Goal: Transaction & Acquisition: Purchase product/service

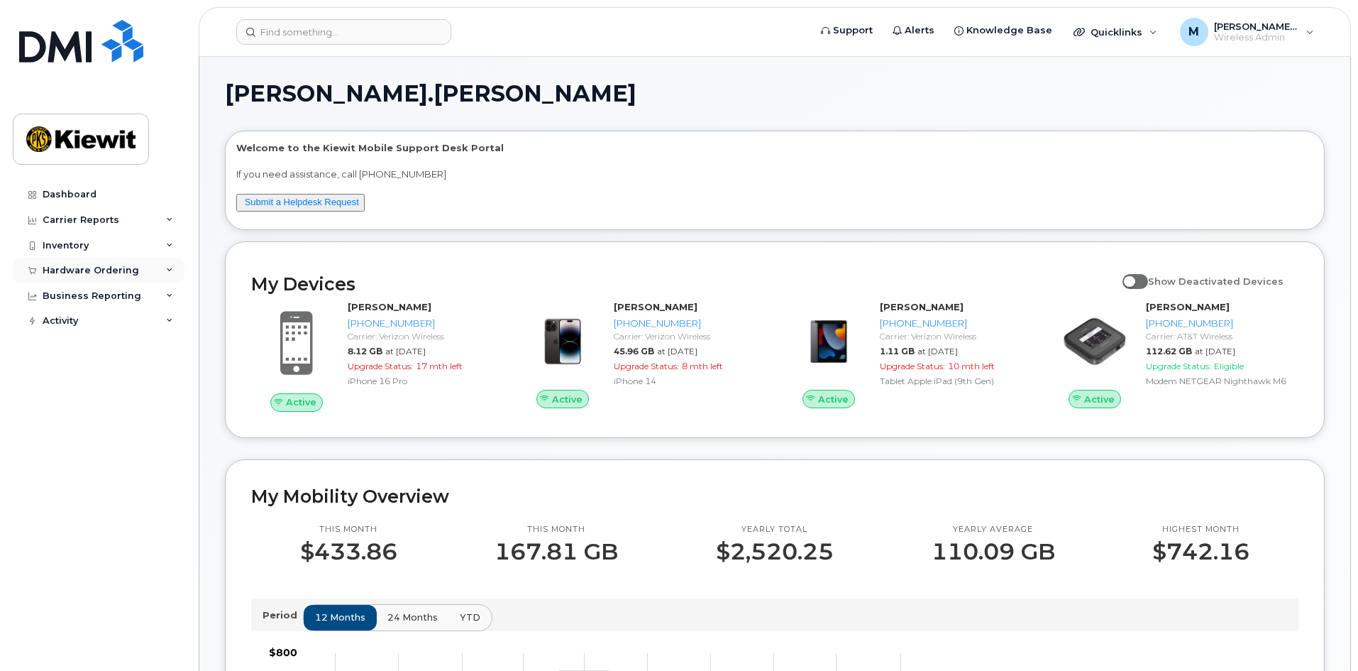
click at [108, 271] on div "Hardware Ordering" at bounding box center [91, 270] width 96 height 11
click at [105, 327] on link "Orders" at bounding box center [111, 323] width 147 height 27
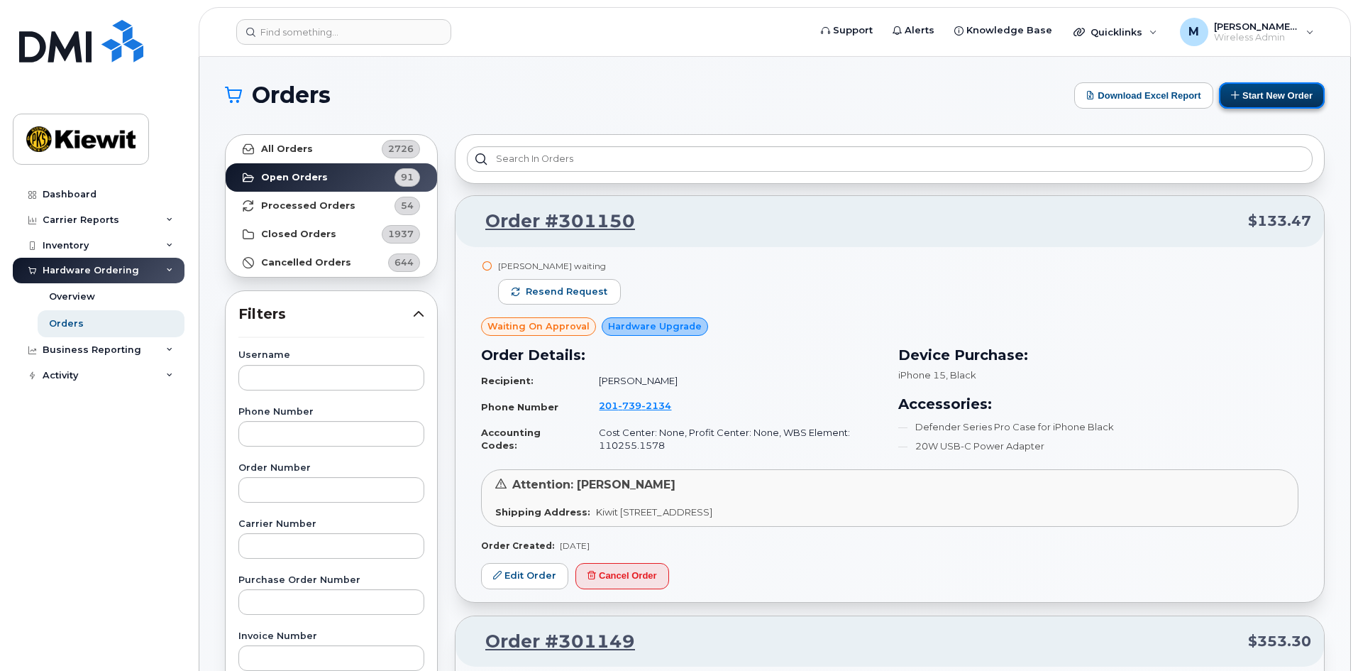
click at [1263, 106] on button "Start New Order" at bounding box center [1272, 95] width 106 height 26
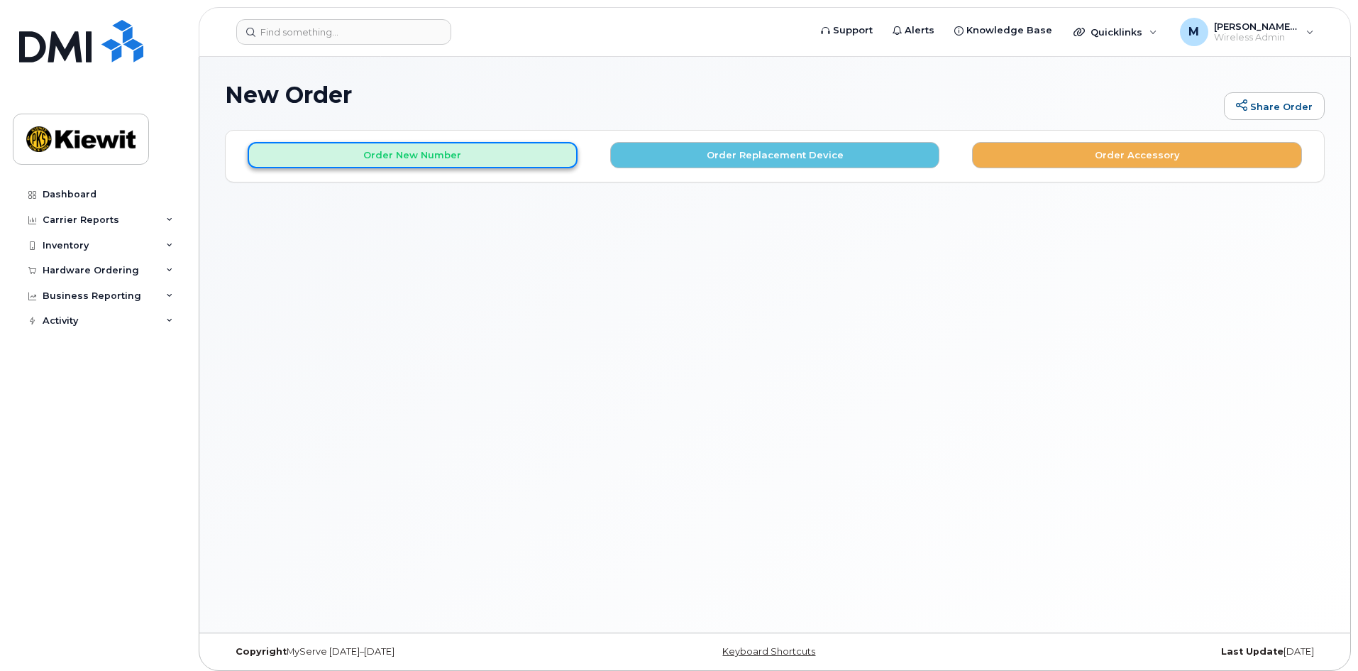
click at [465, 156] on button "Order New Number" at bounding box center [413, 155] width 330 height 26
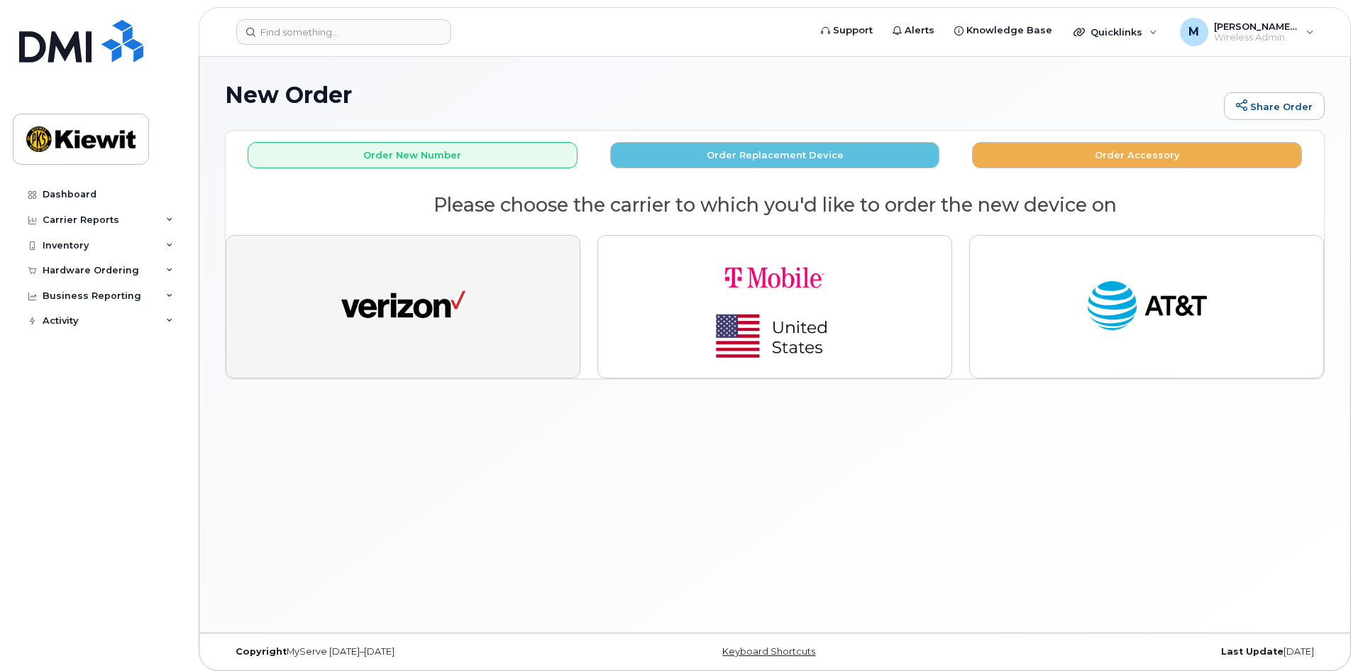
click at [424, 331] on img "button" at bounding box center [403, 307] width 124 height 64
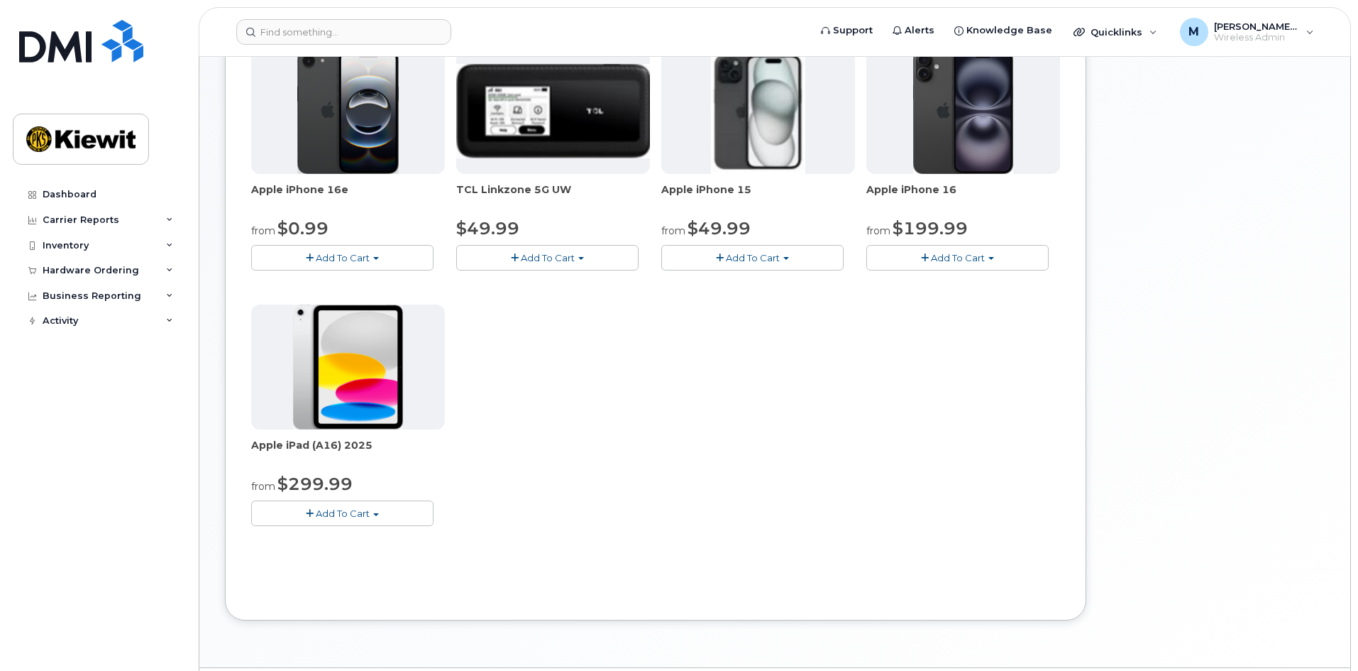
scroll to position [270, 0]
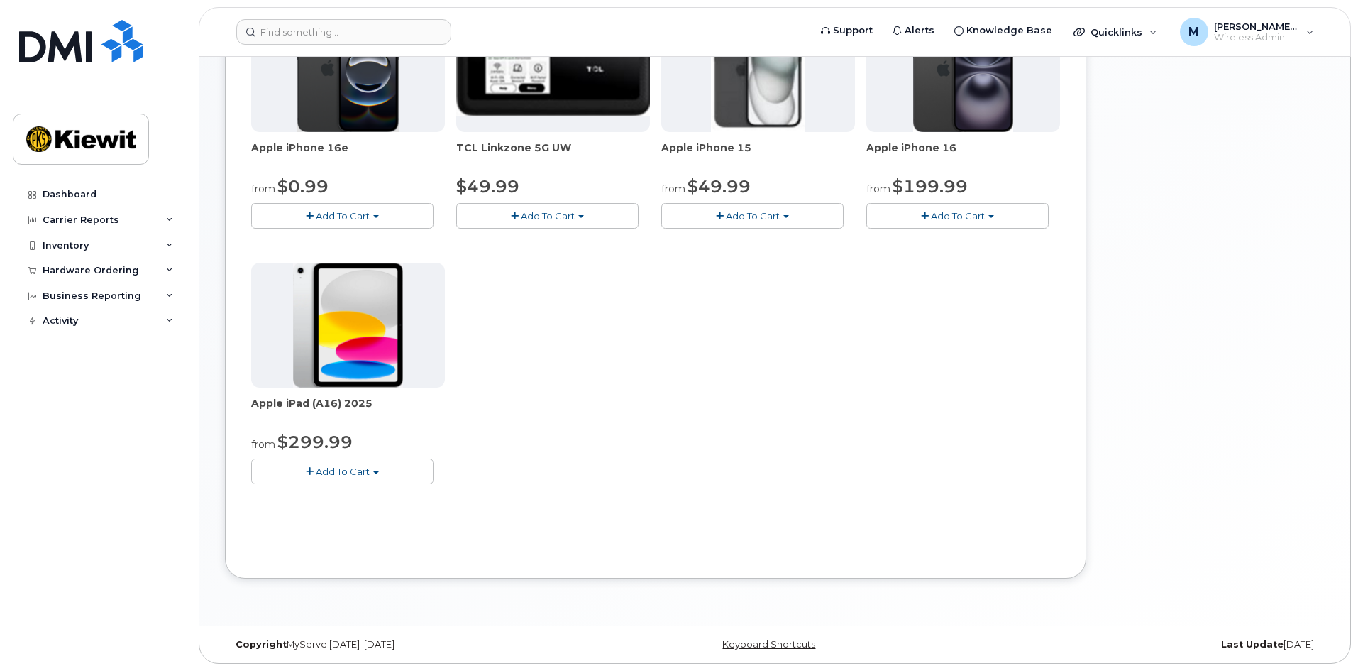
click at [347, 472] on span "Add To Cart" at bounding box center [343, 470] width 54 height 11
click at [347, 494] on link "$299.99 - 2 Year Activation (128GB)" at bounding box center [353, 498] width 196 height 18
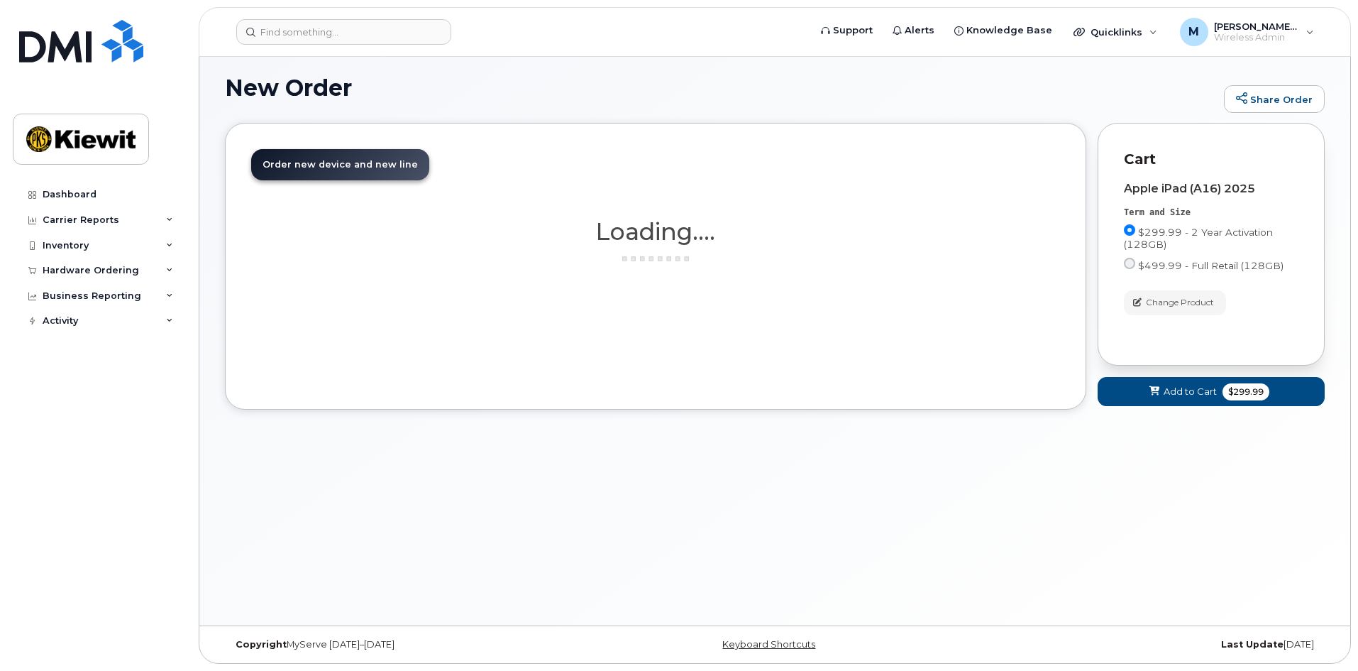
scroll to position [7, 0]
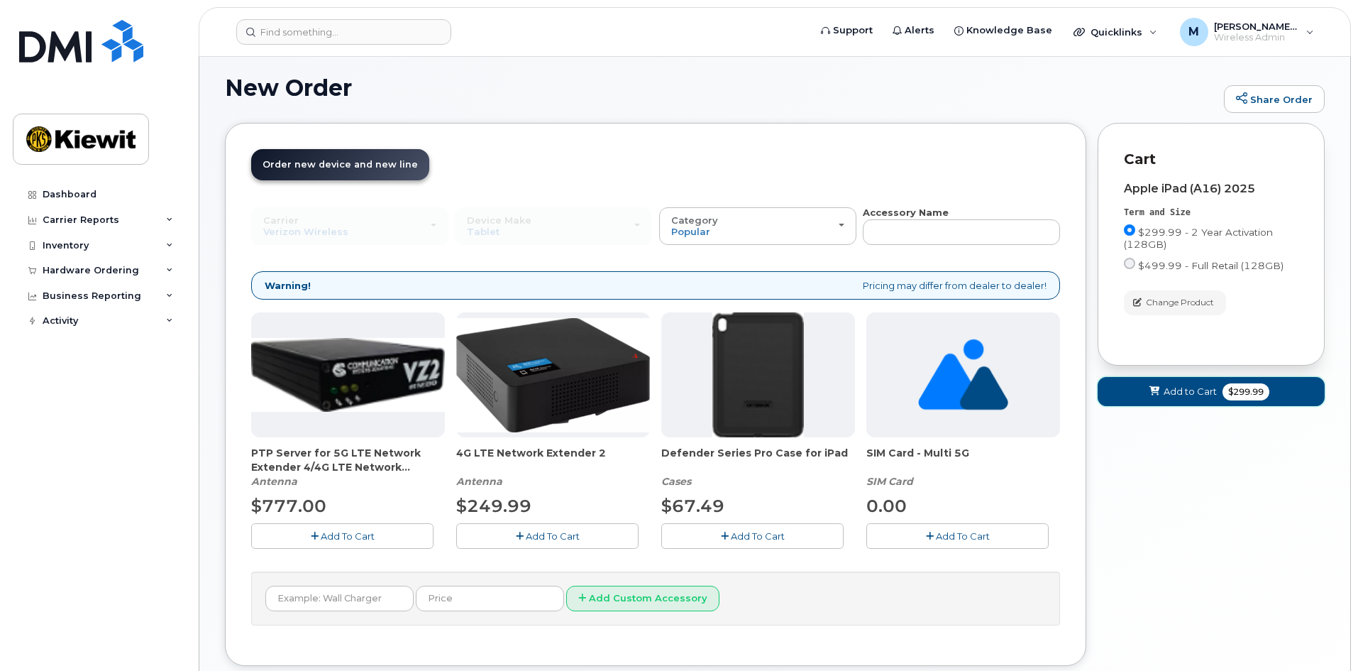
click at [1171, 390] on span "Add to Cart" at bounding box center [1190, 391] width 53 height 13
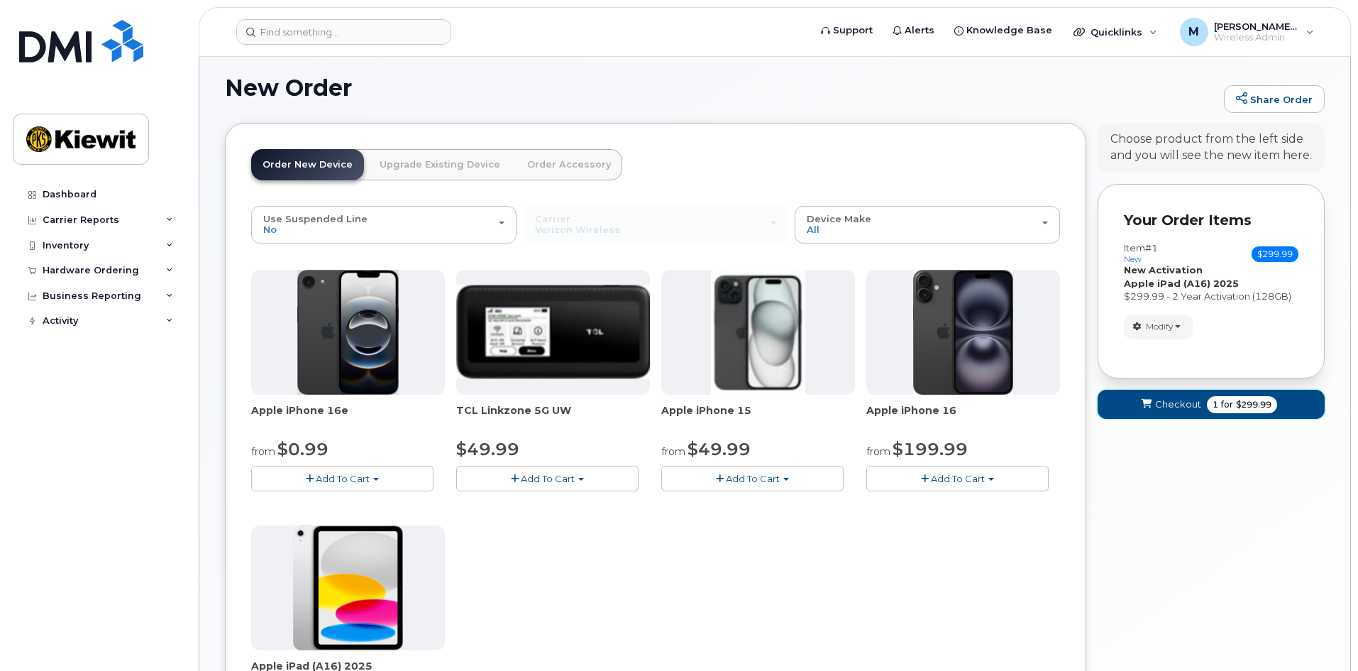
click at [1158, 408] on span "Checkout" at bounding box center [1178, 403] width 46 height 13
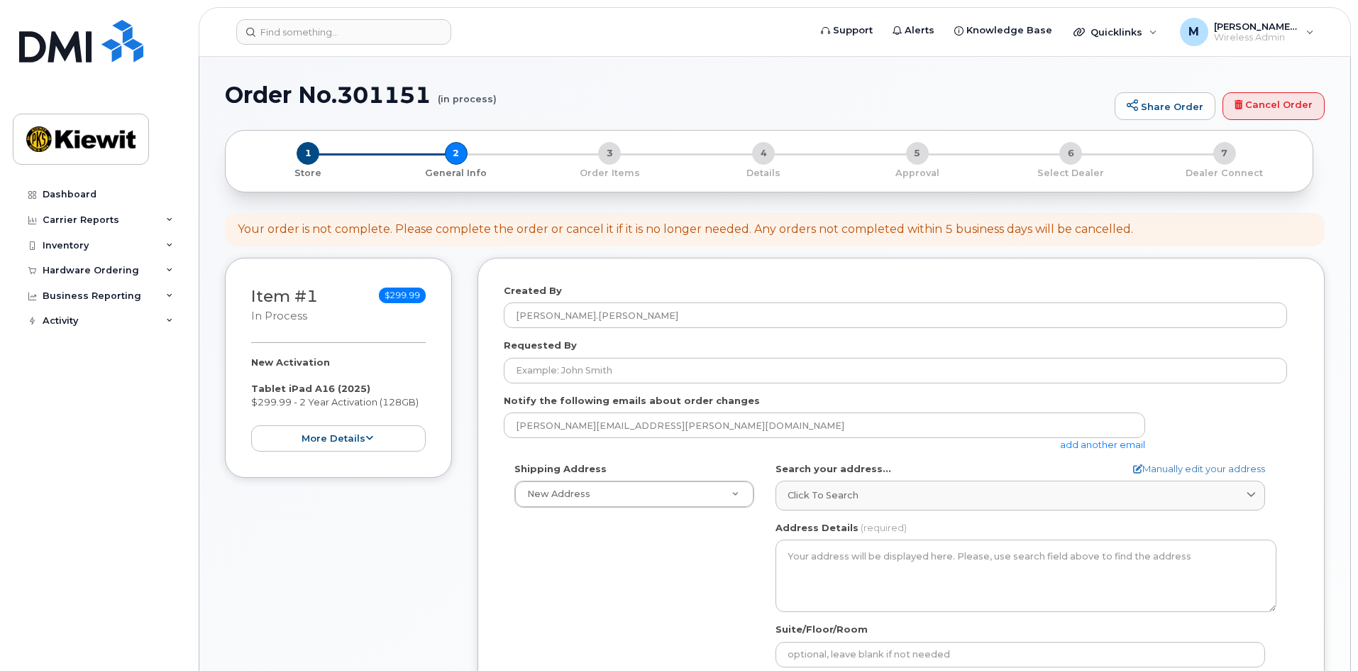
select select
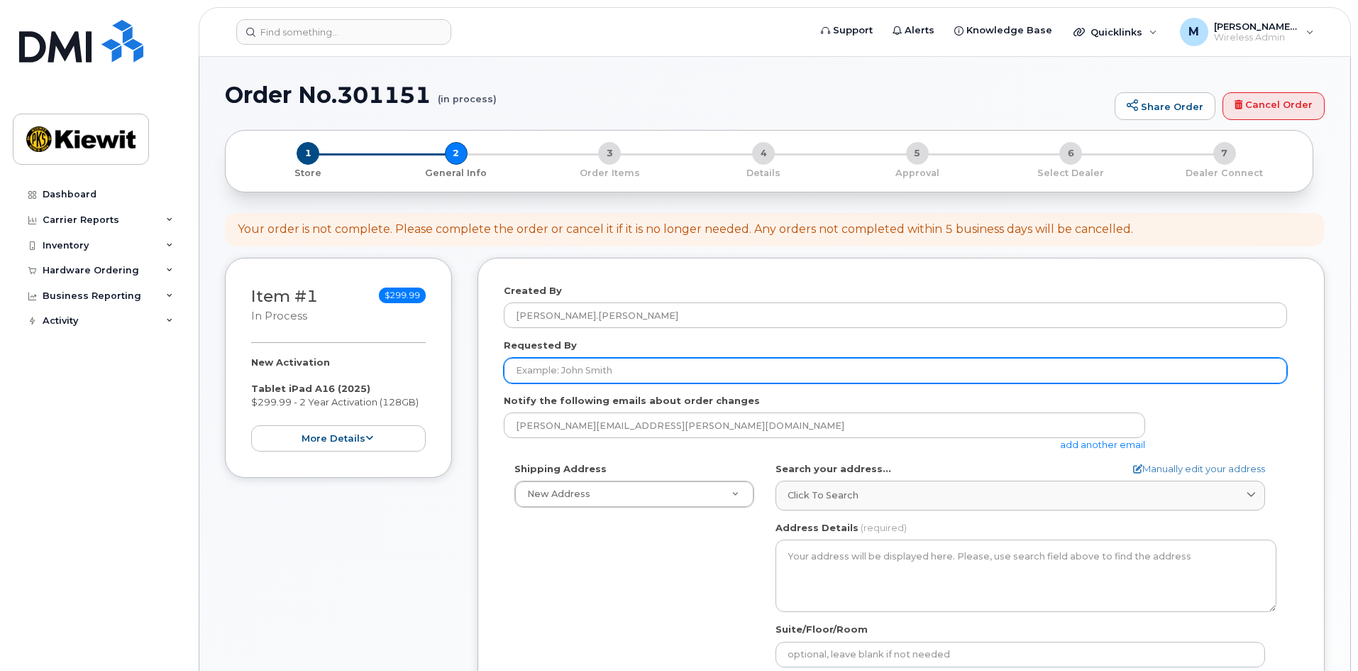
click at [580, 371] on input "Requested By" at bounding box center [895, 371] width 783 height 26
type input "[PERSON_NAME]"
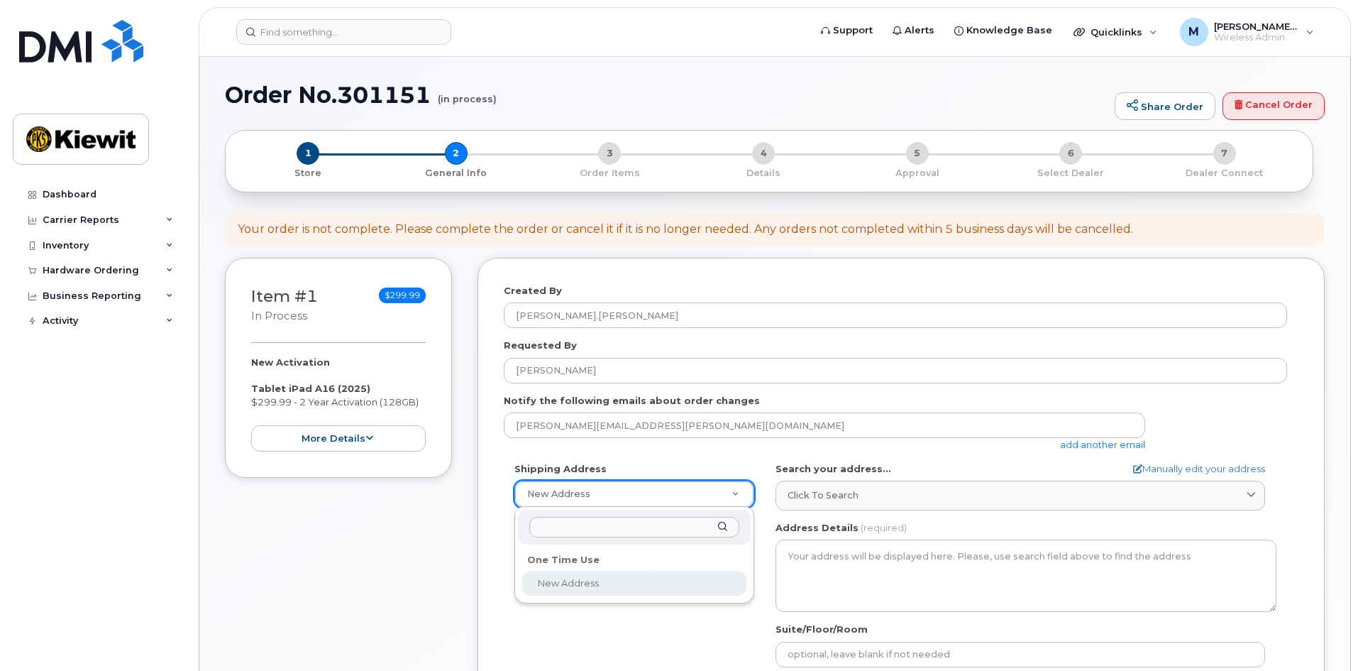
select select
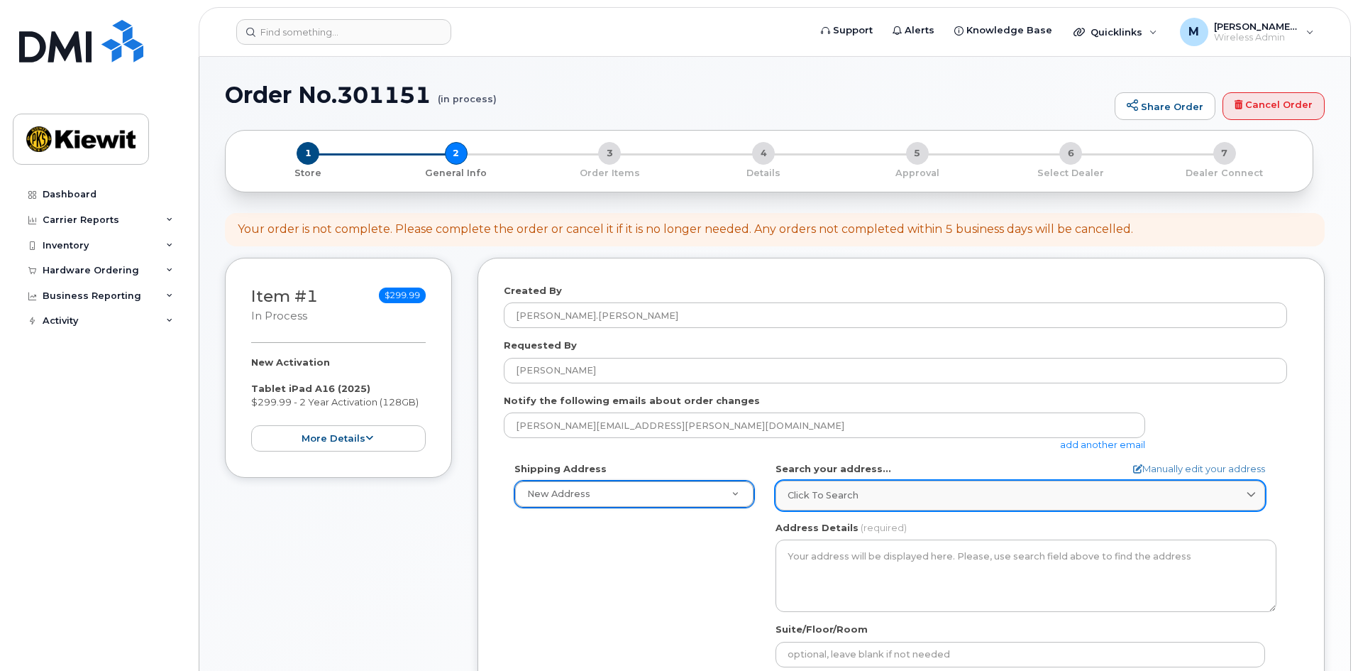
click at [949, 498] on div "Click to search" at bounding box center [1020, 494] width 465 height 13
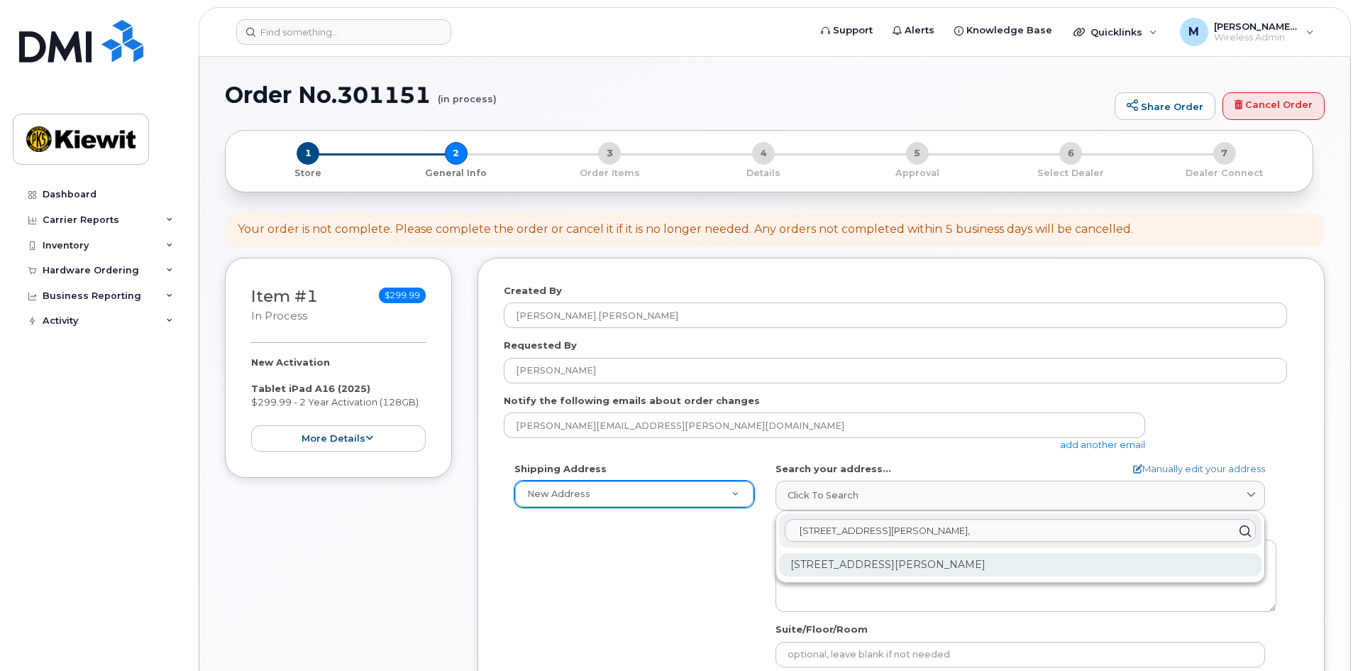
type input "205 Hutchinson Island road,"
click at [953, 574] on div "205 Hutchinson Island Rd Savannah GA 31421-7010" at bounding box center [1020, 564] width 482 height 23
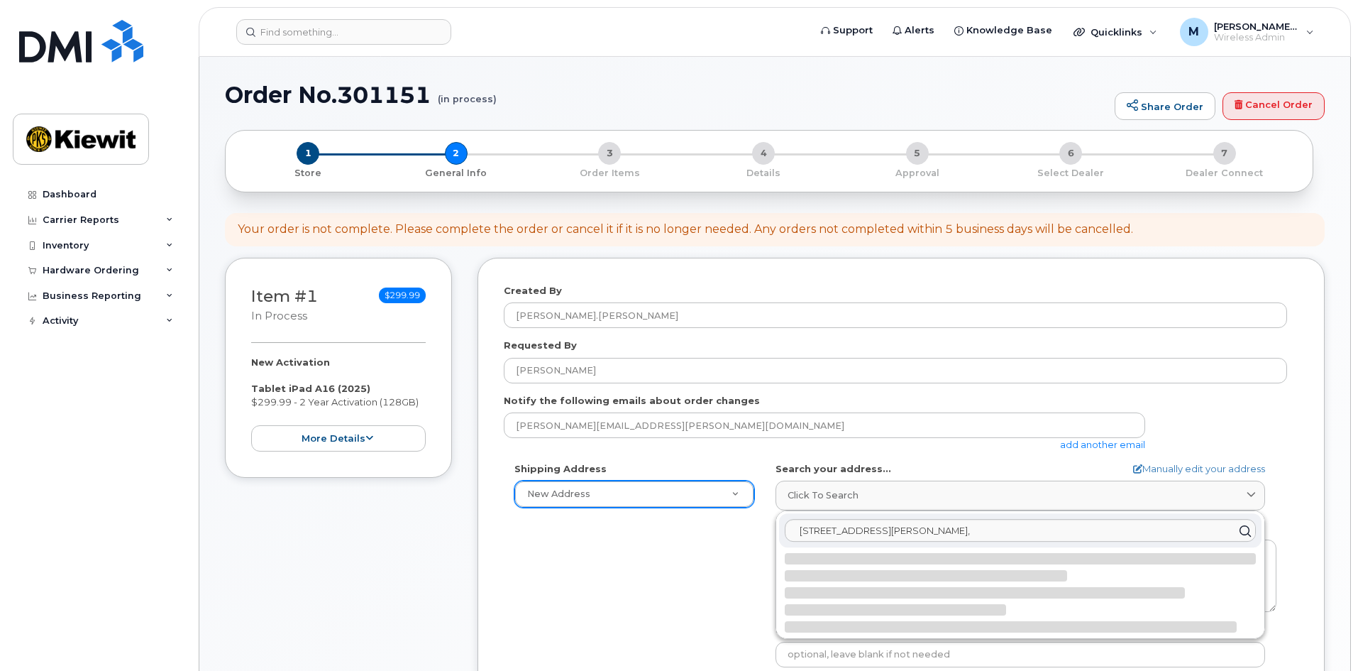
select select
type textarea "205 Hutchinson Island Rd SAVANNAH GA 31421-7010 UNITED STATES"
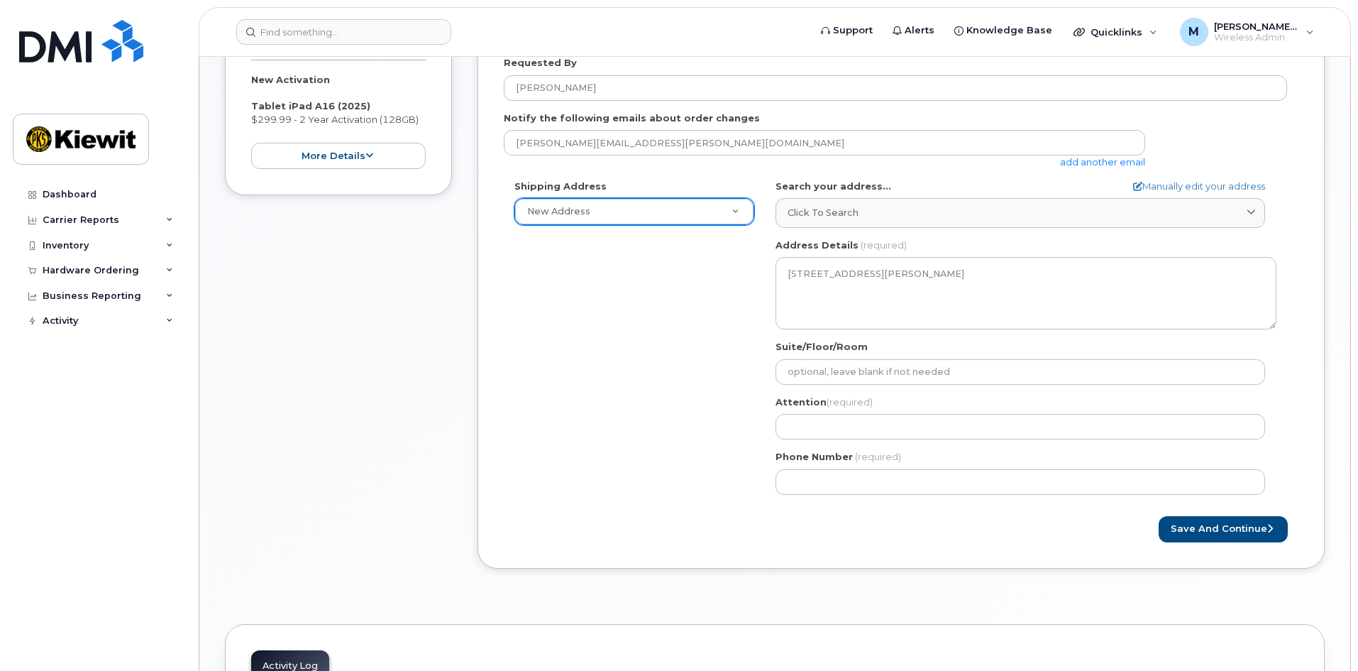
scroll to position [284, 0]
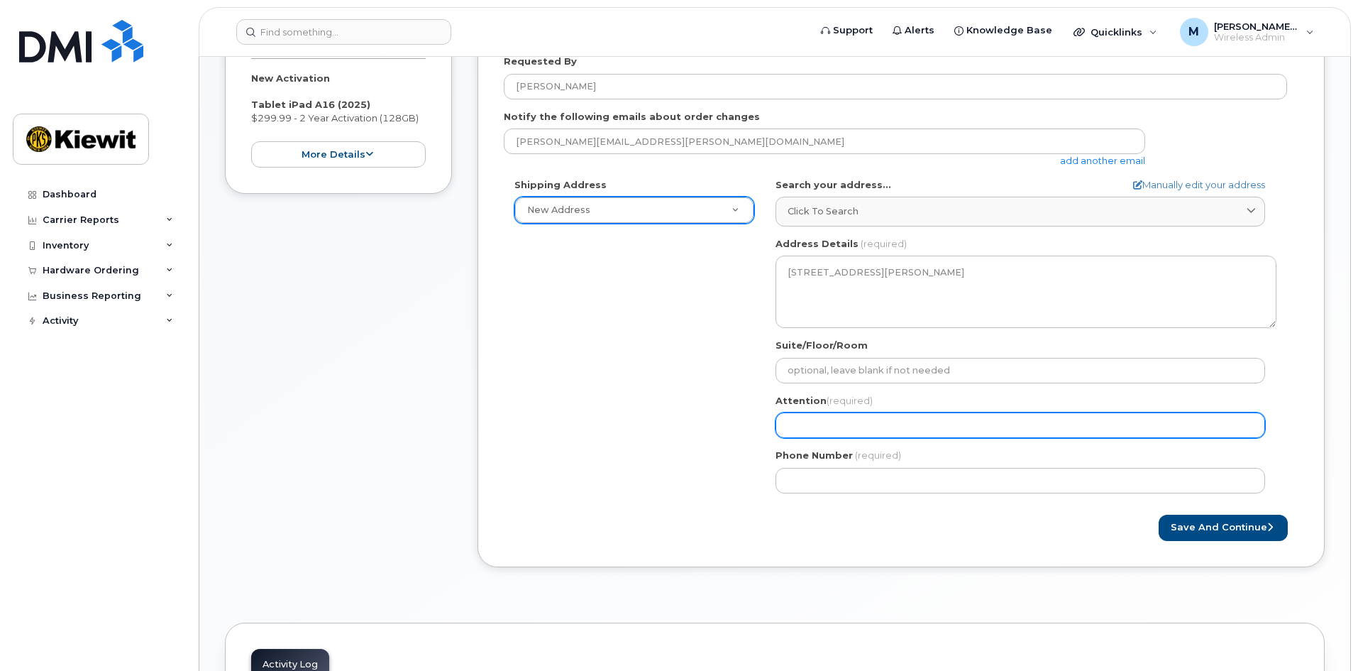
click at [796, 426] on input "Attention (required)" at bounding box center [1021, 425] width 490 height 26
select select
type input "J"
select select
type input "JO"
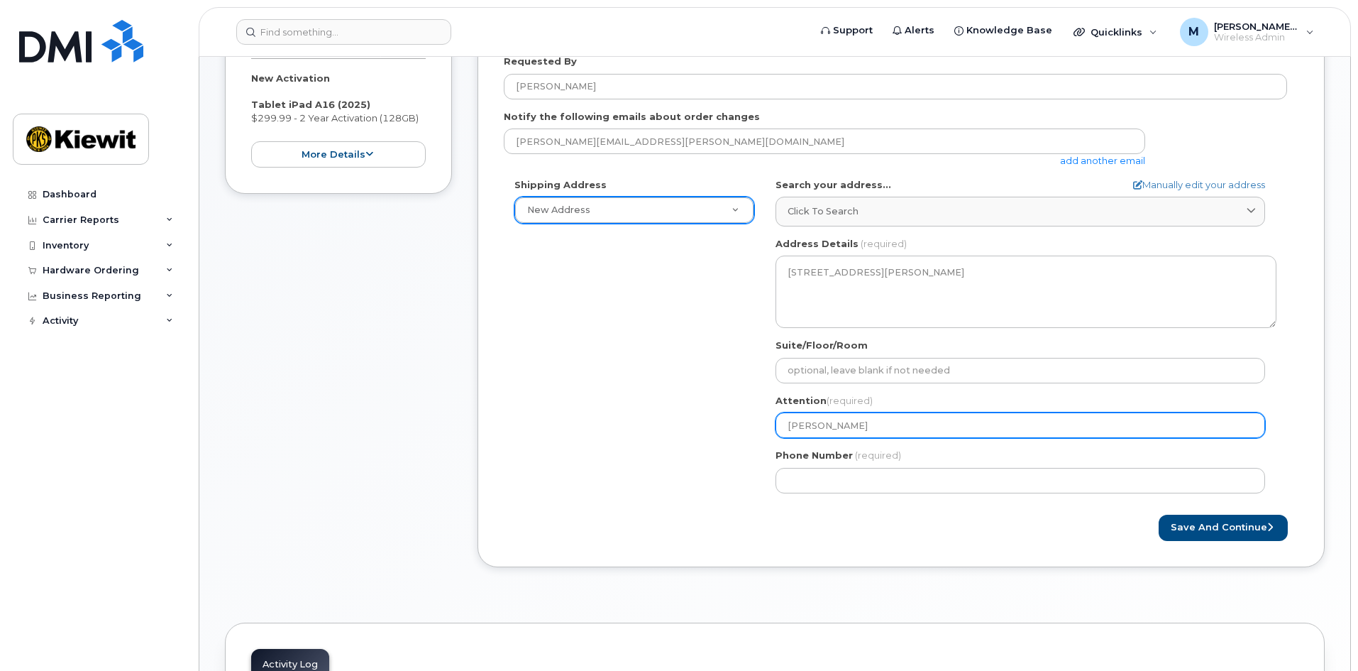
select select
type input "JOh"
select select
type input "JOhn"
select select
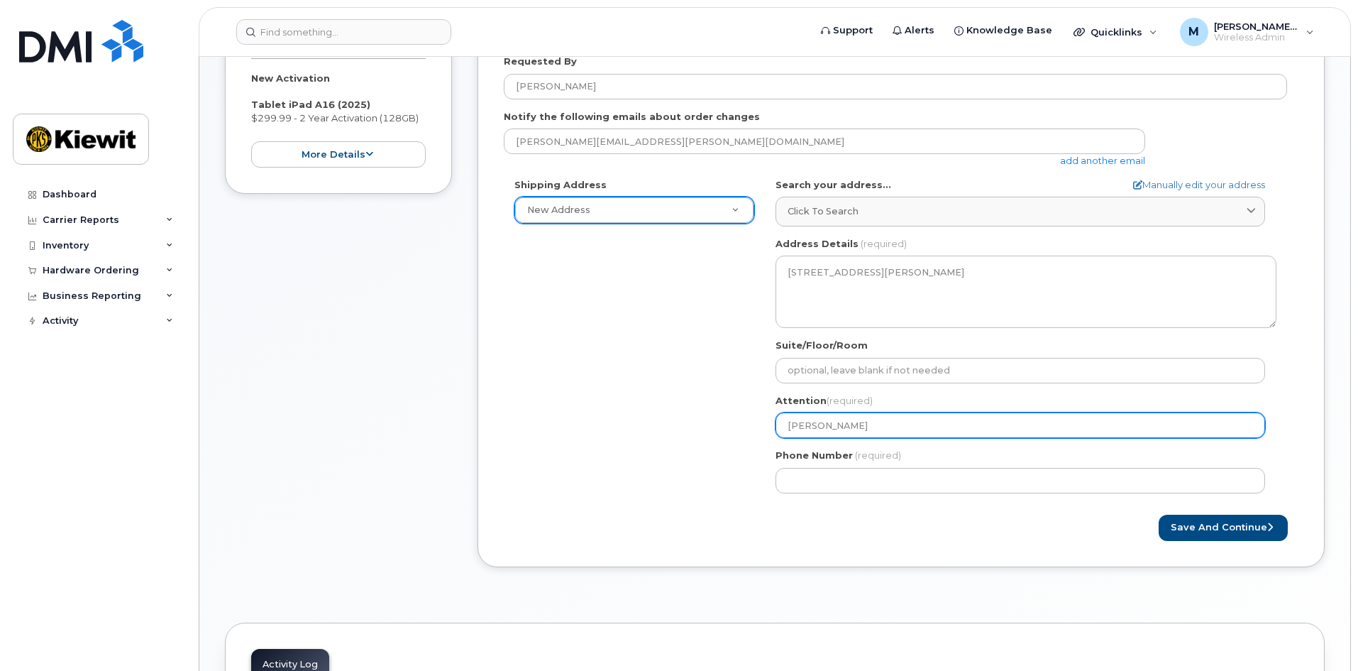
type input "JOhn B"
select select
type input "JOhn Bo"
select select
type input "JOhn Boy"
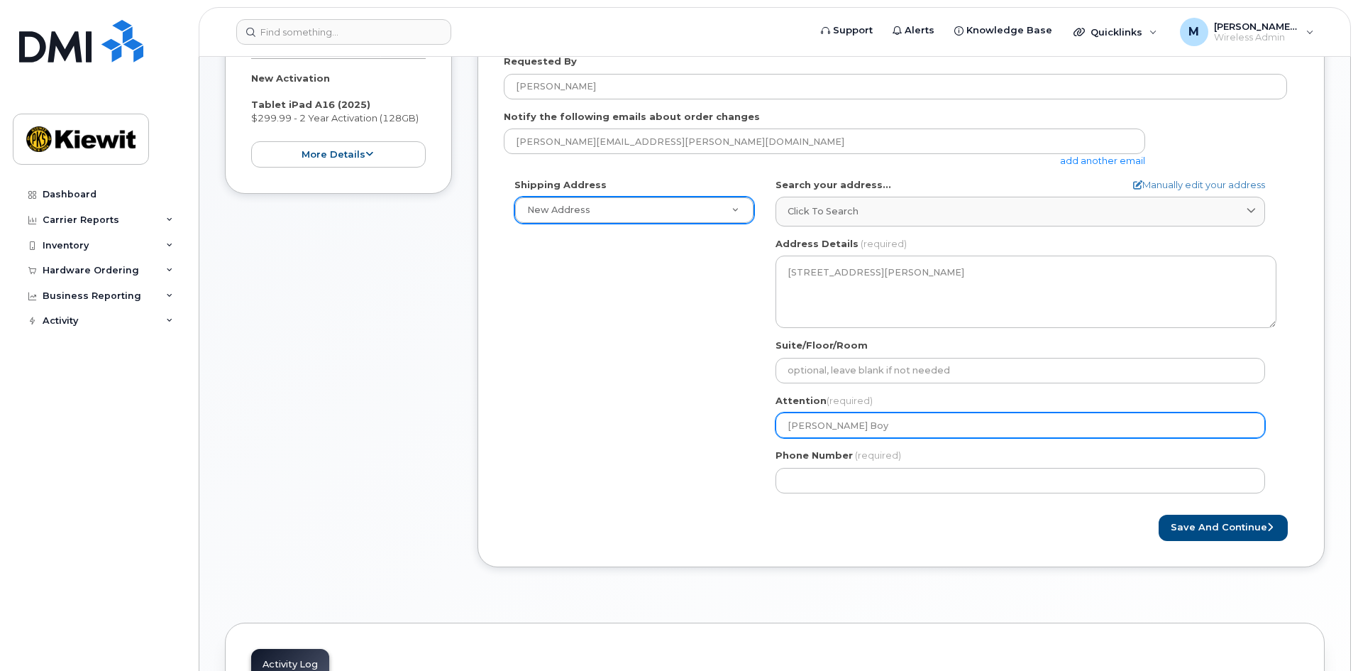
select select
type input "JOhn Boyk"
select select
type input "JOhn Boyki"
select select
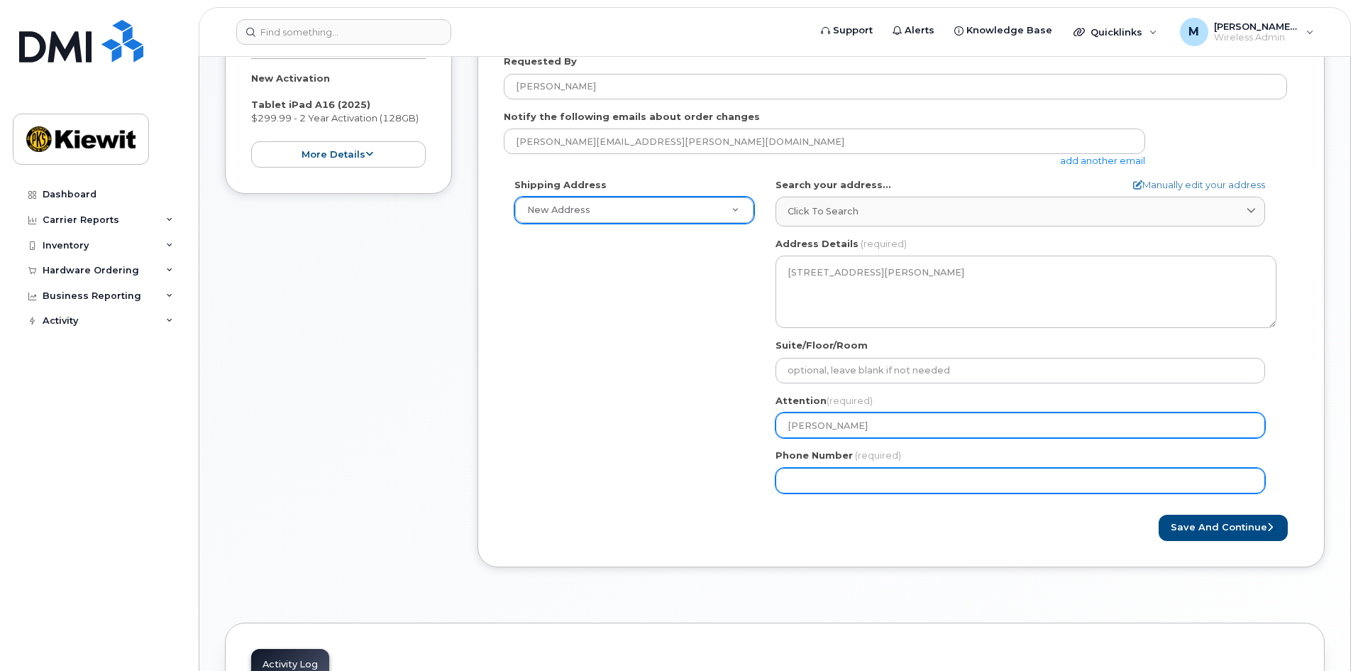
type input "JOhn Boykin"
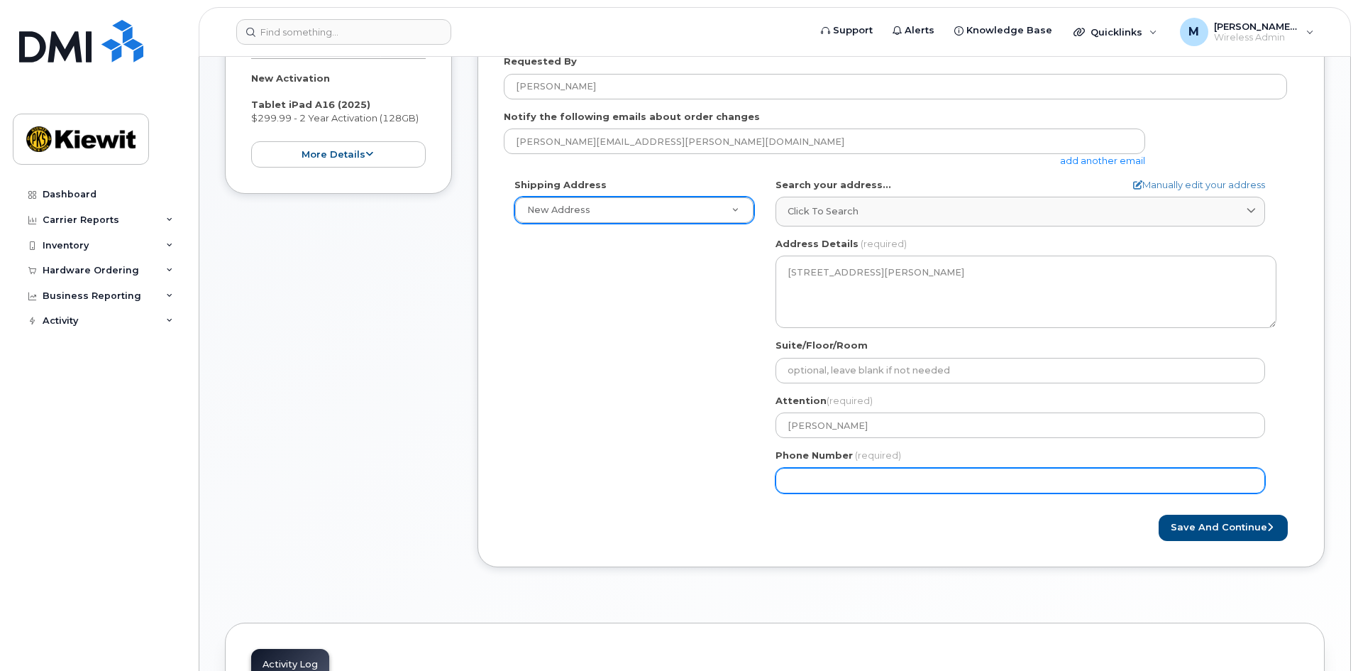
click at [893, 476] on input "Phone Number" at bounding box center [1021, 481] width 490 height 26
type input "912429510"
select select
type input "9124295100"
select select
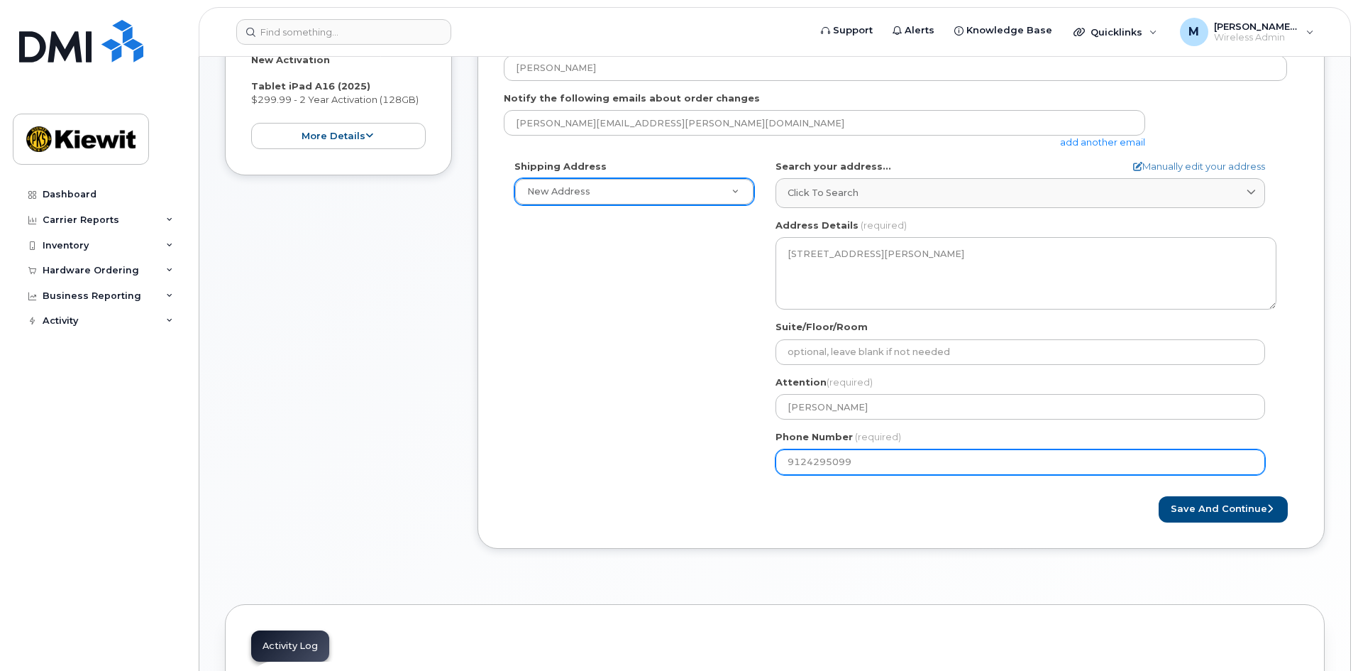
scroll to position [568, 0]
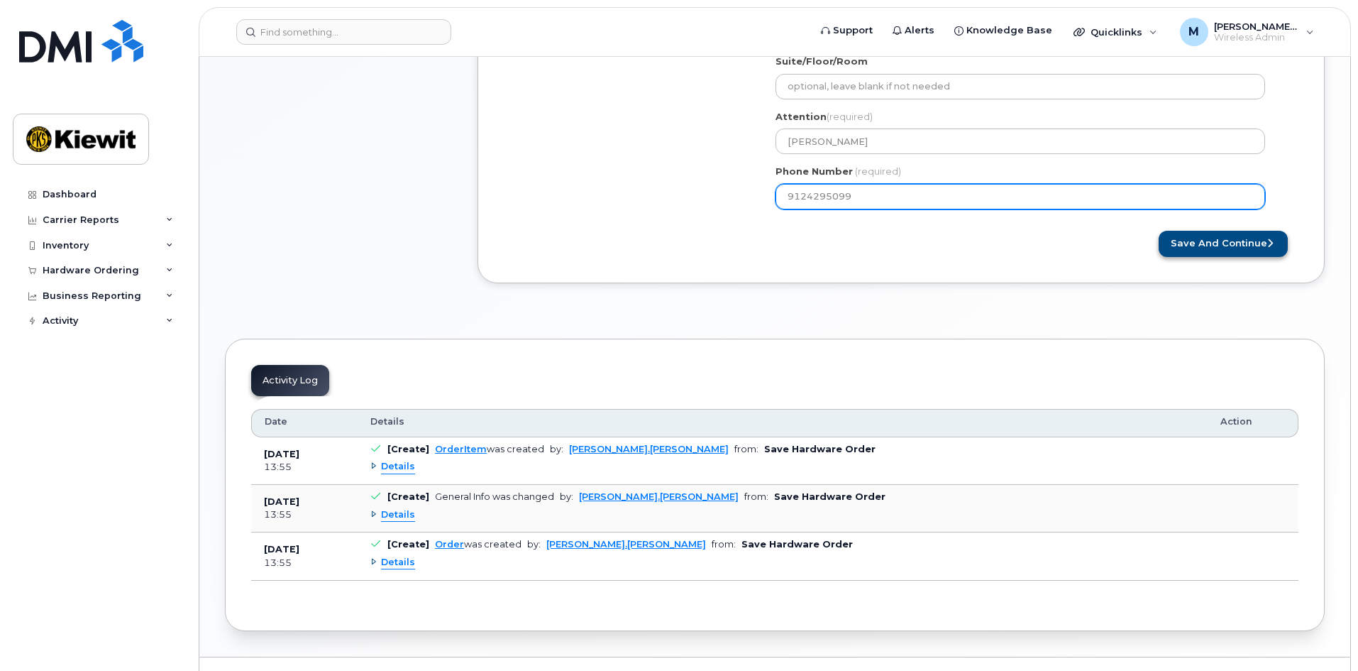
type input "9124295099"
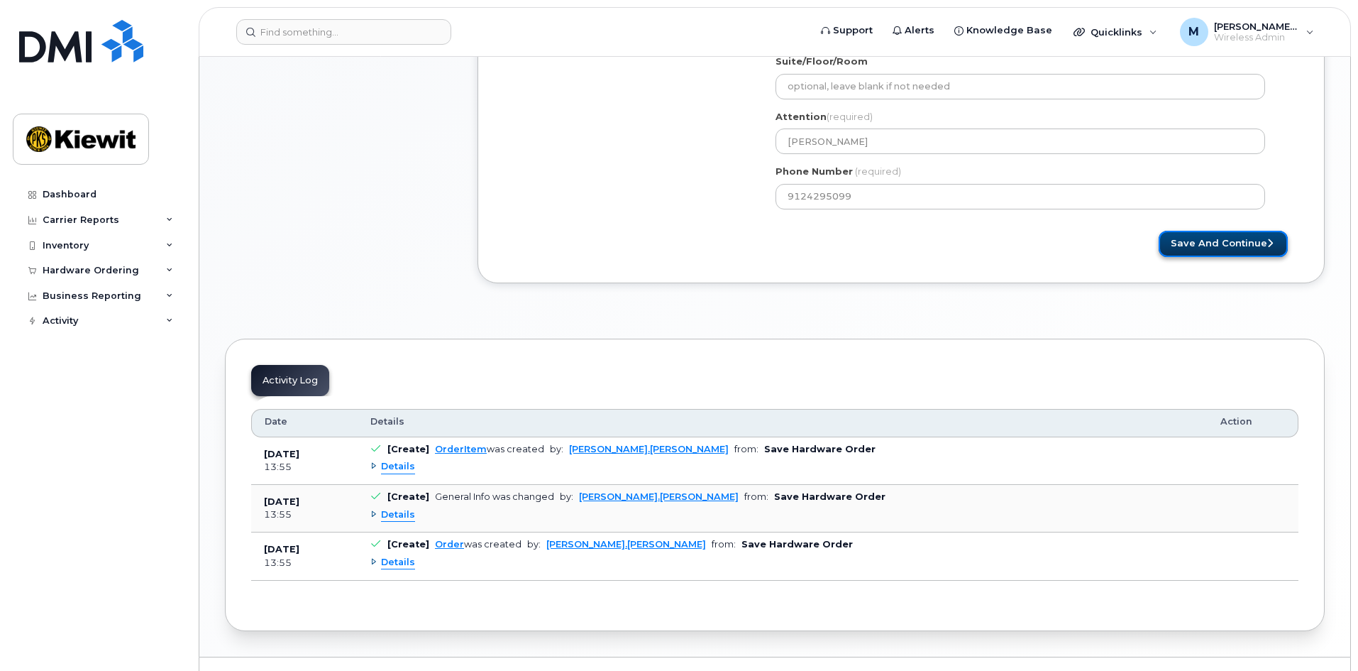
click at [1183, 246] on button "Save and Continue" at bounding box center [1223, 244] width 129 height 26
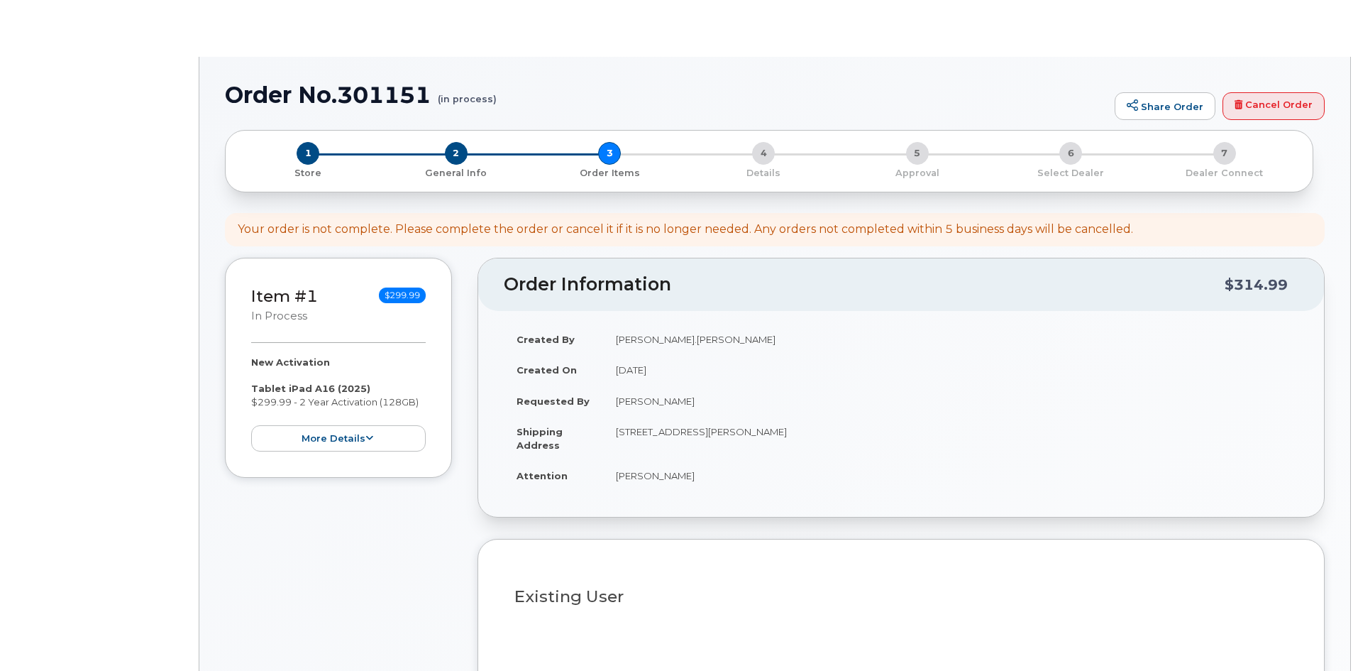
select select
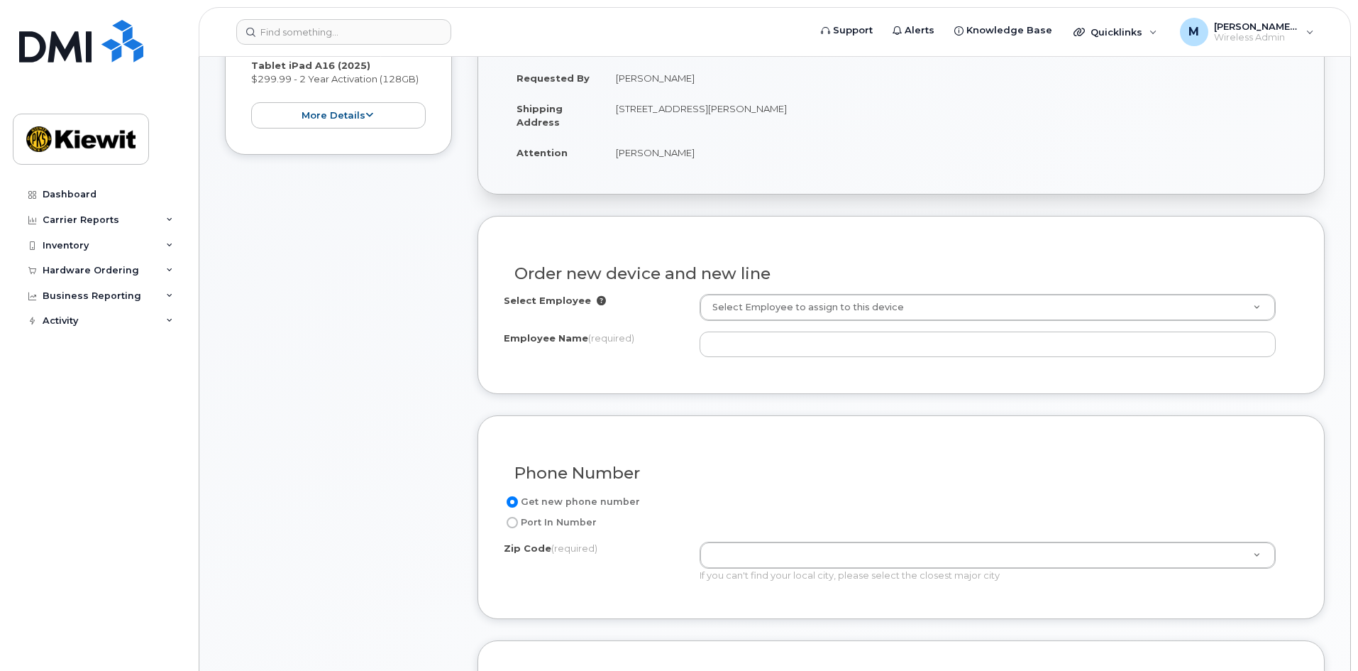
scroll to position [497, 0]
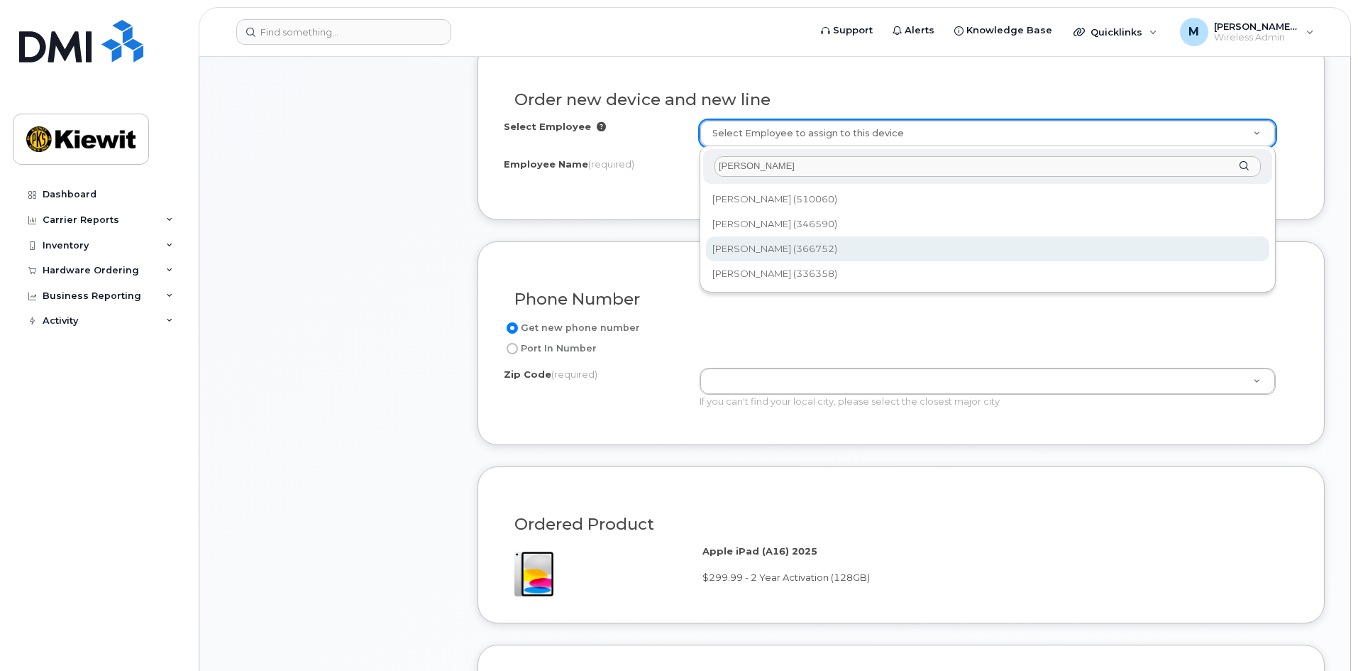
type input "john boy"
type input "2152021"
type input "John Boykin"
type input "1 International Drive"
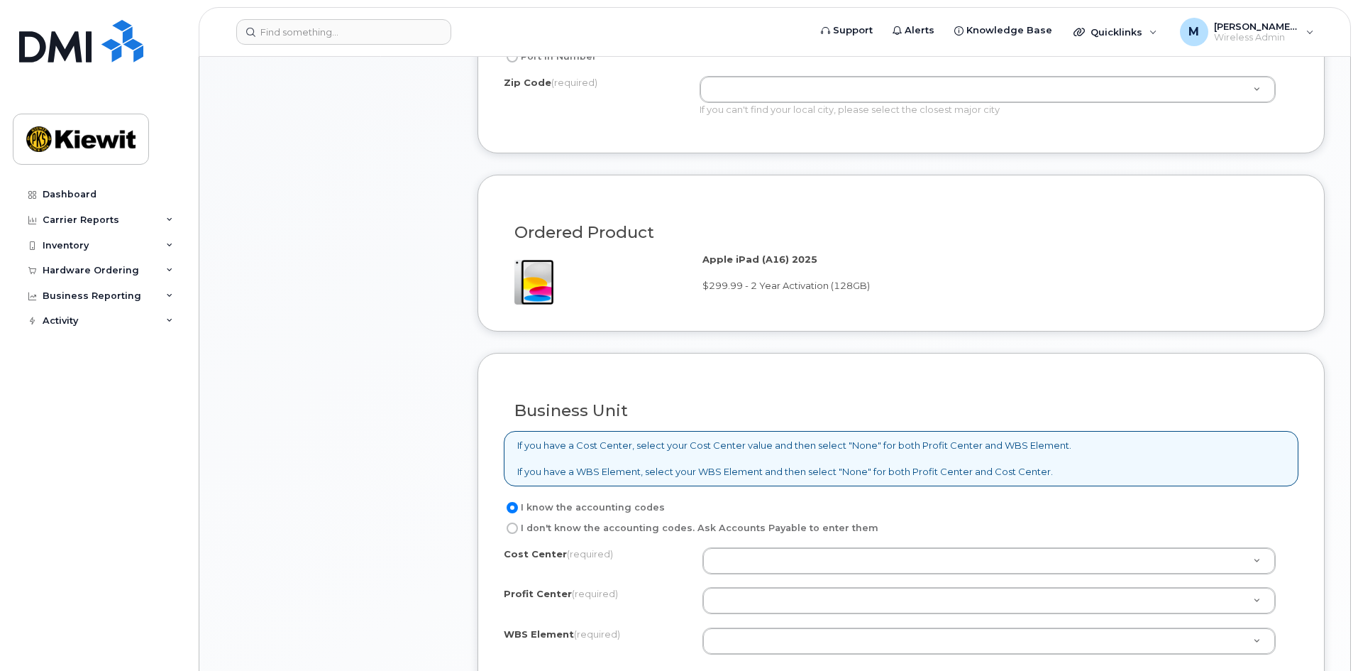
scroll to position [993, 0]
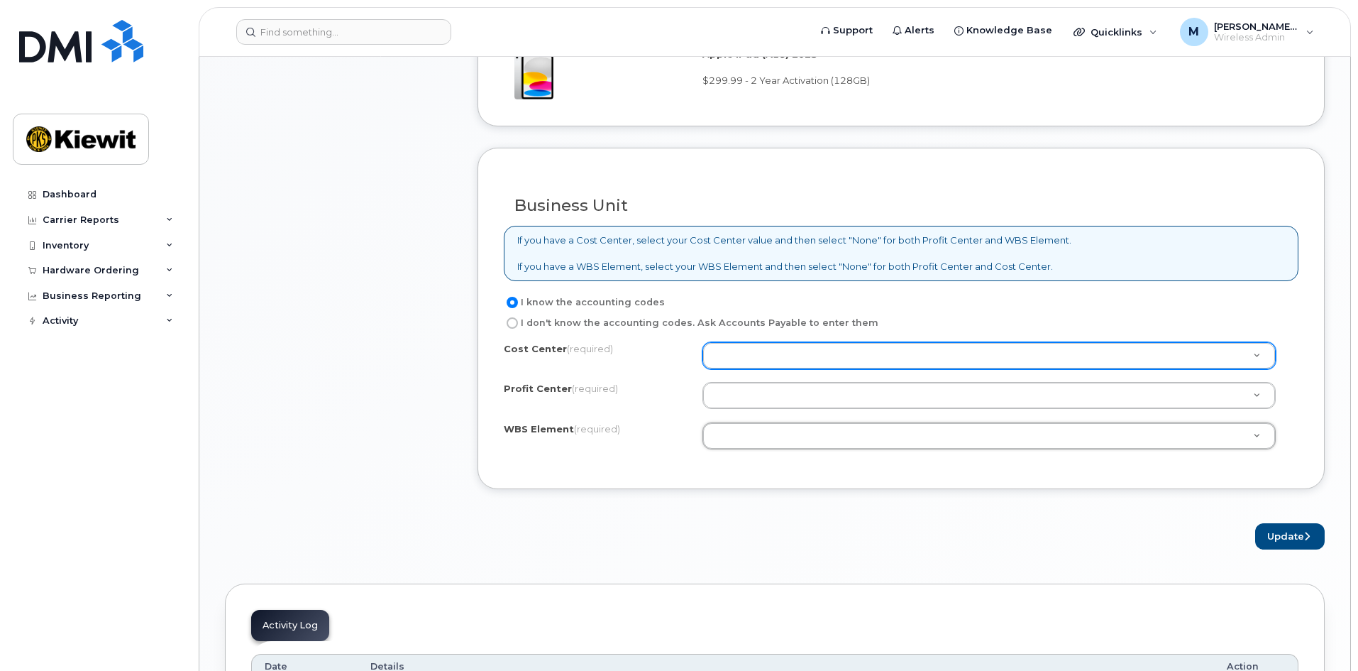
type input "N"
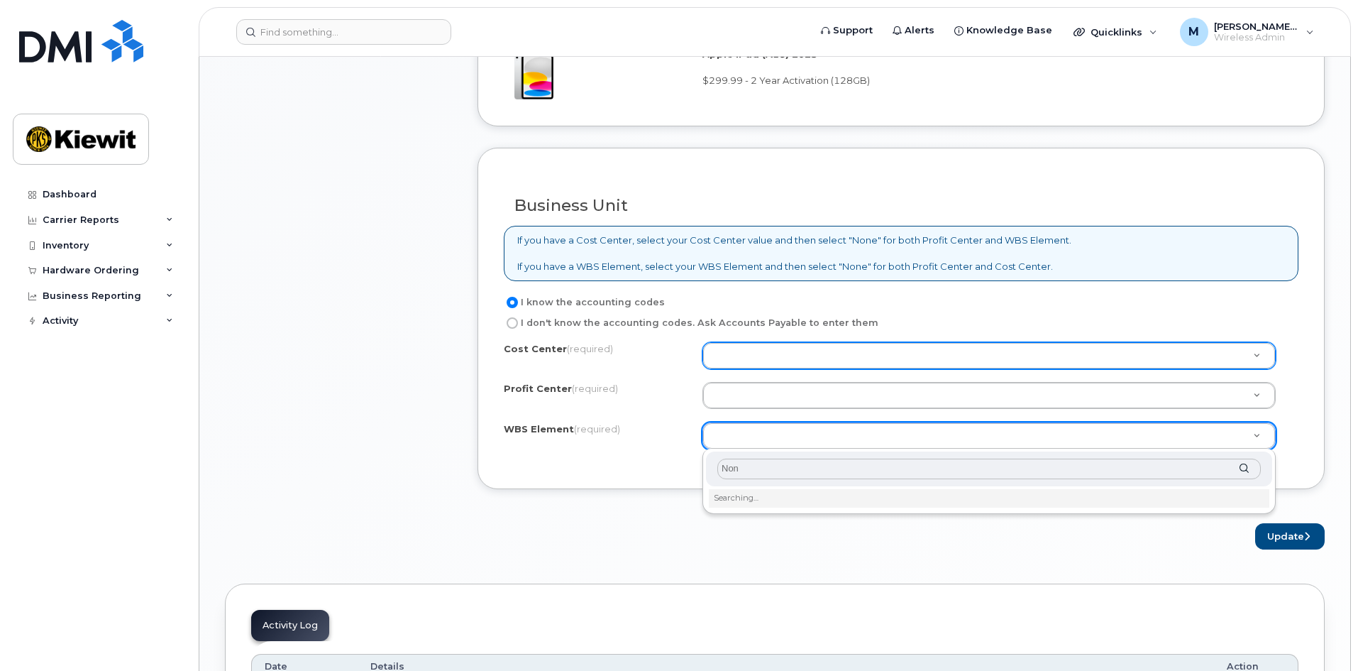
type input "None"
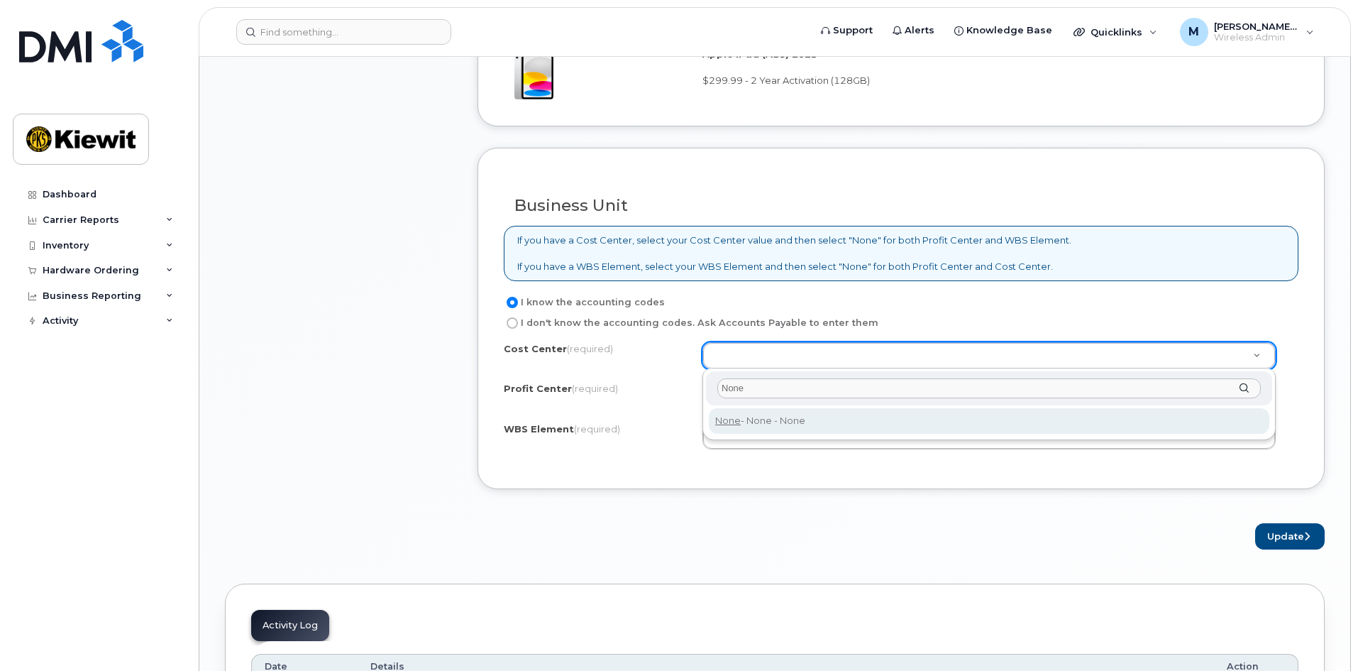
type input "None"
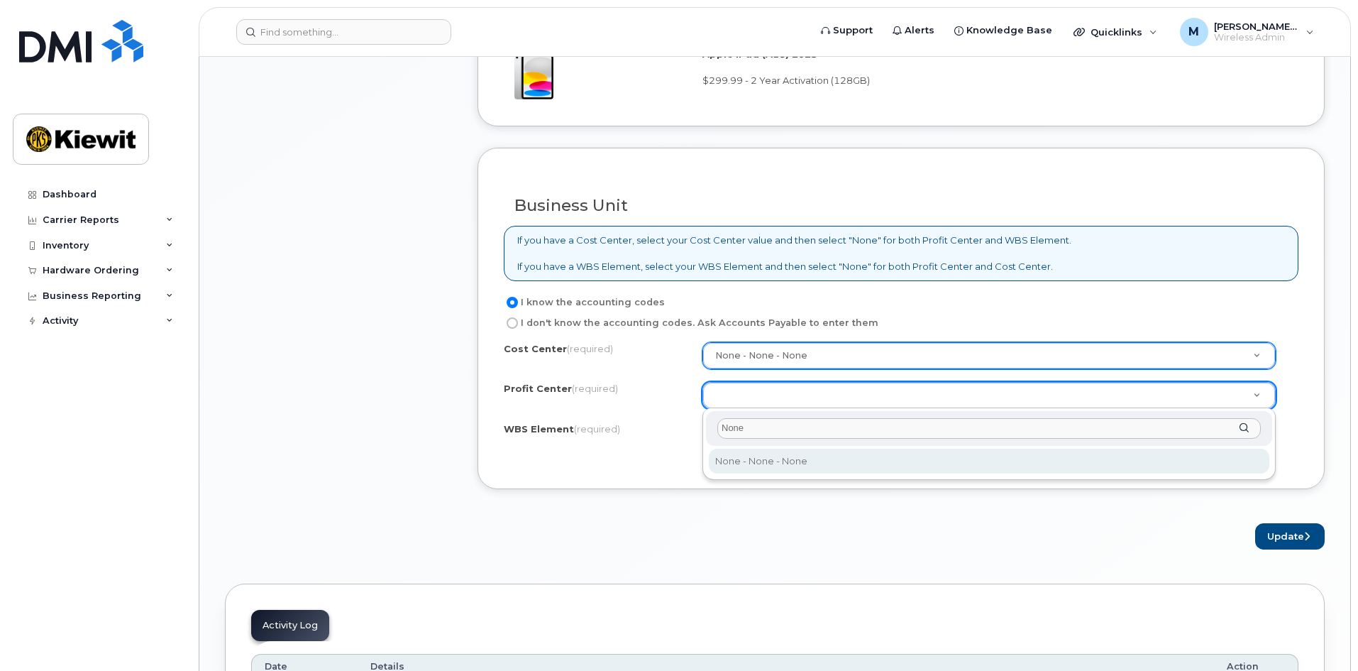
type input "None"
select select "None"
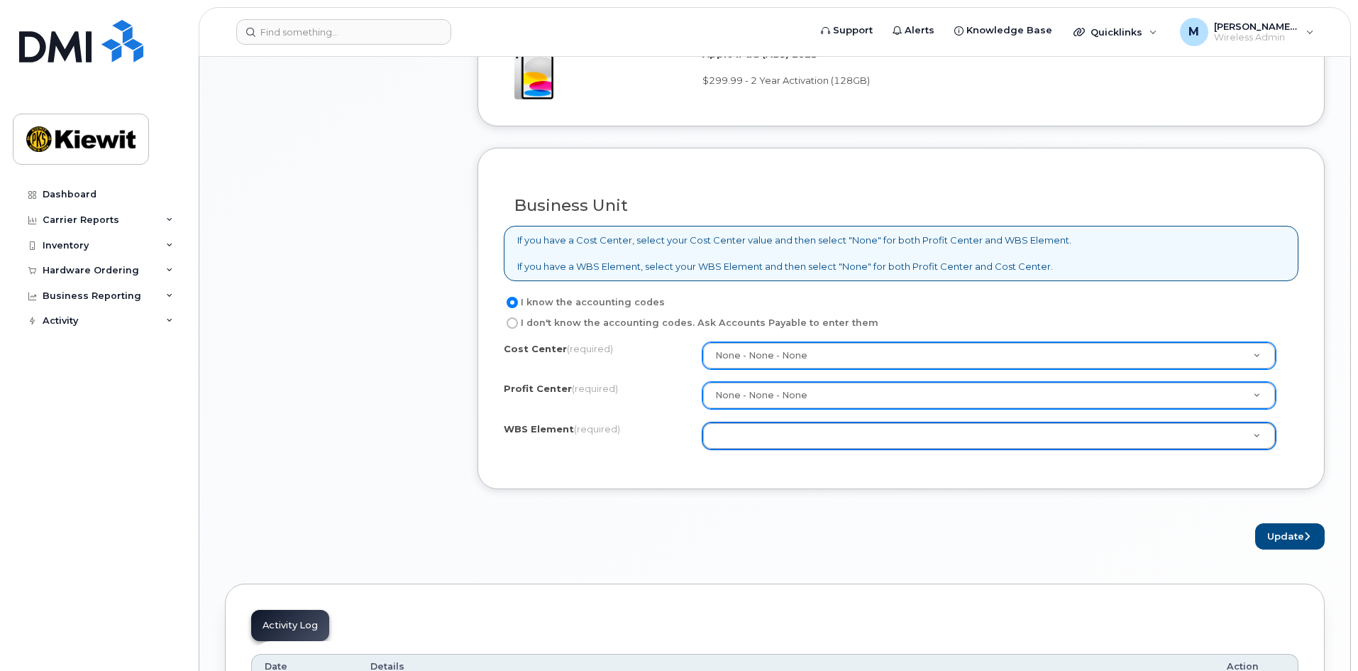
type input "1"
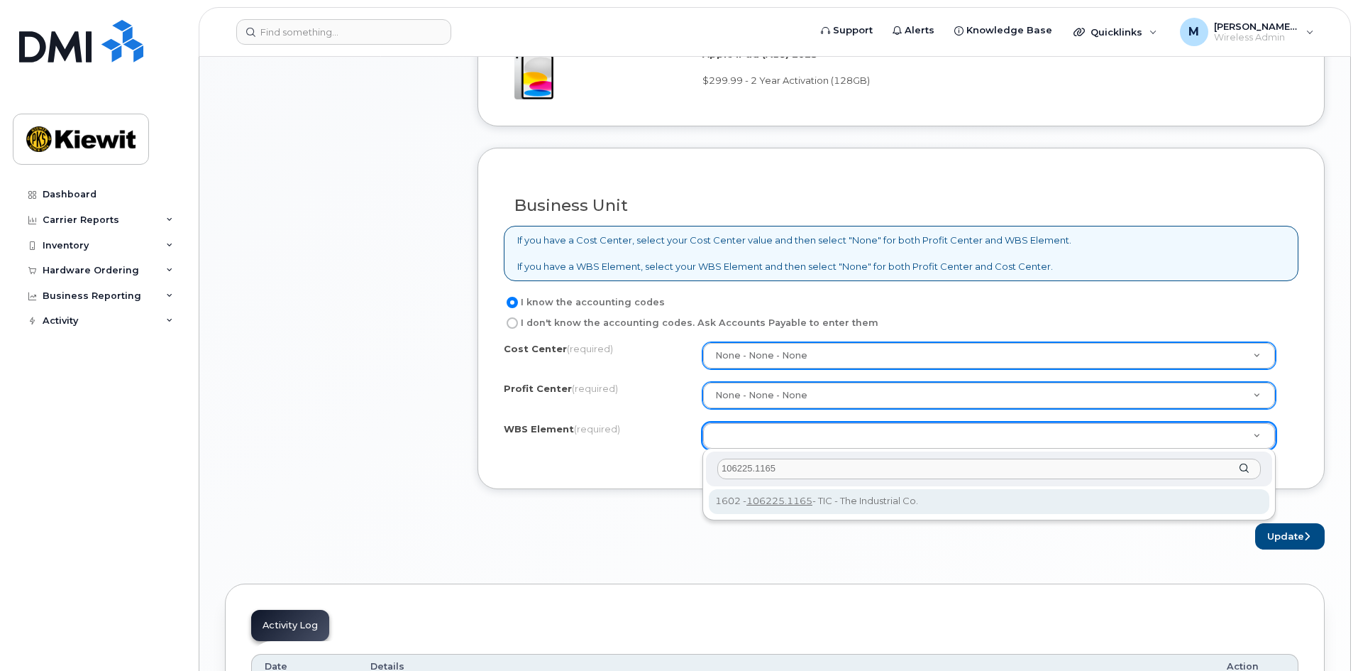
type input "106225.1165"
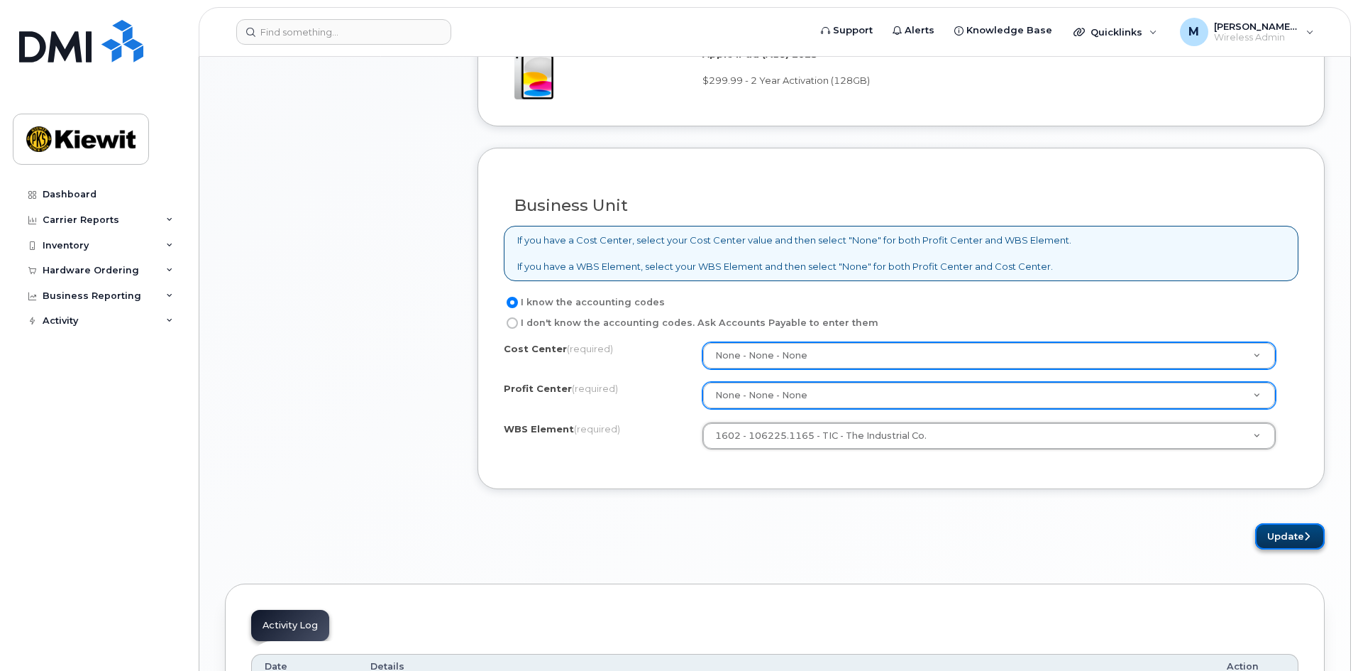
click at [1279, 532] on button "Update" at bounding box center [1290, 536] width 70 height 26
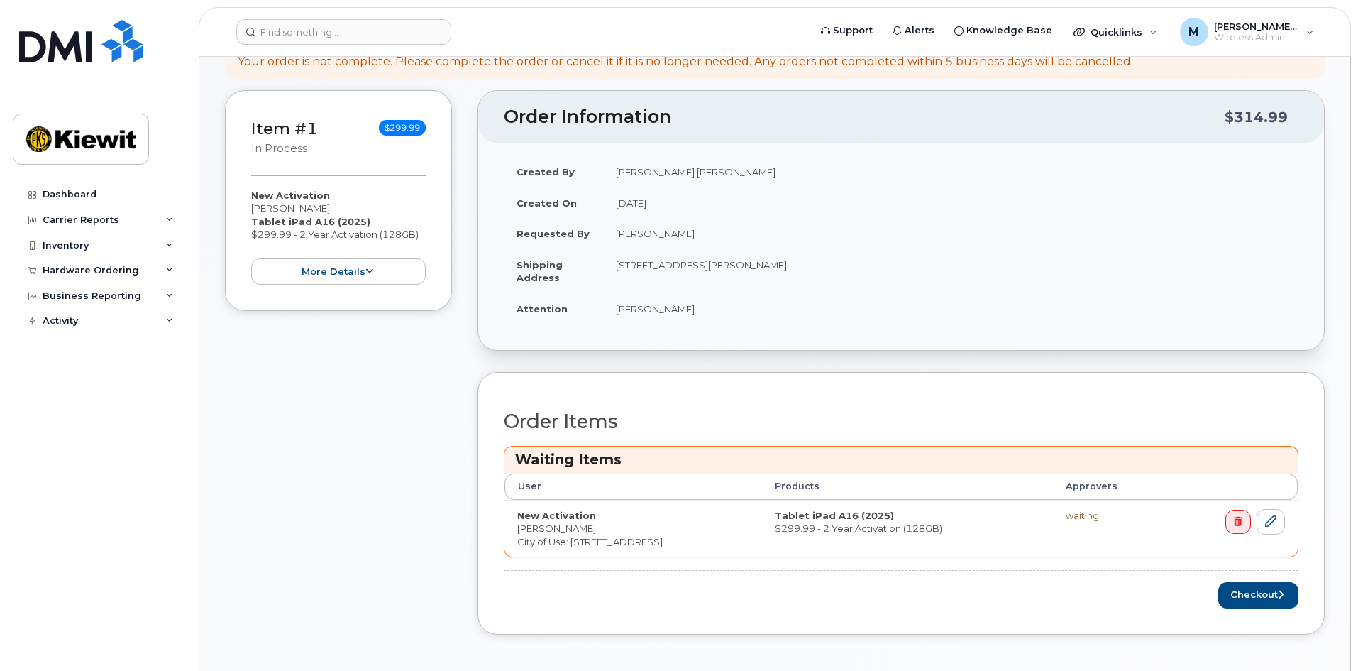
scroll to position [426, 0]
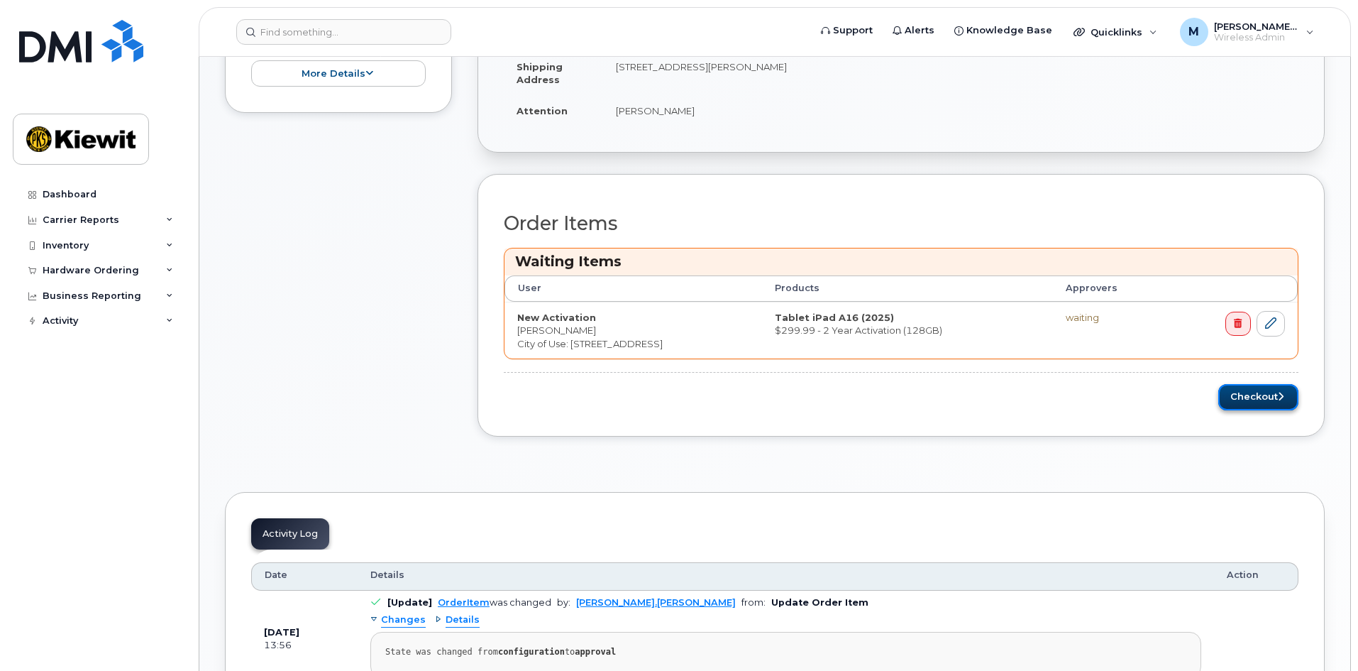
click at [1269, 400] on button "Checkout" at bounding box center [1258, 397] width 80 height 26
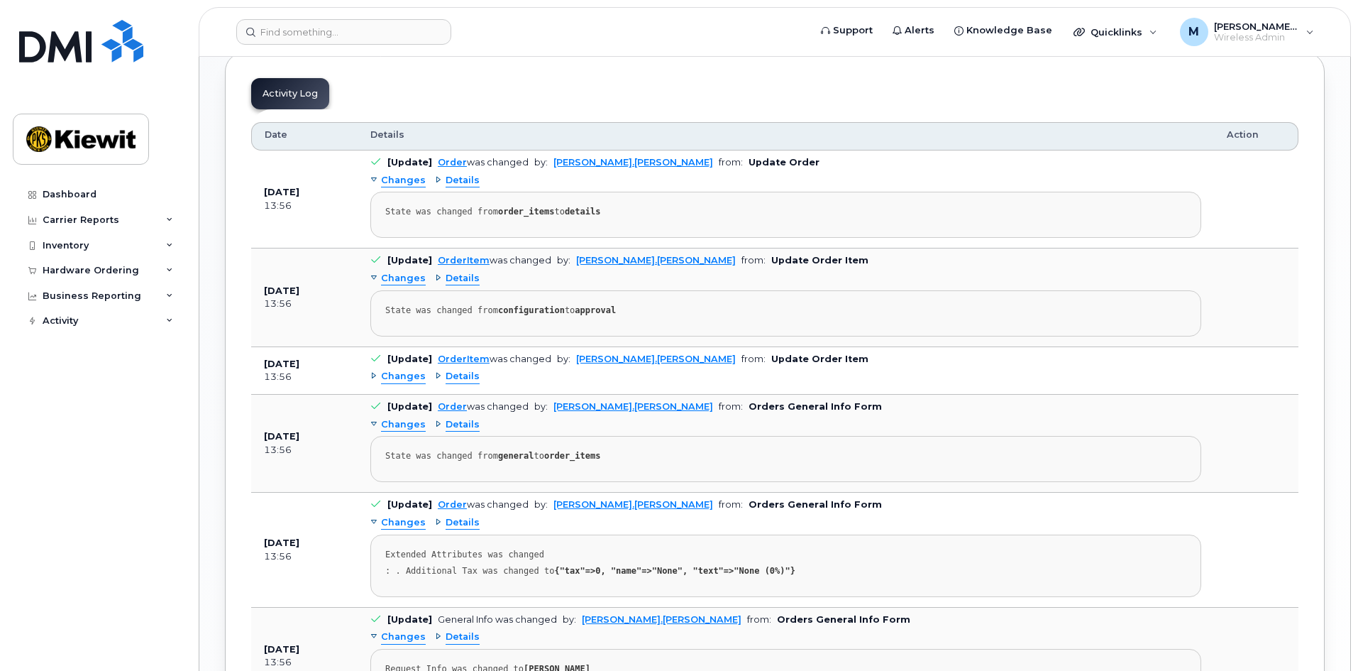
scroll to position [355, 0]
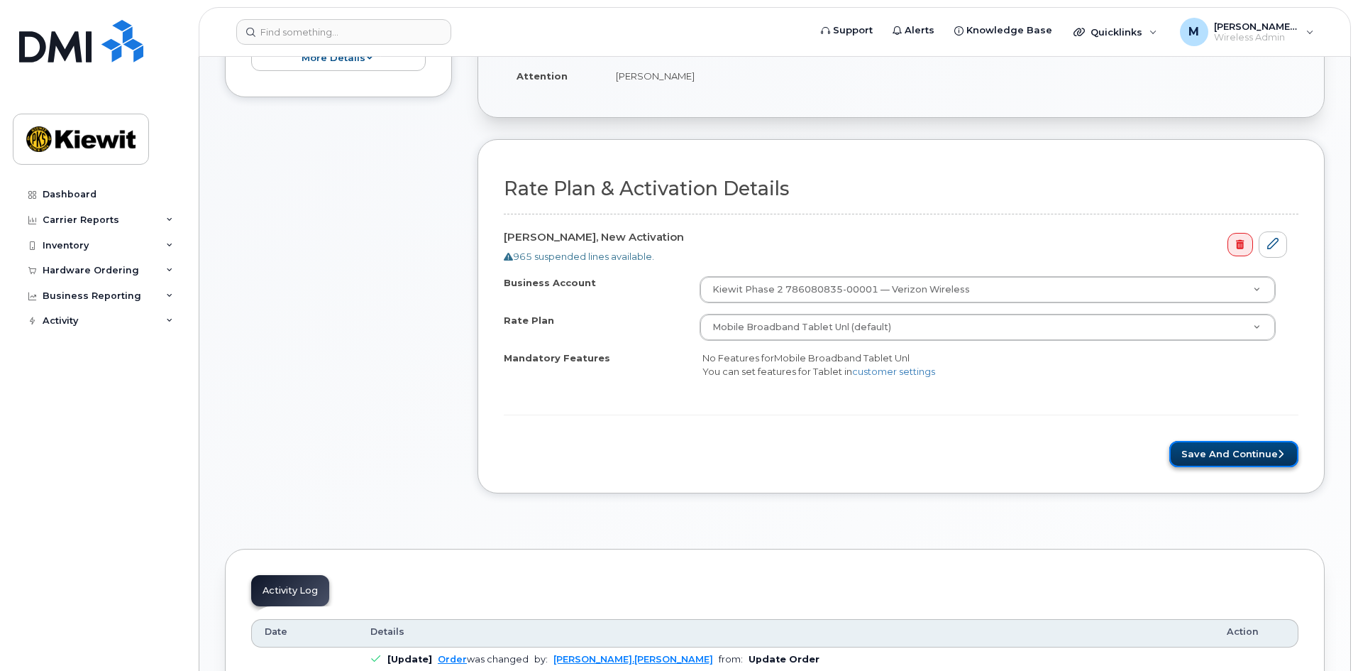
click at [1201, 446] on button "Save and Continue" at bounding box center [1233, 454] width 129 height 26
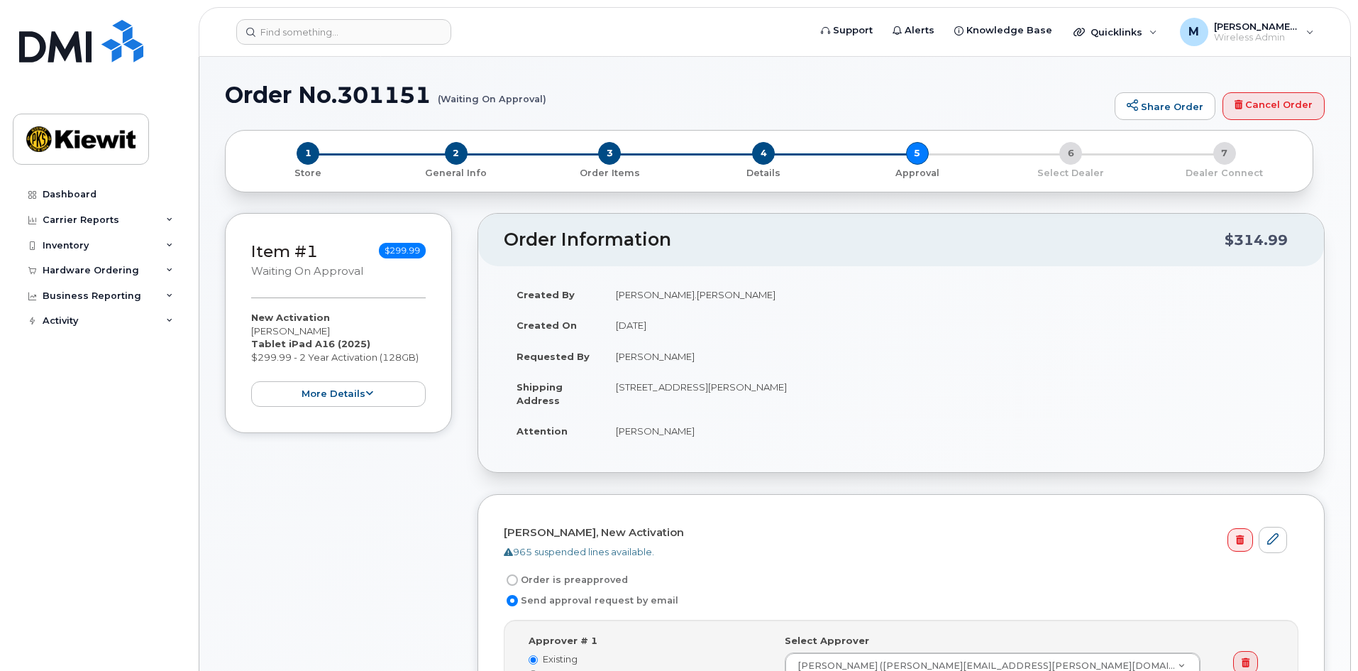
scroll to position [355, 0]
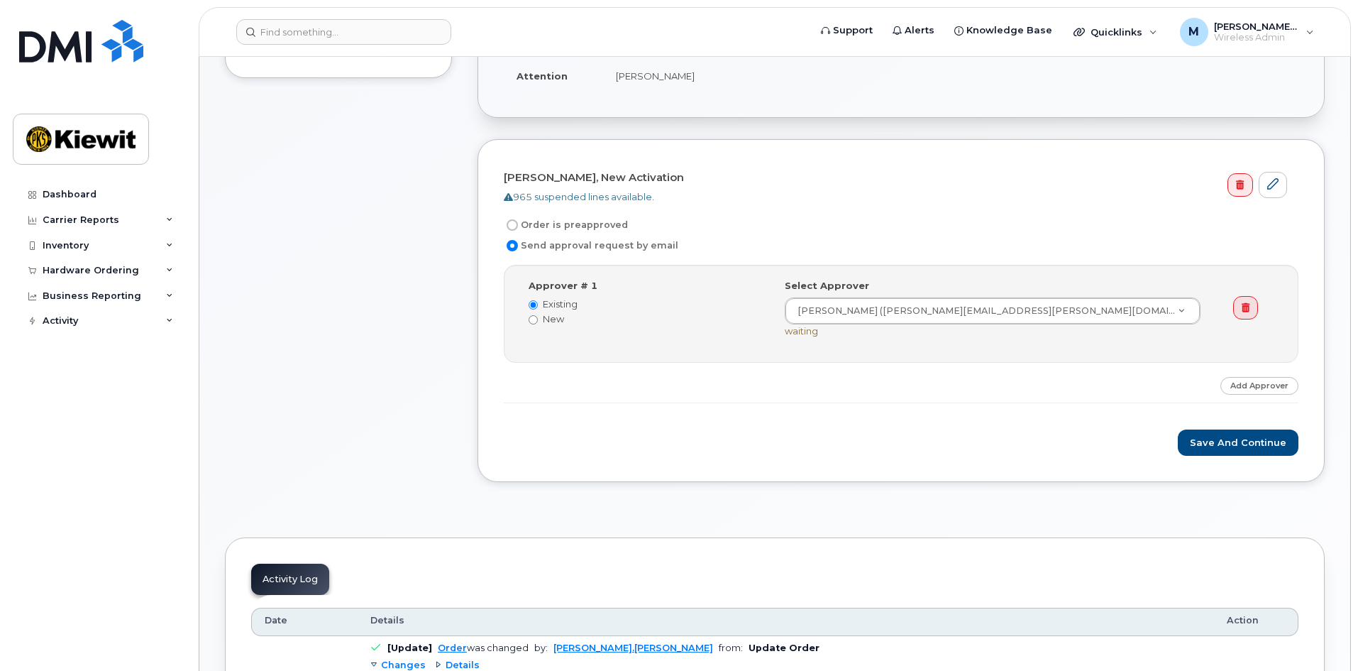
click at [573, 227] on label "Order is preapproved" at bounding box center [566, 224] width 124 height 17
click at [518, 227] on input "Order is preapproved" at bounding box center [512, 224] width 11 height 11
radio input "true"
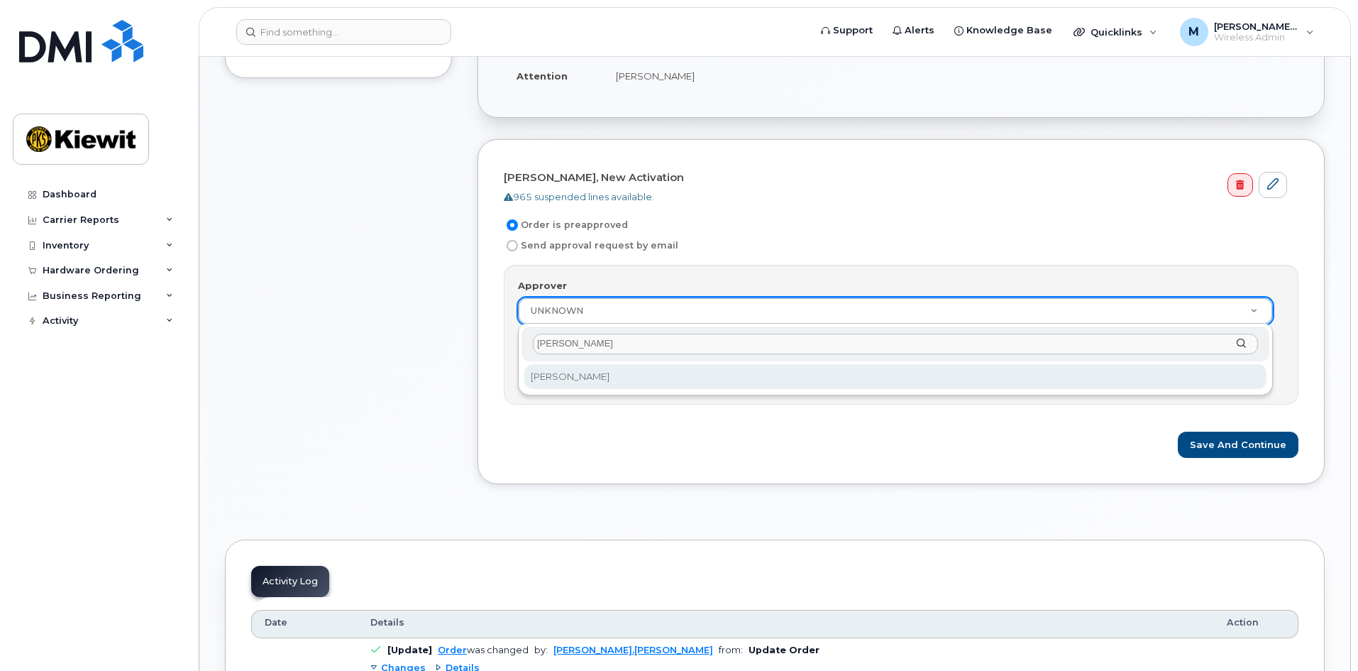
type input "melissa"
select select "2177753"
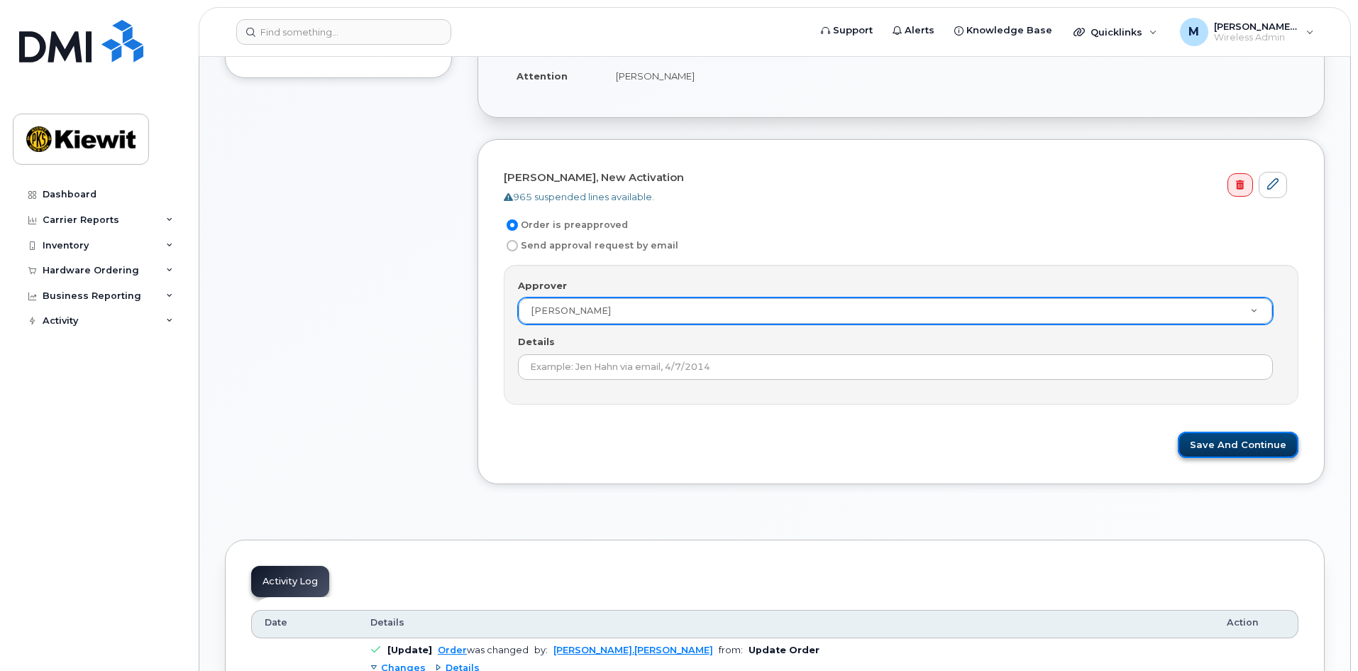
click at [1254, 450] on button "Save and Continue" at bounding box center [1238, 444] width 121 height 26
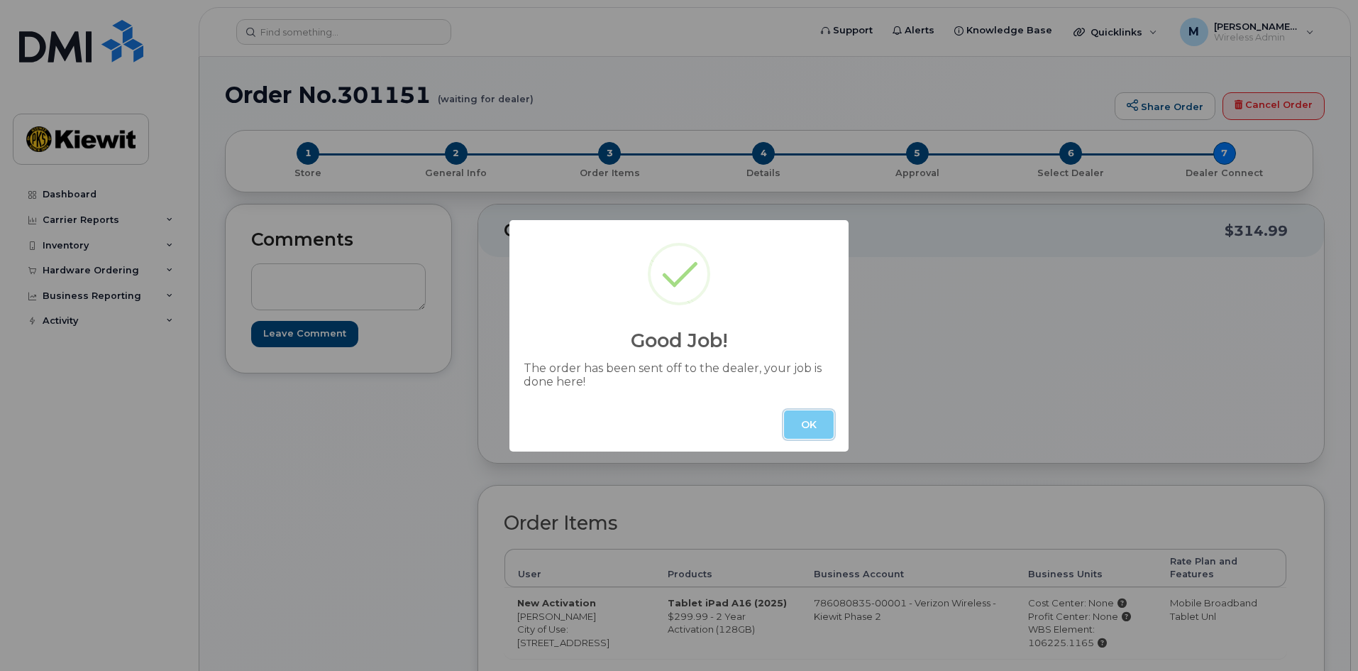
click at [802, 427] on button "OK" at bounding box center [809, 424] width 50 height 28
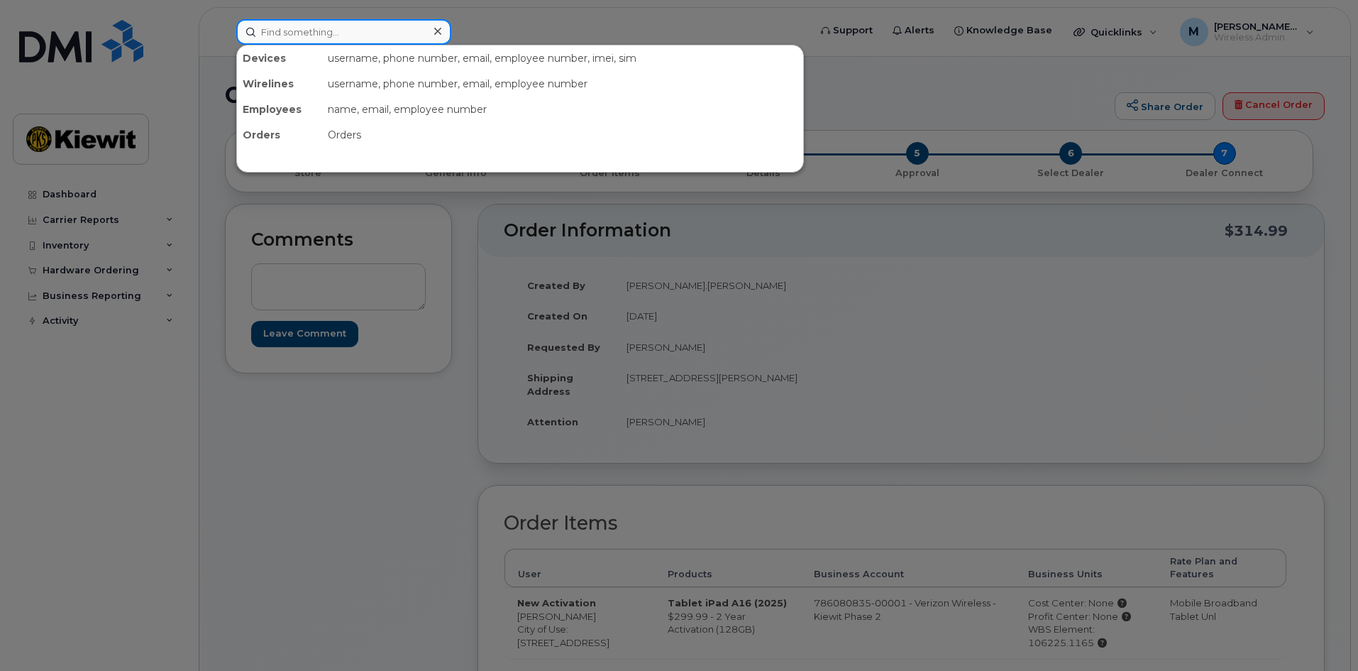
click at [304, 37] on input at bounding box center [343, 32] width 215 height 26
click at [90, 292] on div at bounding box center [679, 335] width 1358 height 671
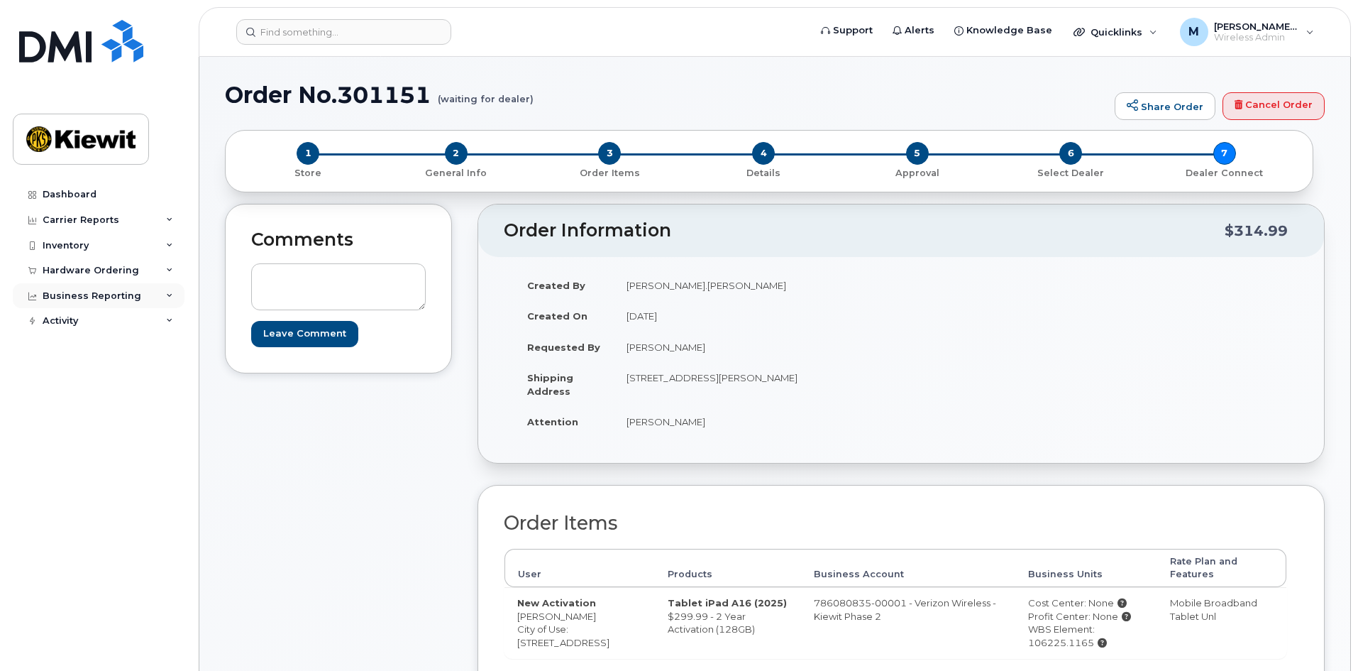
click at [87, 291] on div "Business Reporting" at bounding box center [92, 295] width 99 height 11
click at [102, 272] on div "Hardware Ordering" at bounding box center [91, 270] width 96 height 11
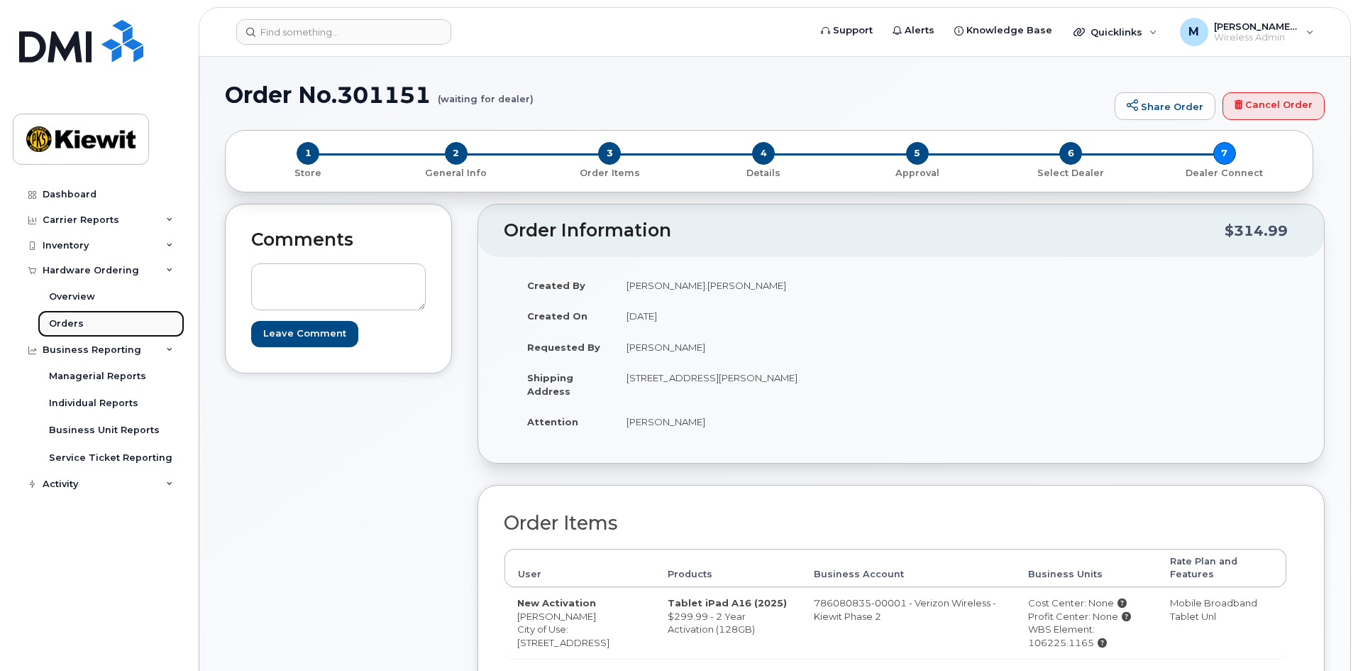
click at [76, 314] on link "Orders" at bounding box center [111, 323] width 147 height 27
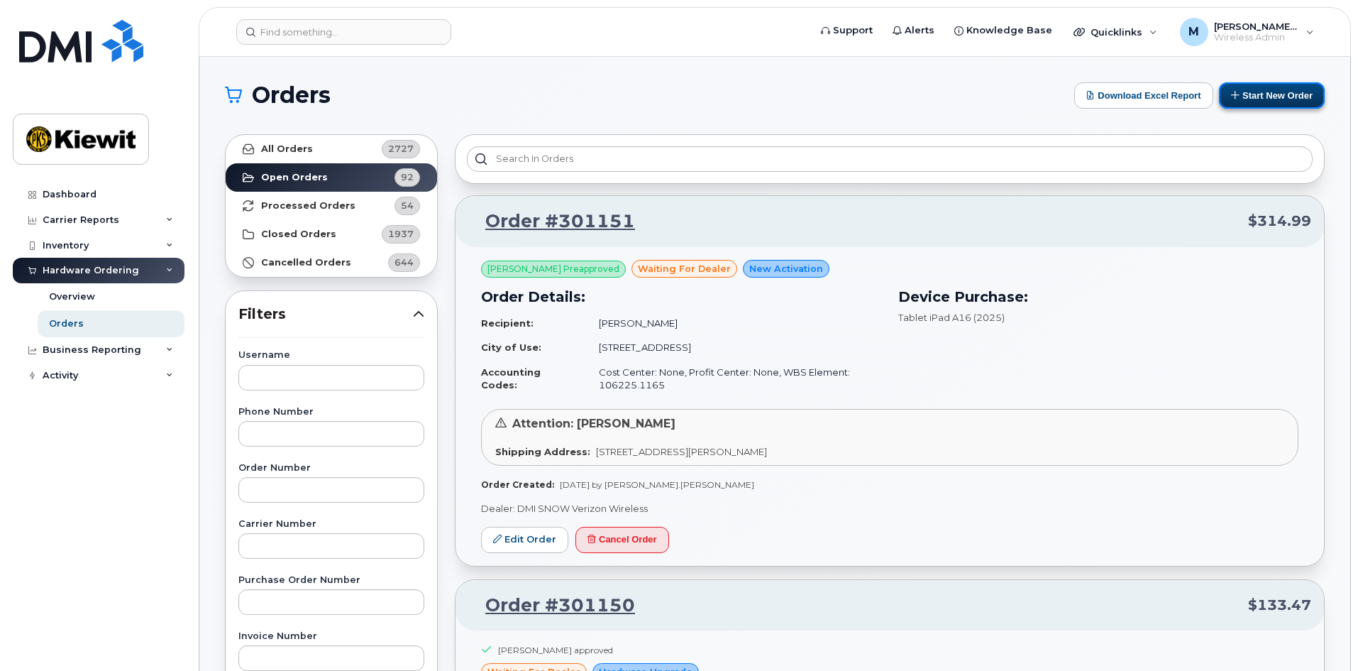
click at [1289, 96] on button "Start New Order" at bounding box center [1272, 95] width 106 height 26
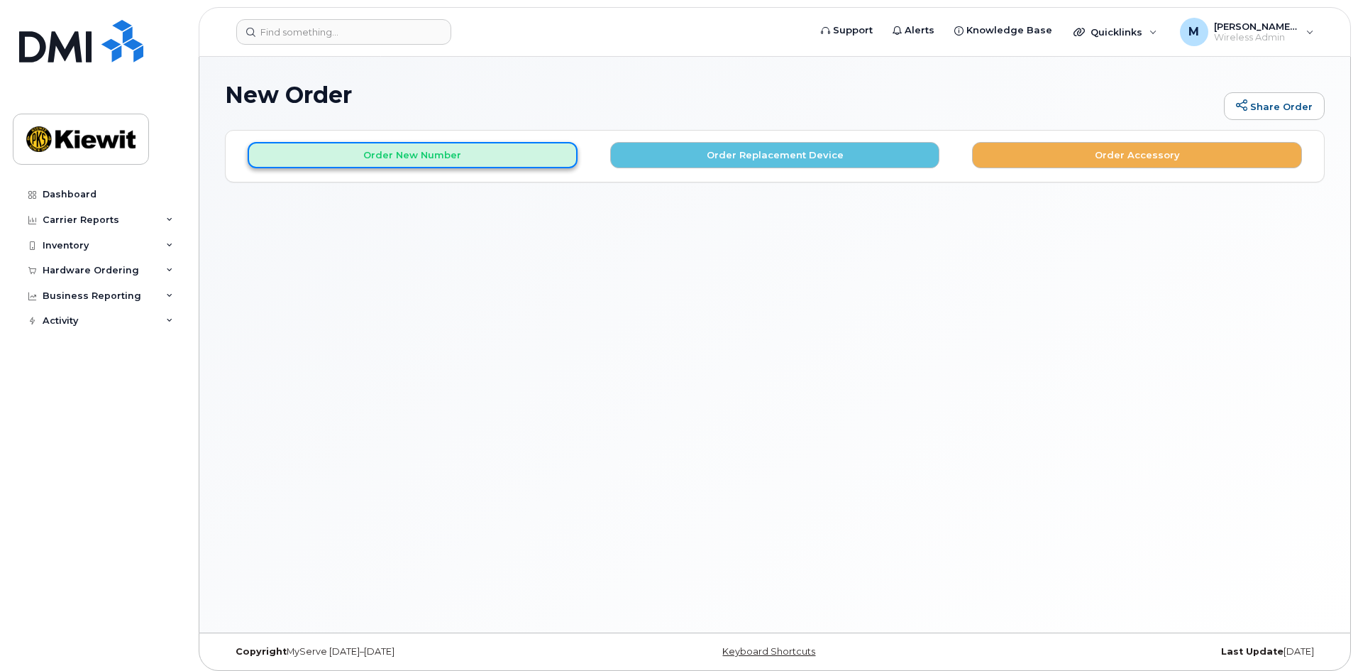
click at [455, 156] on button "Order New Number" at bounding box center [413, 155] width 330 height 26
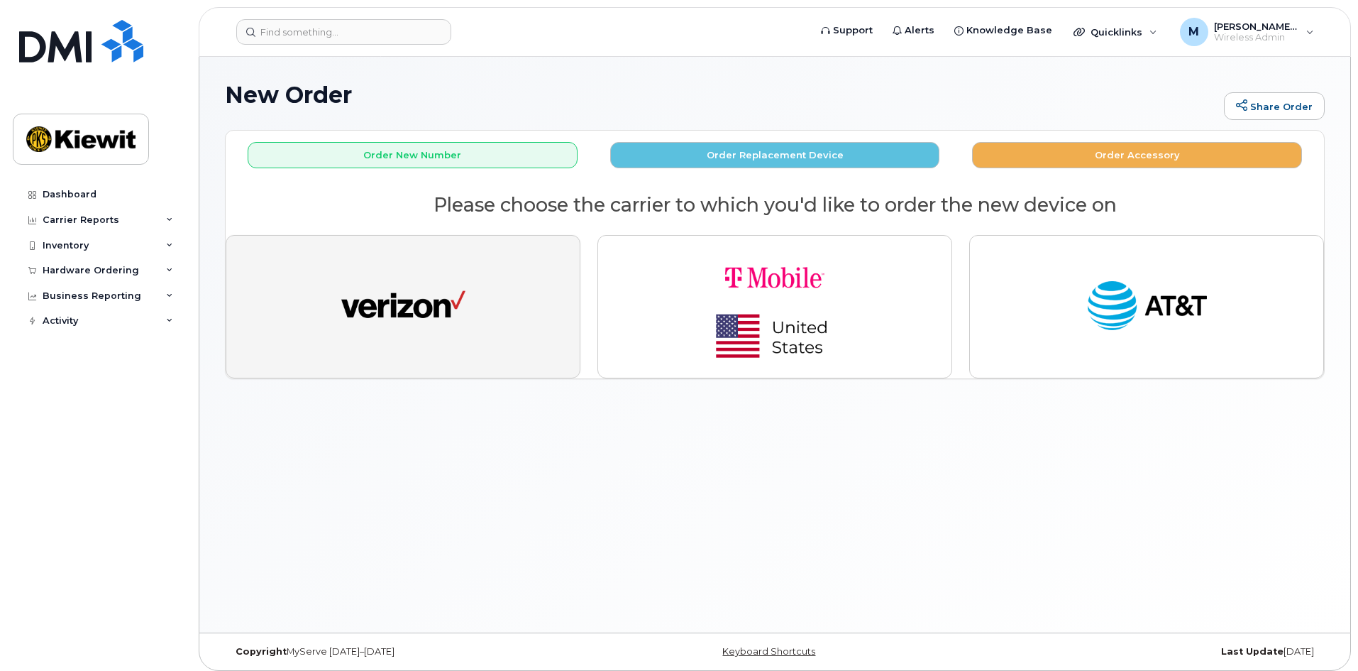
click at [469, 299] on button "button" at bounding box center [403, 306] width 355 height 143
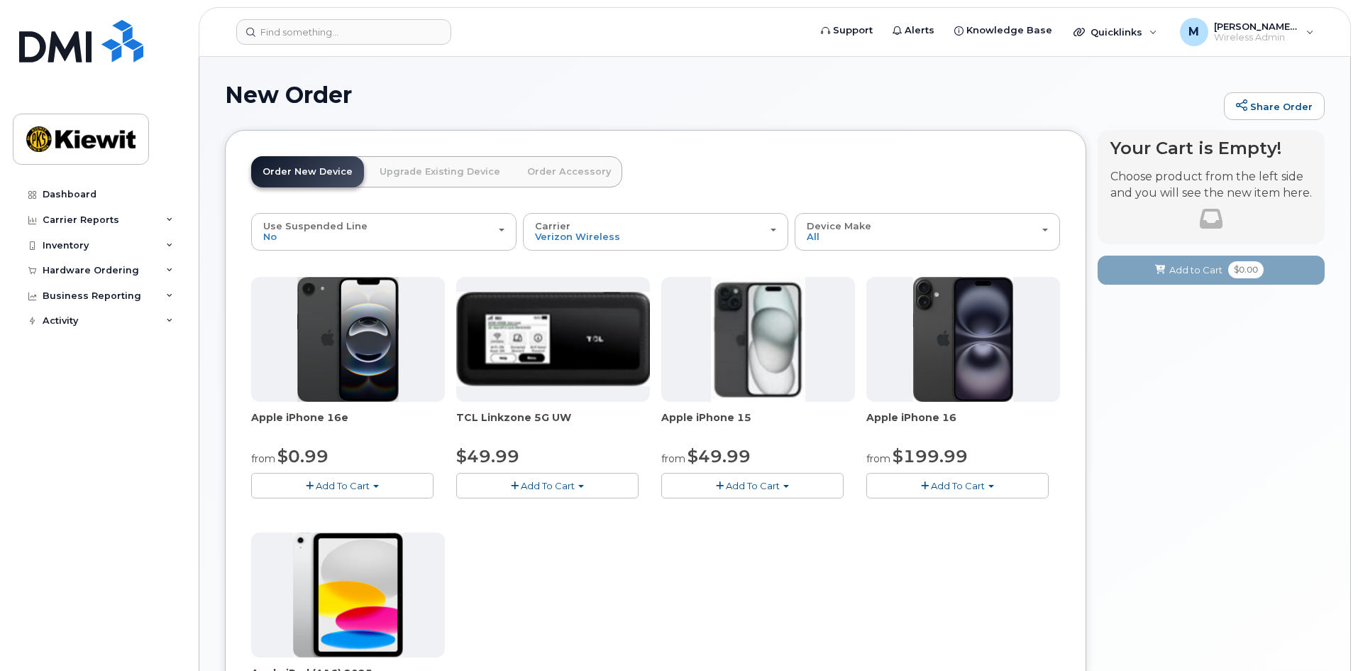
click at [524, 486] on span "Add To Cart" at bounding box center [548, 485] width 54 height 11
click at [525, 512] on link "$49.99 - 2 Year Activation" at bounding box center [534, 512] width 148 height 18
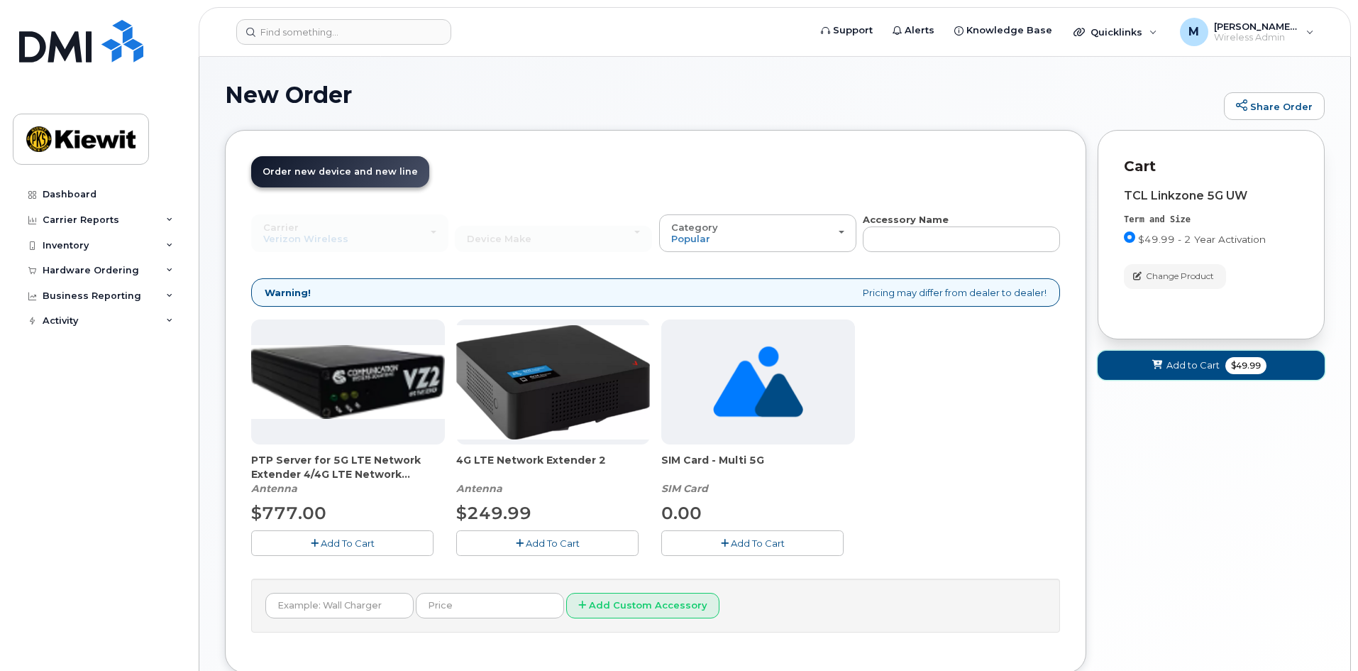
click at [1201, 370] on span "Add to Cart" at bounding box center [1192, 364] width 53 height 13
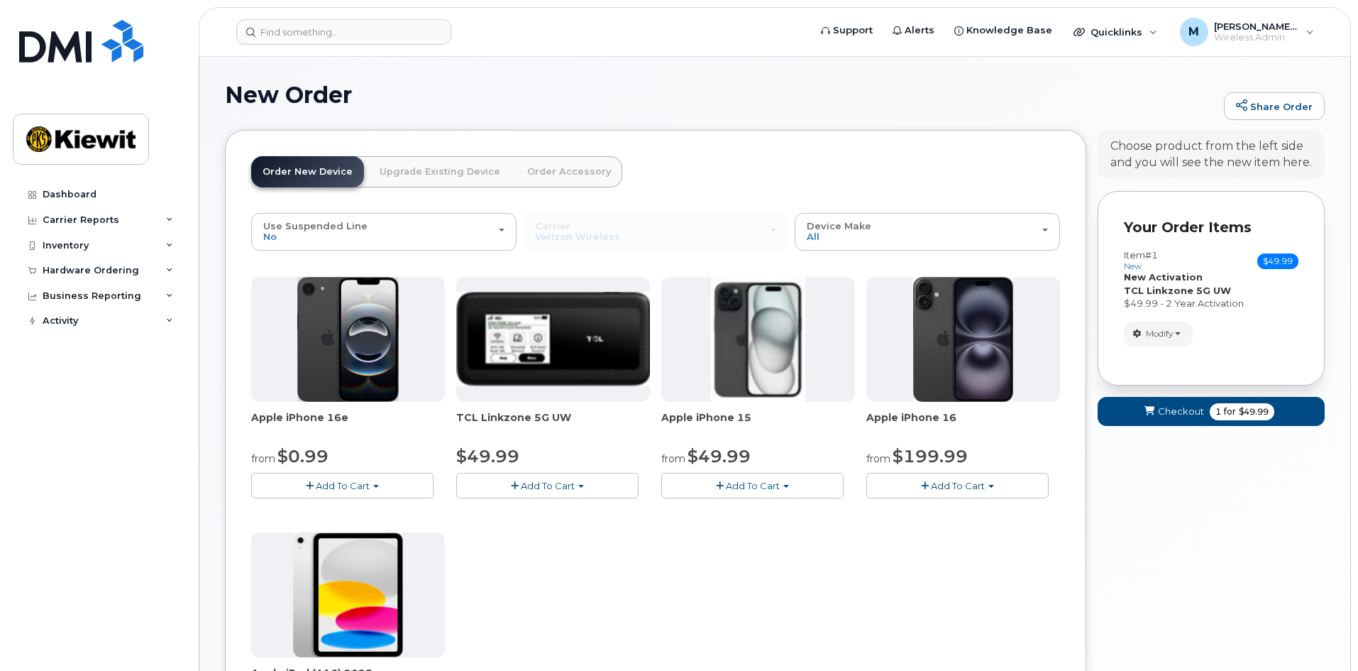
click at [609, 482] on button "Add To Cart" at bounding box center [547, 485] width 182 height 25
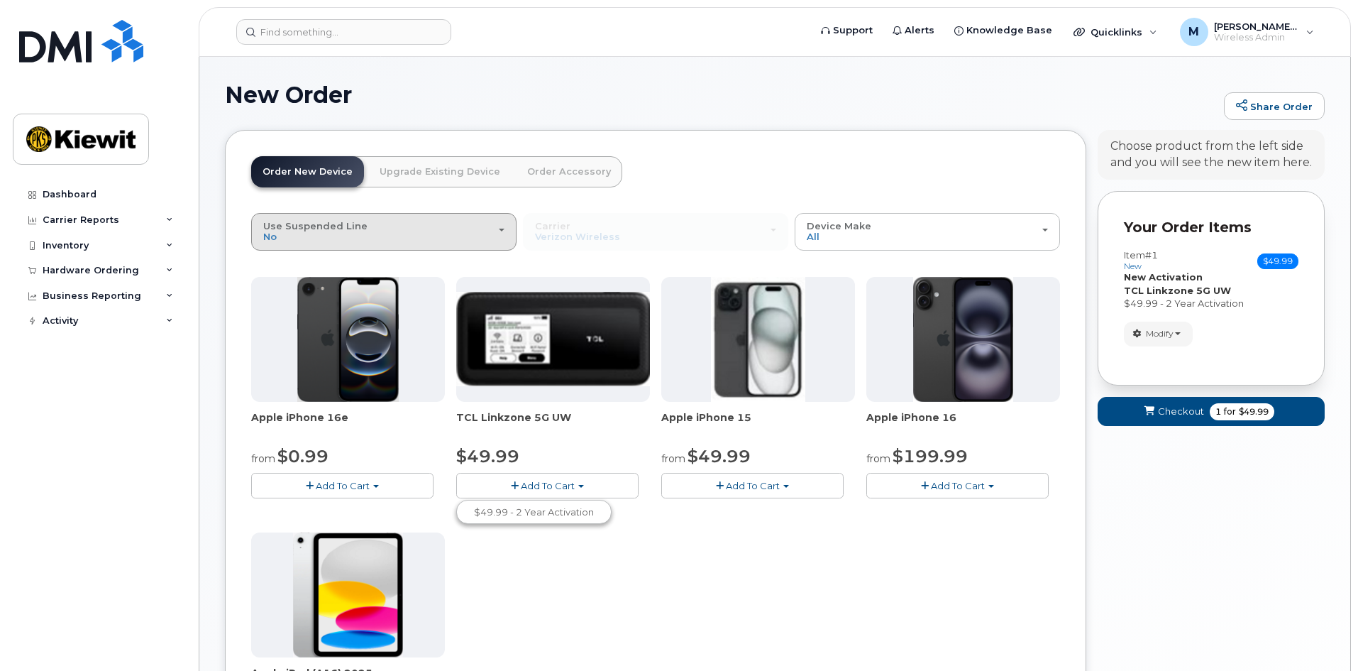
click at [369, 219] on button "Use Suspended Line No" at bounding box center [383, 231] width 265 height 37
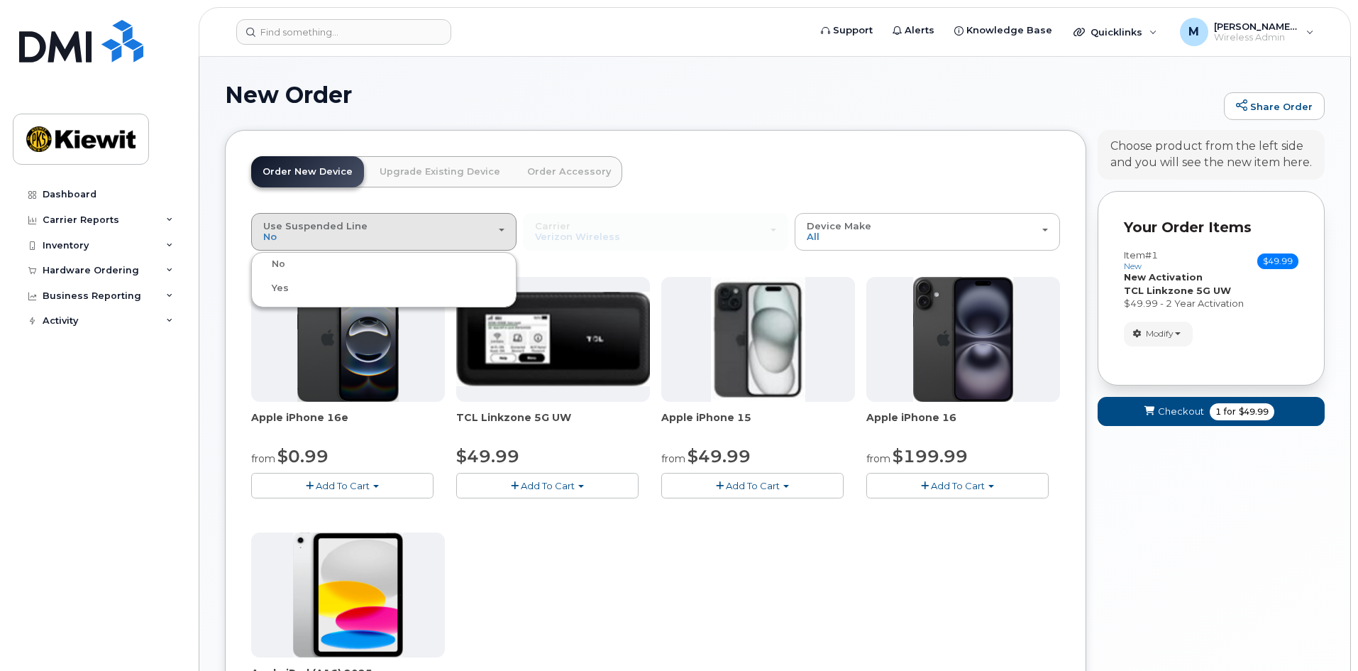
click at [324, 292] on div "change Yes" at bounding box center [384, 288] width 258 height 17
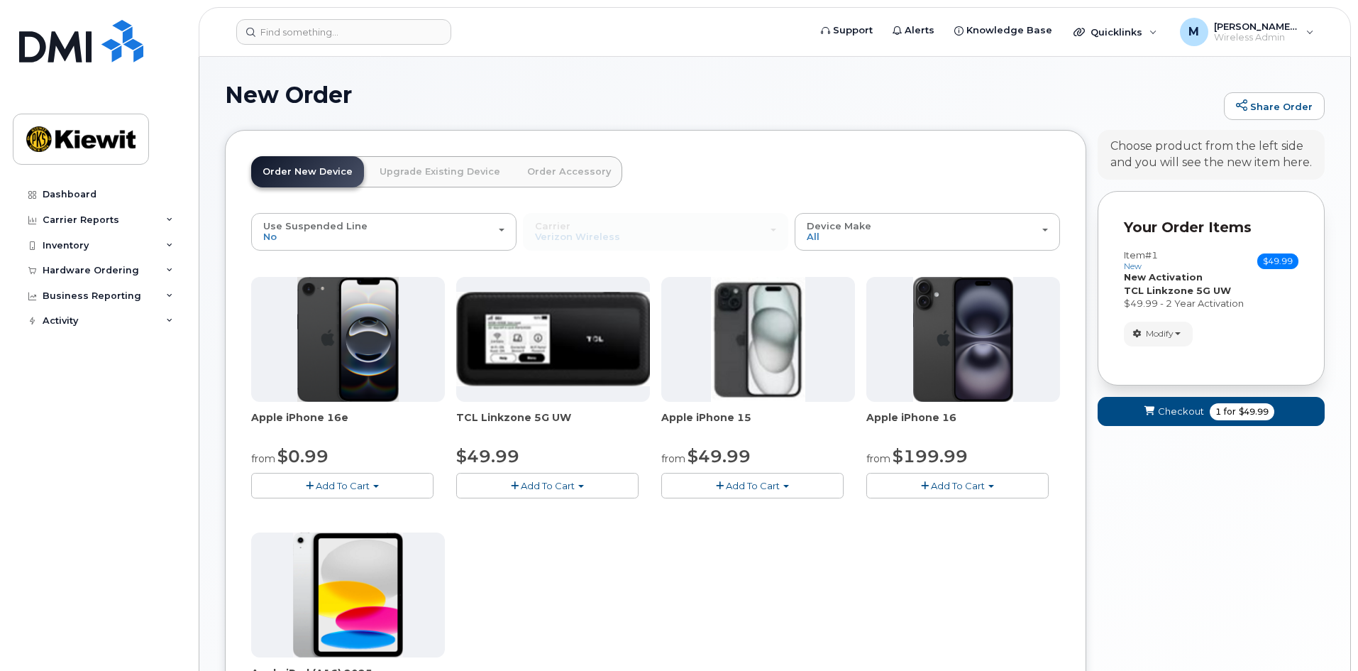
click at [392, 206] on div "Order New Device Upgrade Existing Device Order Accessory Order new device and n…" at bounding box center [436, 184] width 371 height 57
click at [393, 224] on div "Use Suspended Line No" at bounding box center [383, 232] width 241 height 22
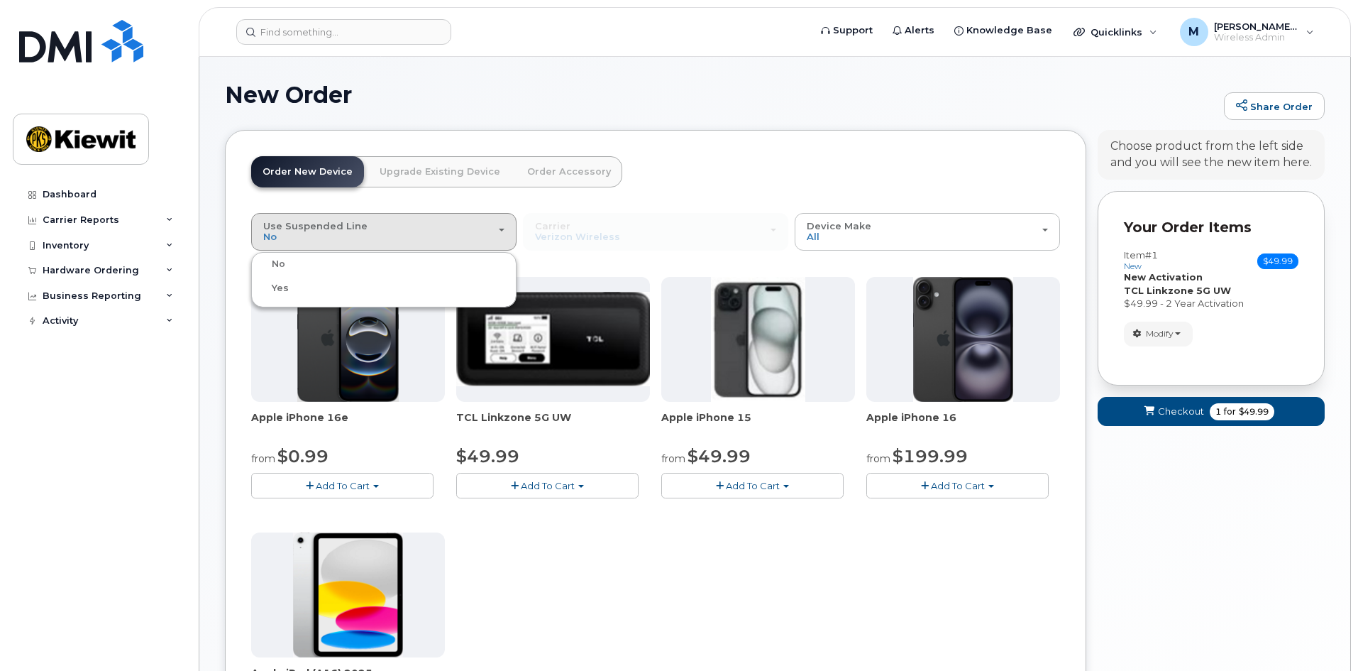
click at [272, 285] on span "Yes" at bounding box center [280, 287] width 17 height 11
click at [0, 0] on input "change Yes" at bounding box center [0, 0] width 0 height 0
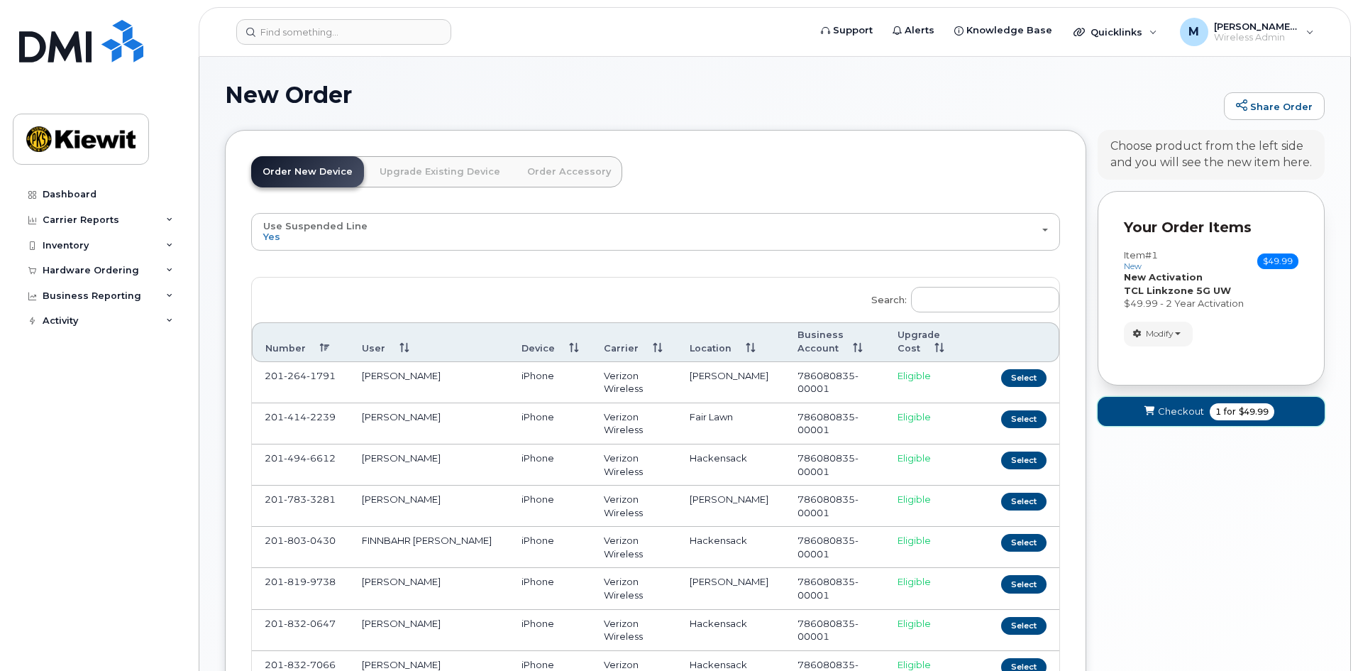
click at [1191, 412] on span "Checkout" at bounding box center [1181, 410] width 46 height 13
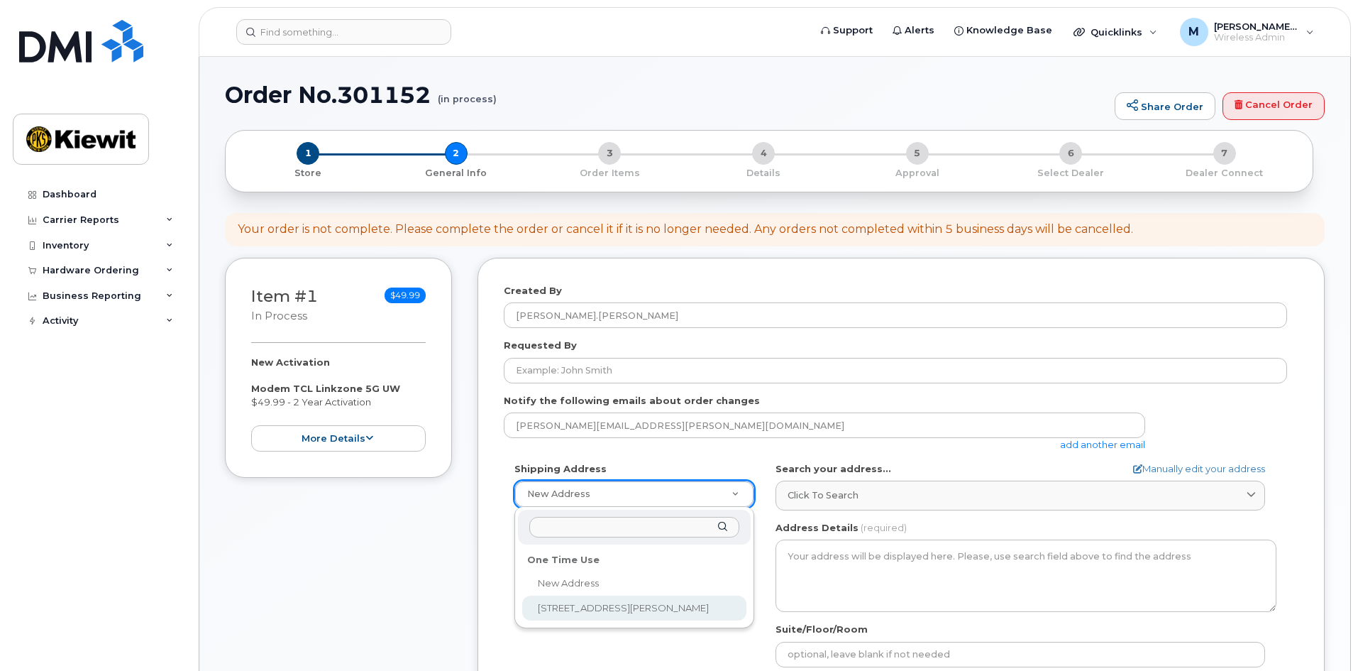
select select "[STREET_ADDRESS][PERSON_NAME]"
type textarea "[STREET_ADDRESS][PERSON_NAME]"
type input "[PERSON_NAME]"
type input "9124295099"
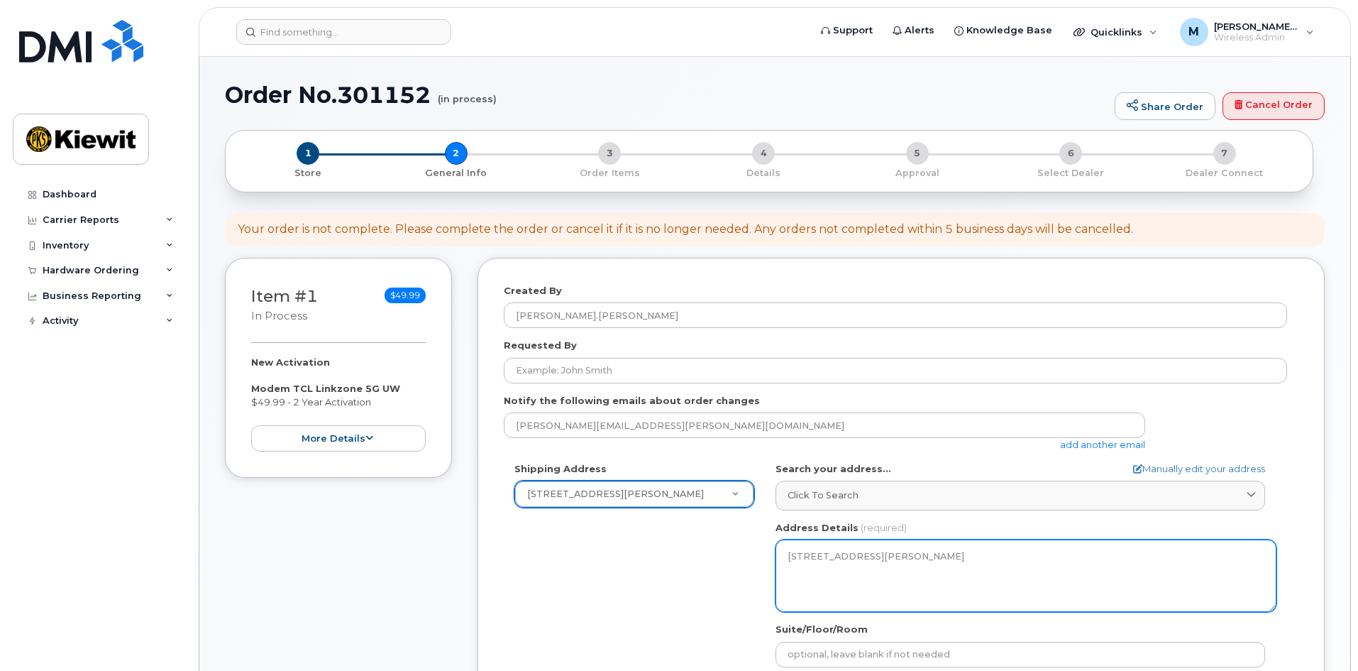
scroll to position [355, 0]
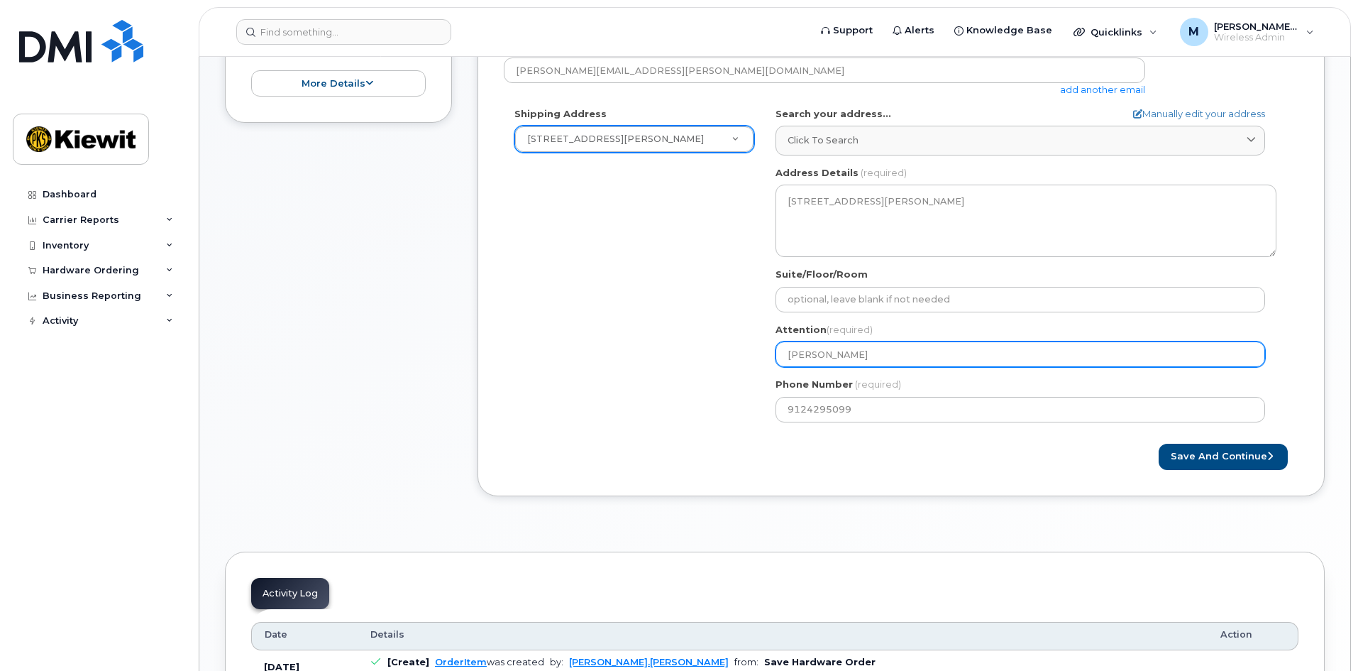
drag, startPoint x: 682, startPoint y: 348, endPoint x: 621, endPoint y: 340, distance: 61.6
click at [621, 340] on div "Shipping Address [STREET_ADDRESS][GEOGRAPHIC_DATA][PERSON_NAME] [STREET_ADDRESS…" at bounding box center [895, 270] width 783 height 326
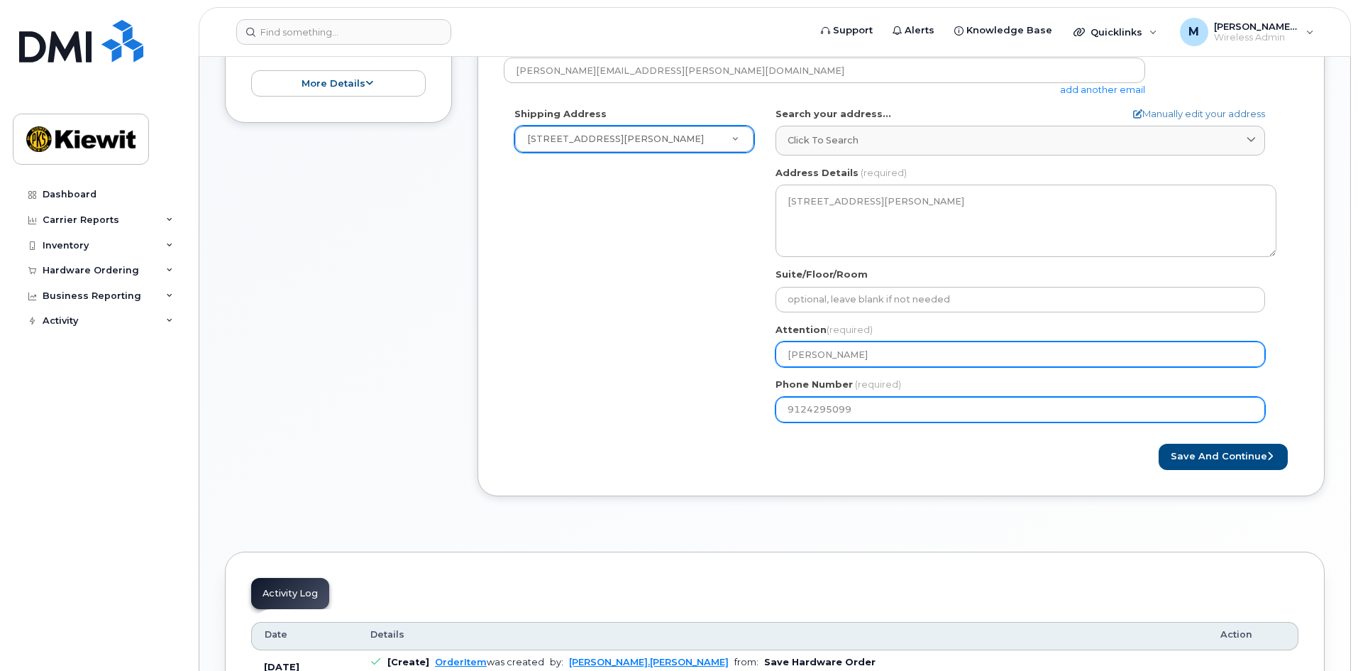
select select
type input "C"
select select
type input "Co"
select select
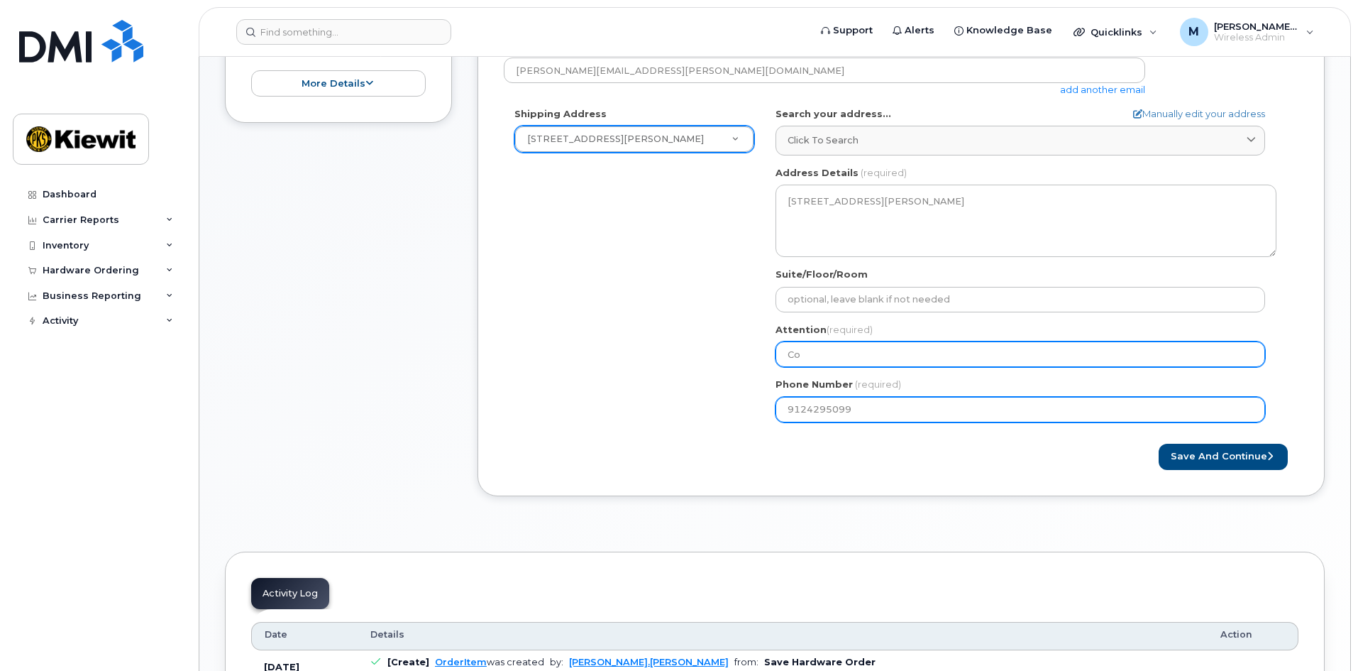
type input "Cor"
select select
type input "Corb"
select select
type input "Corba"
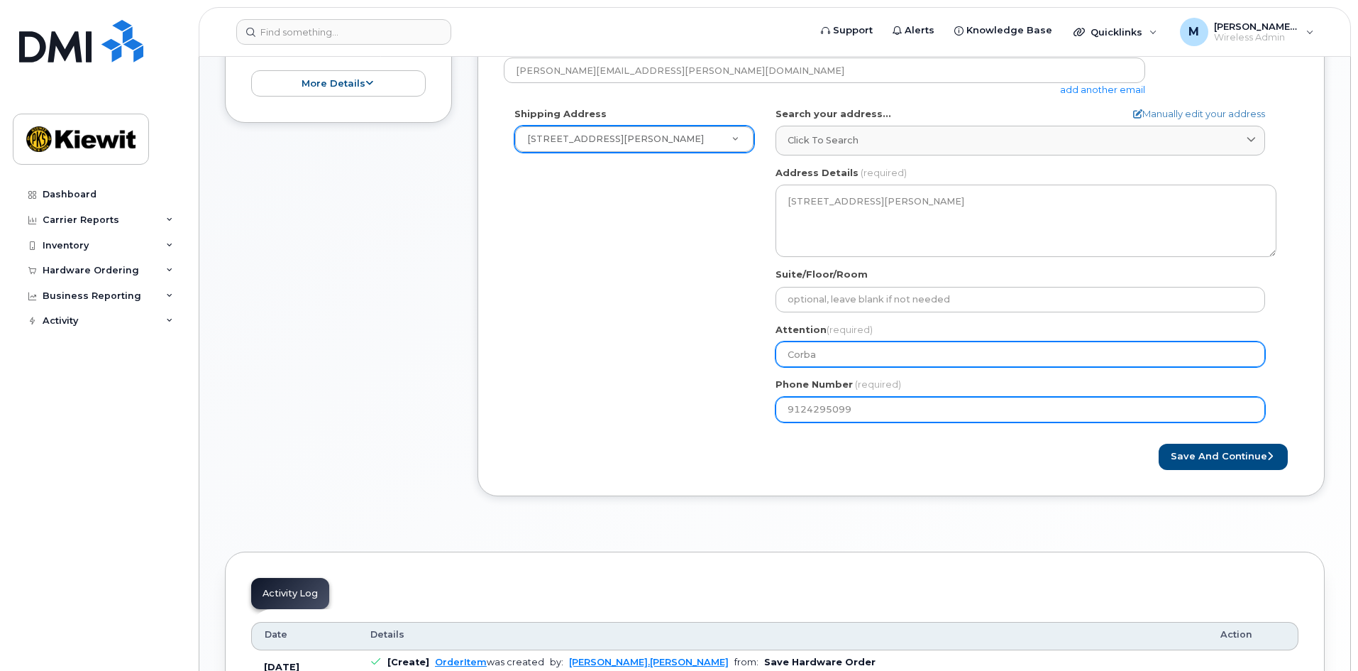
select select
type input "Corban"
select select
type input "Corban M"
select select
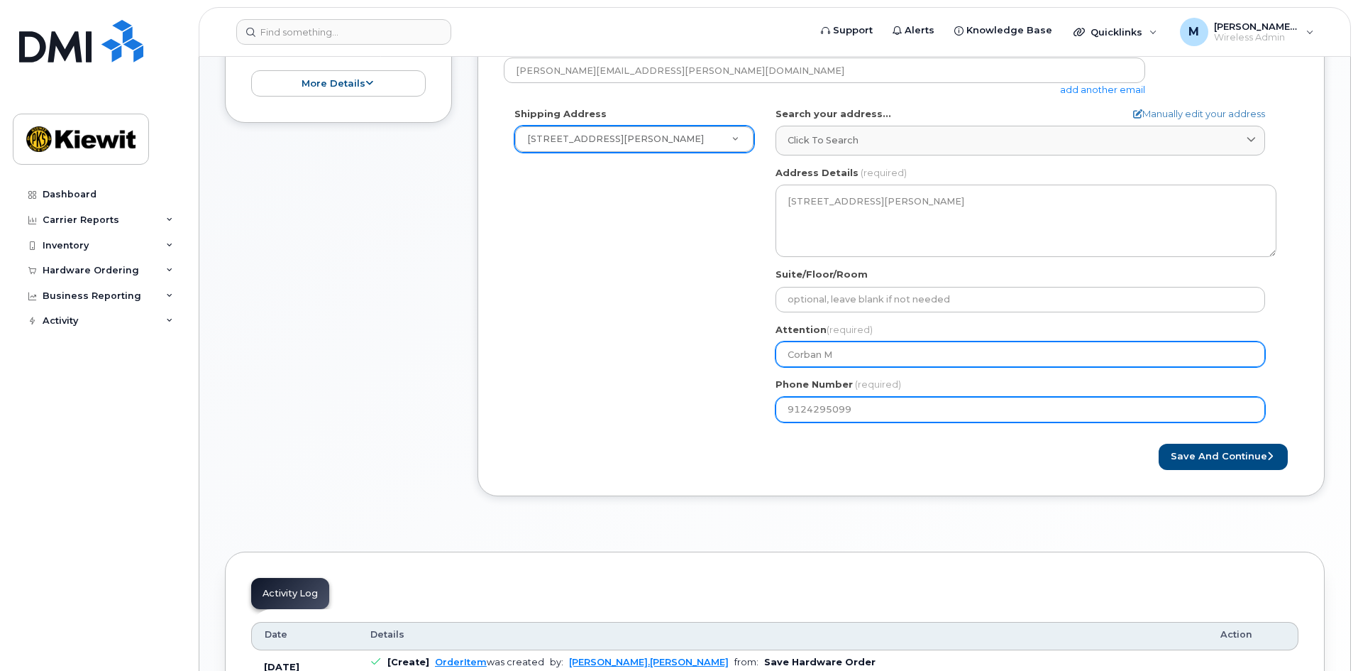
type input "Corban Mo"
select select
type input "Corban Mor"
select select
type input "Corban Mora"
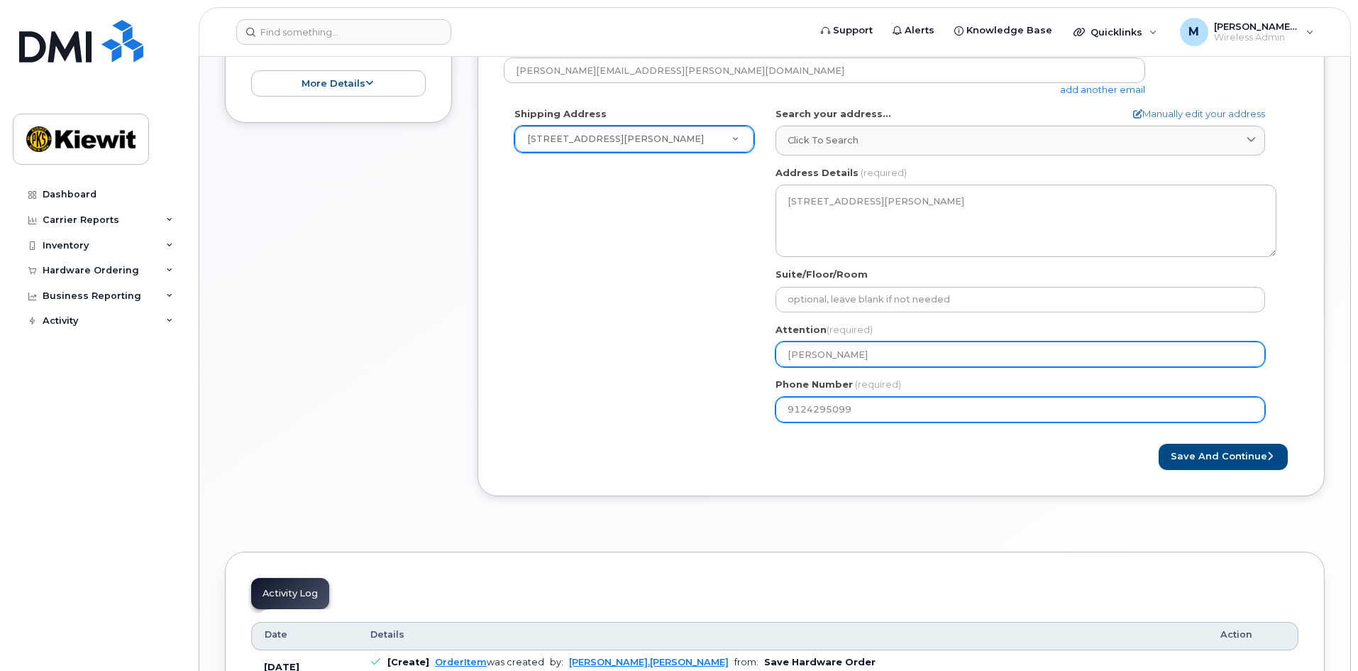
select select
type input "[PERSON_NAME]"
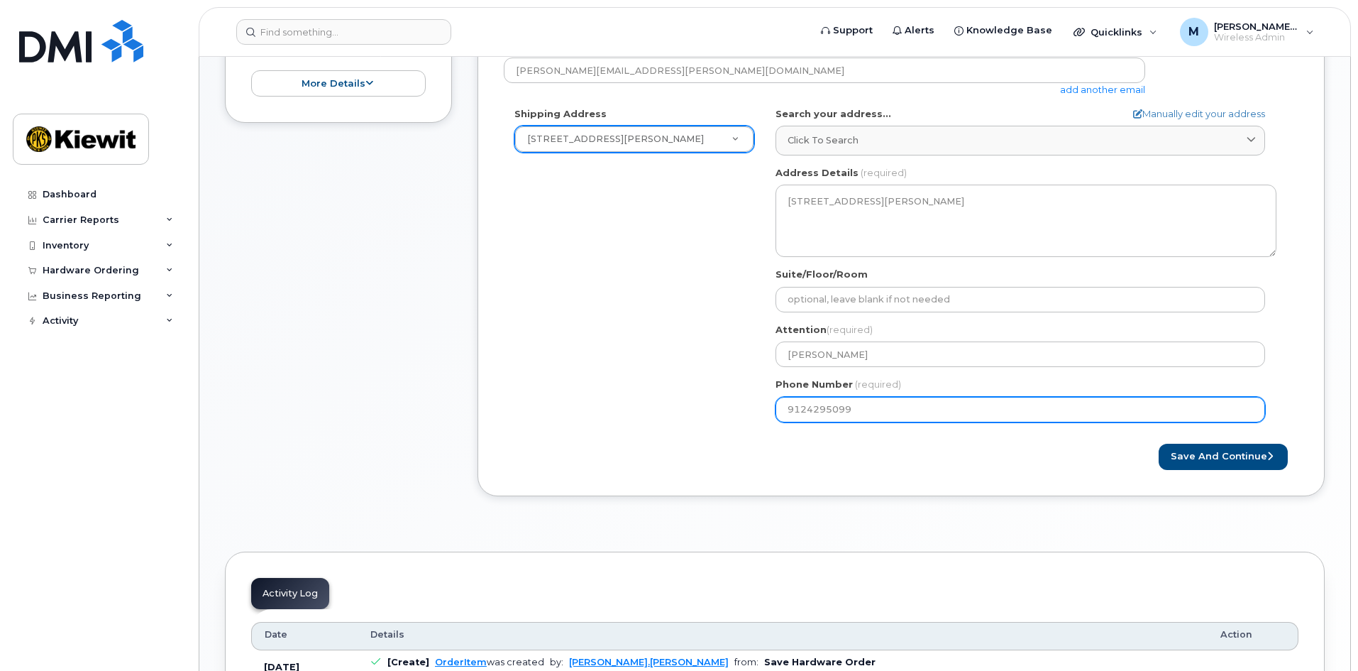
select select
type input "912429510"
select select
type input "9124295100"
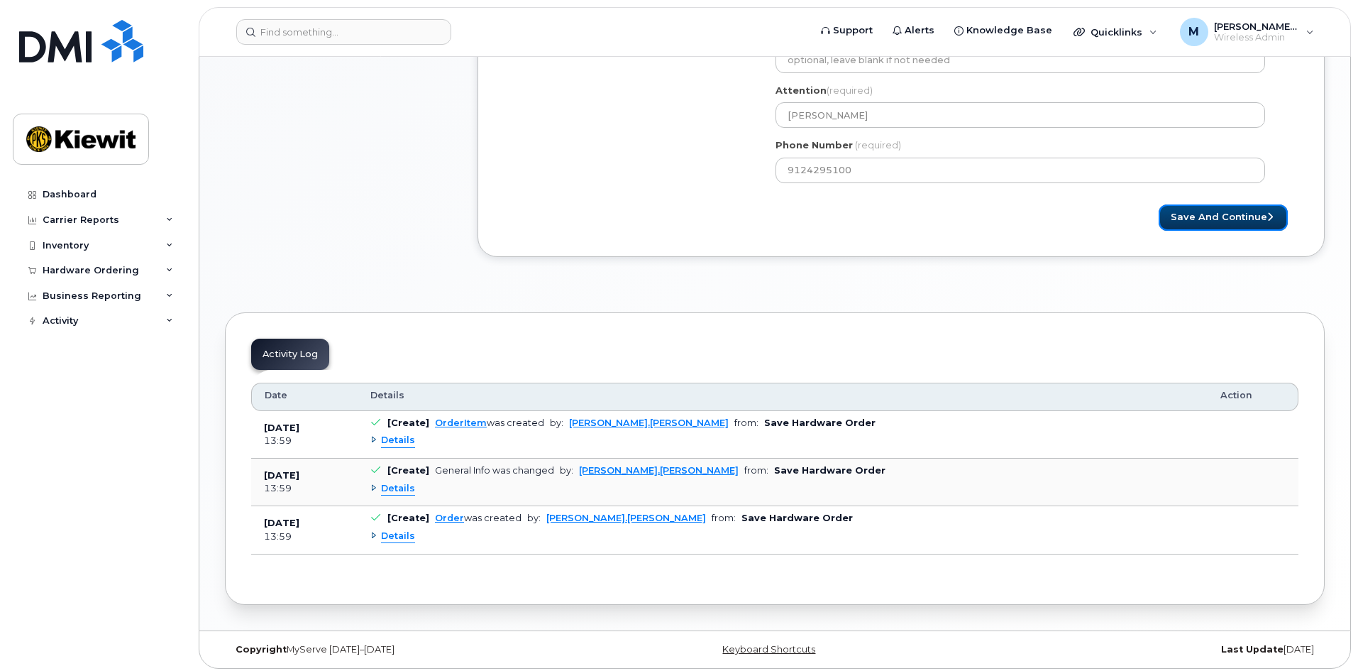
scroll to position [599, 0]
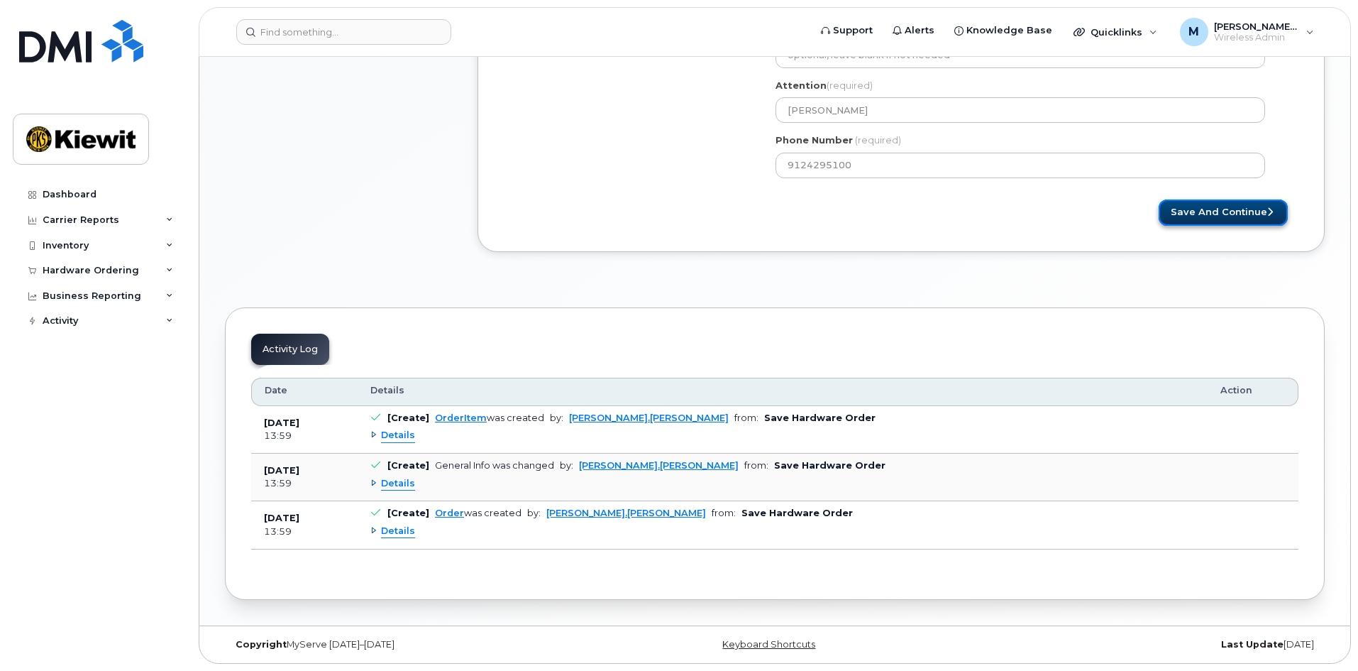
click at [1211, 206] on button "Save and Continue" at bounding box center [1223, 212] width 129 height 26
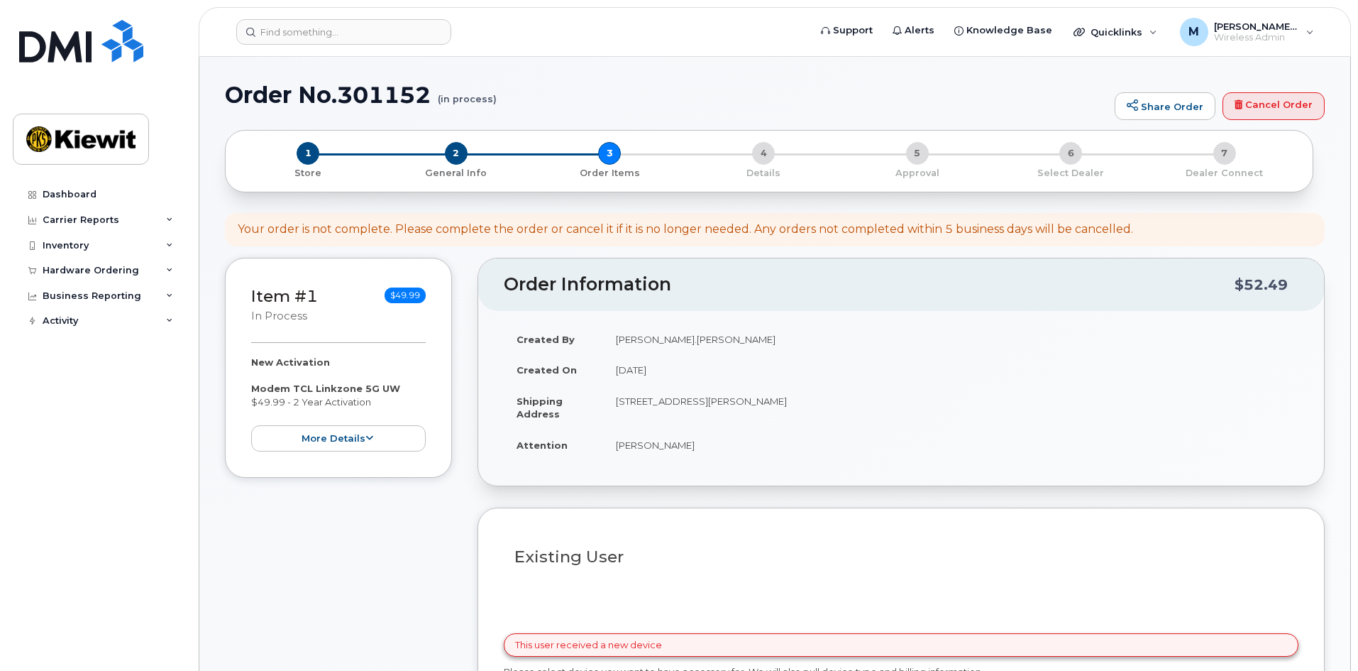
select select
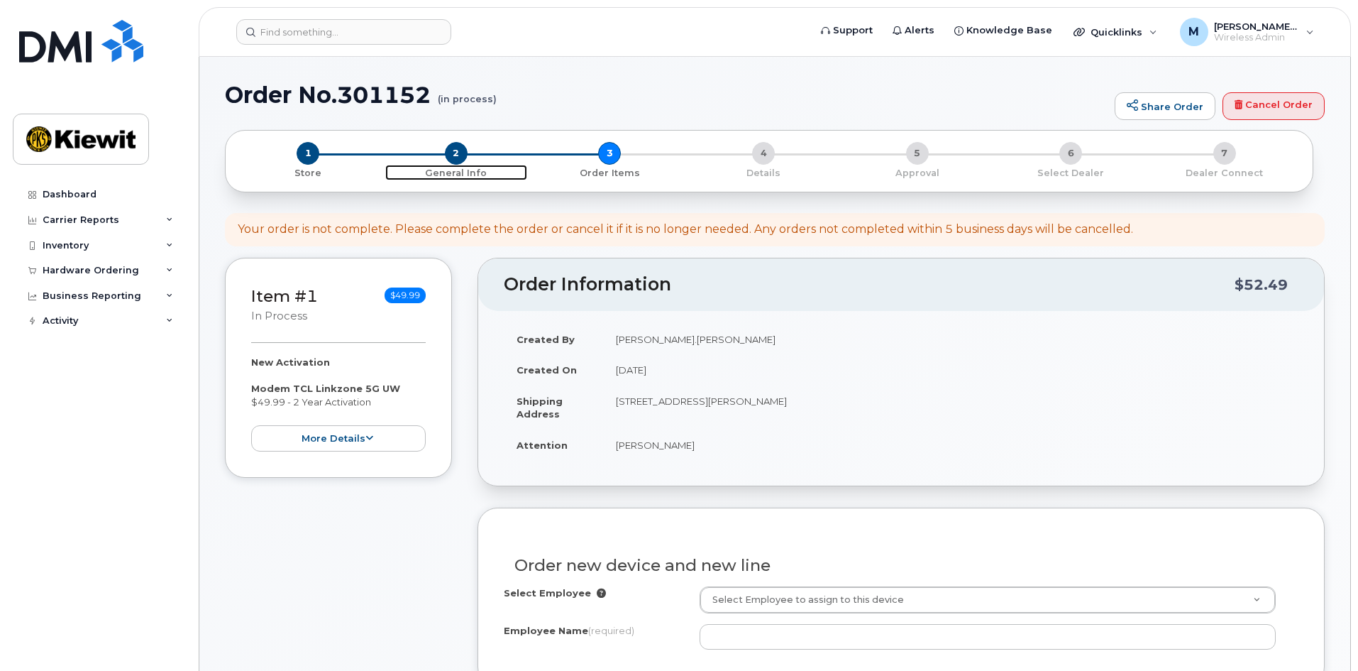
click at [455, 149] on span "2" at bounding box center [456, 153] width 23 height 23
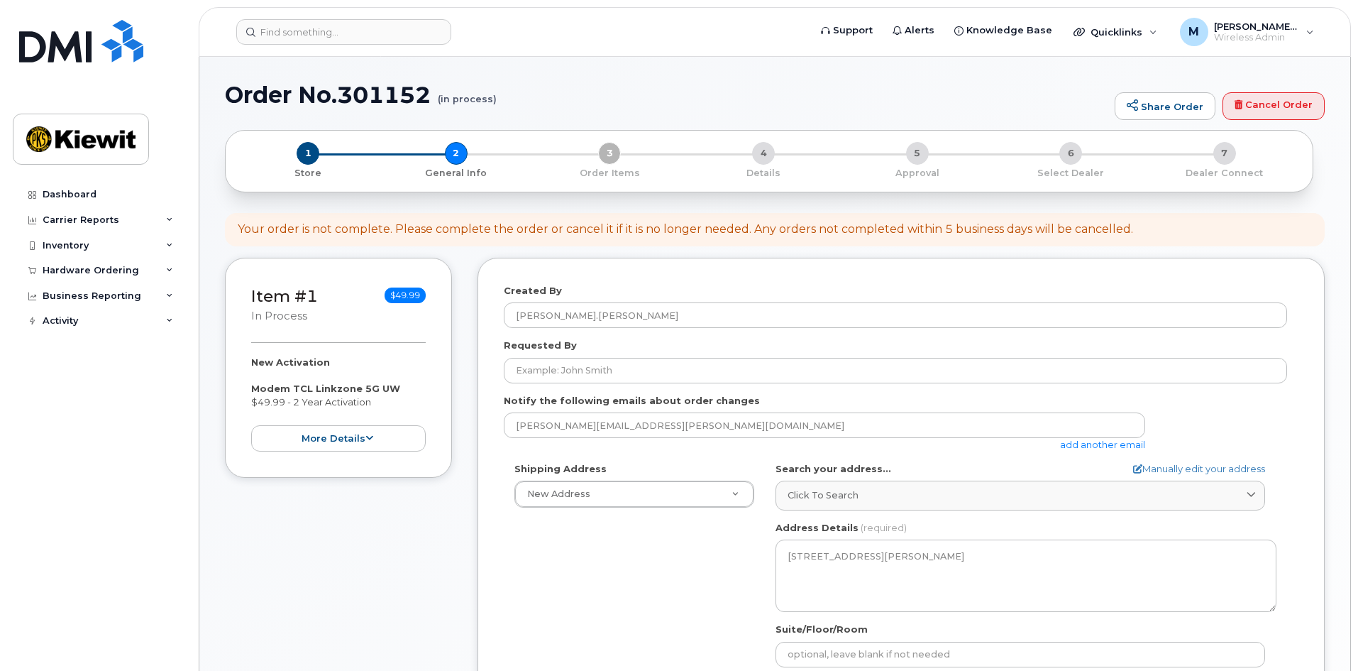
select select
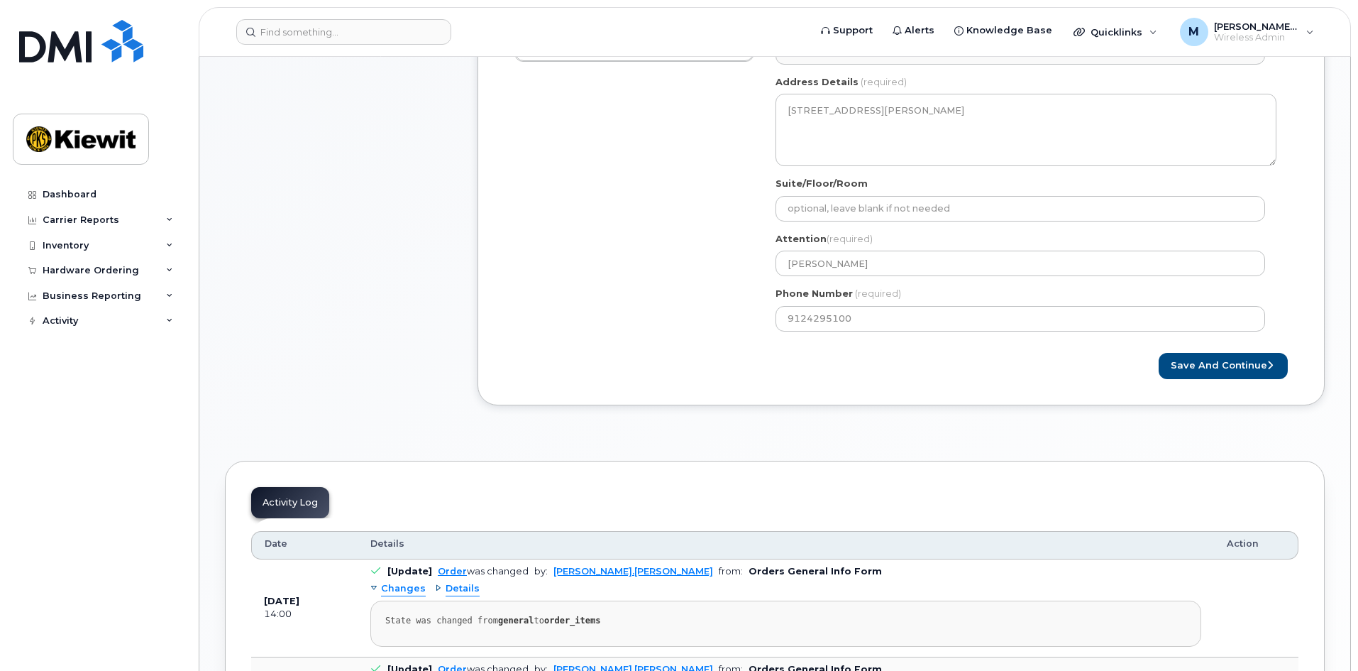
scroll to position [710, 0]
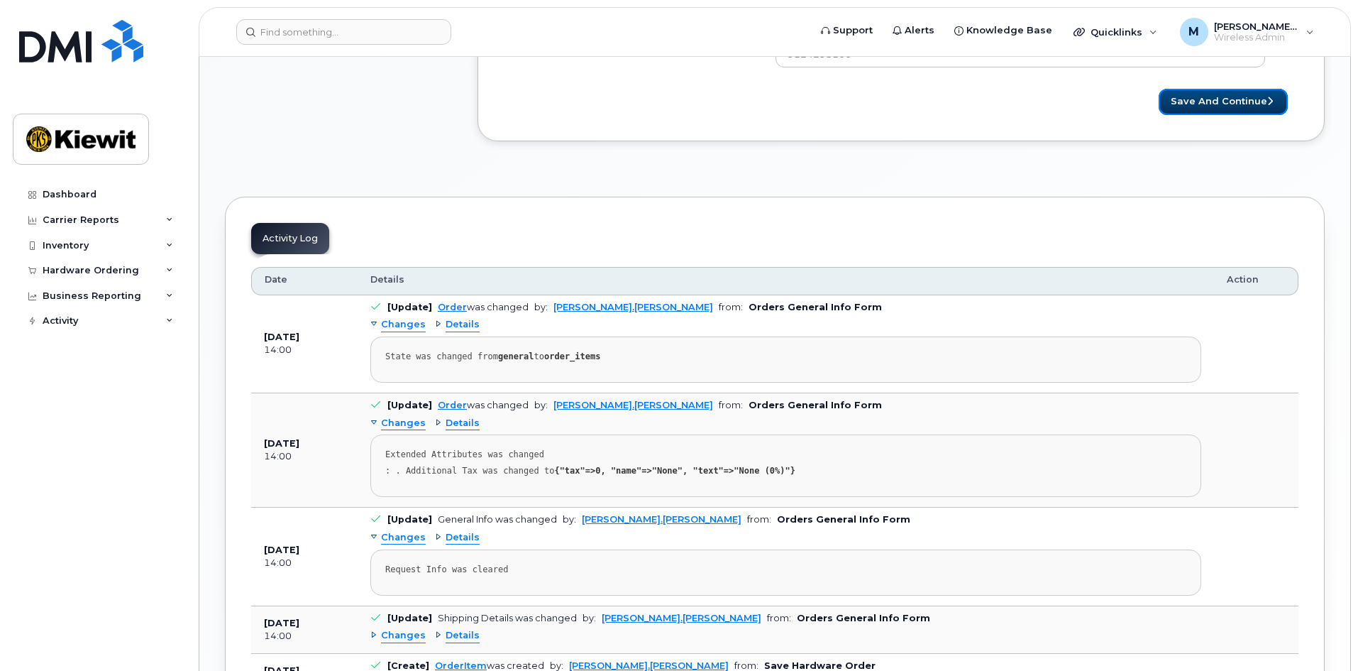
drag, startPoint x: 1245, startPoint y: 104, endPoint x: 1314, endPoint y: 117, distance: 70.8
click at [1245, 104] on button "Save and Continue" at bounding box center [1223, 102] width 129 height 26
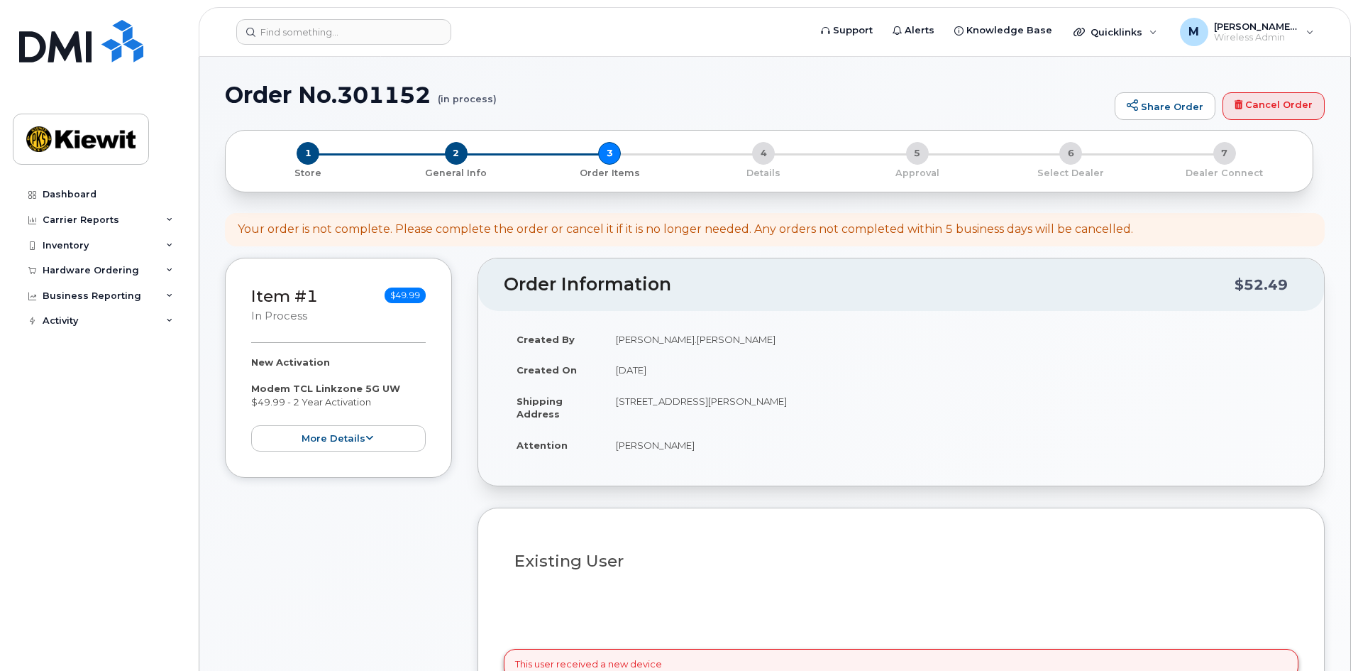
select select
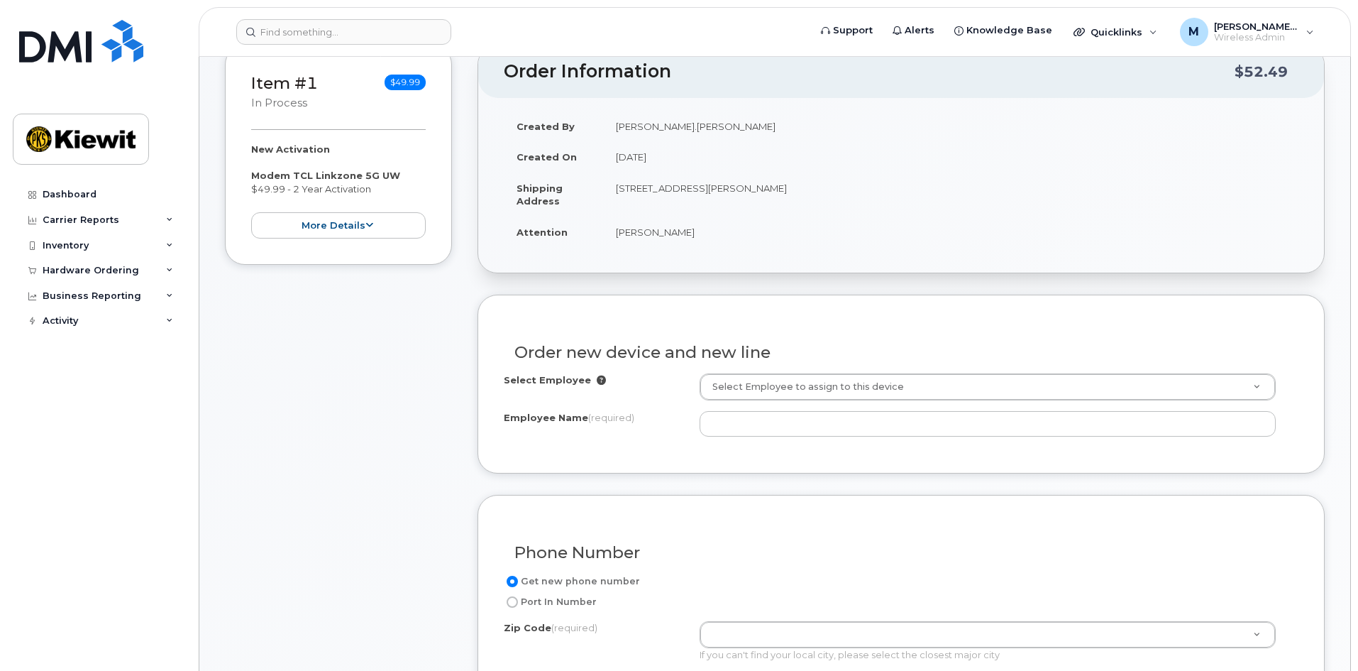
scroll to position [284, 0]
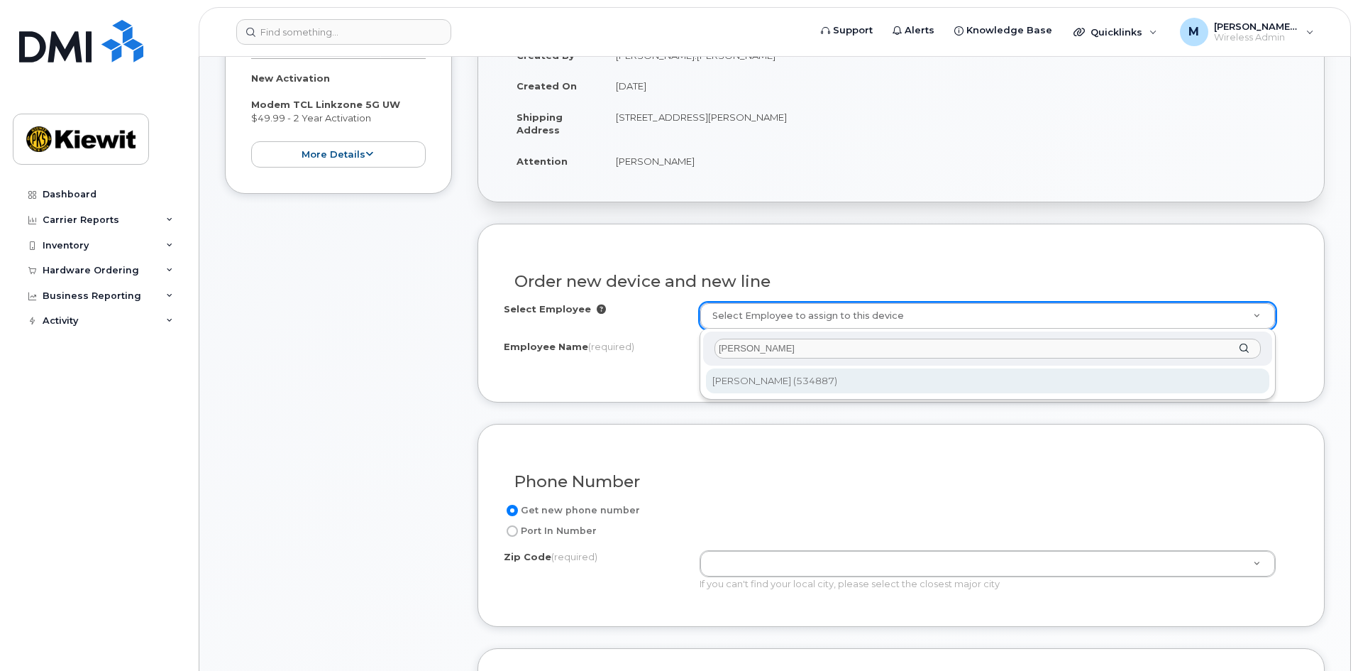
type input "[PERSON_NAME]"
type input "2167895"
type input "[PERSON_NAME]"
type input "25-1 West Bay St"
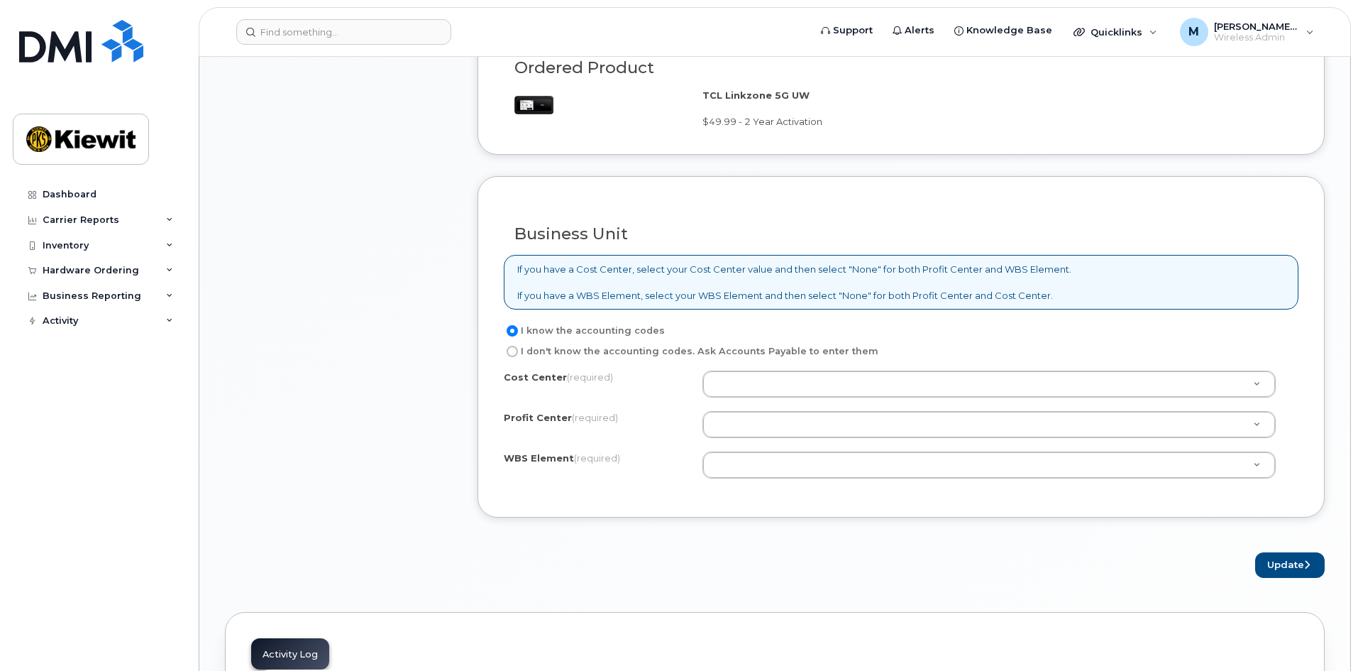
scroll to position [922, 0]
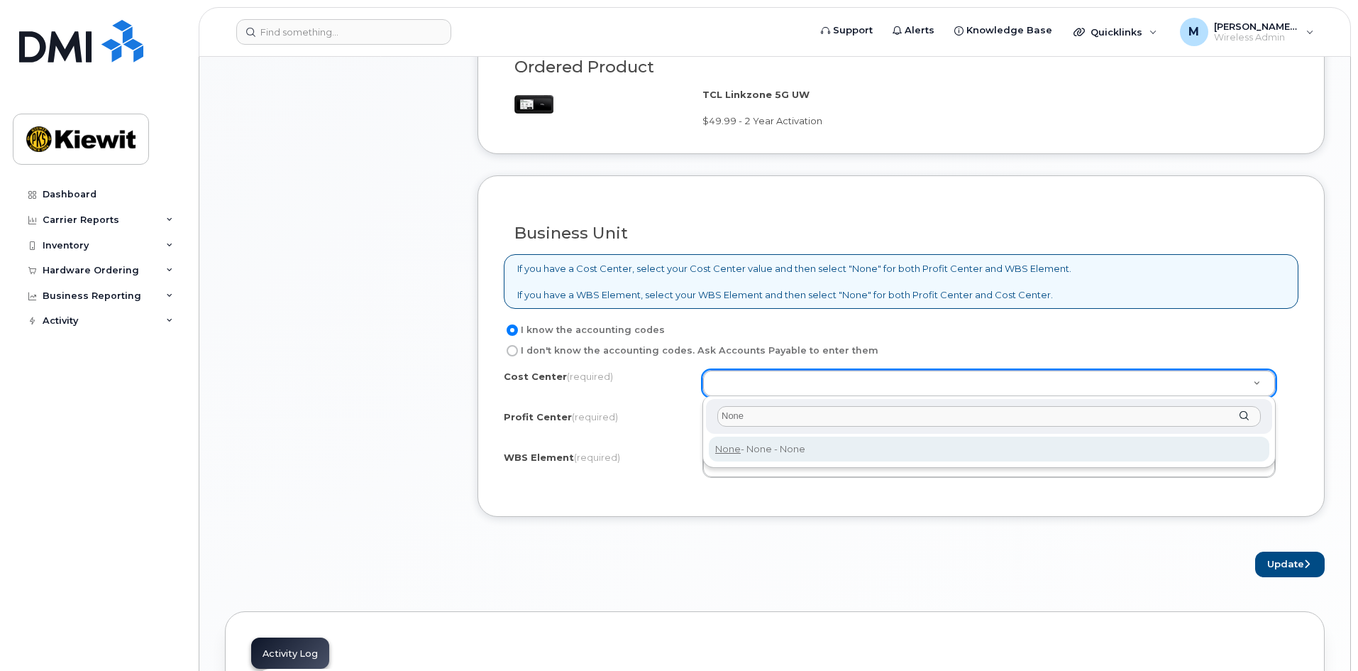
type input "None"
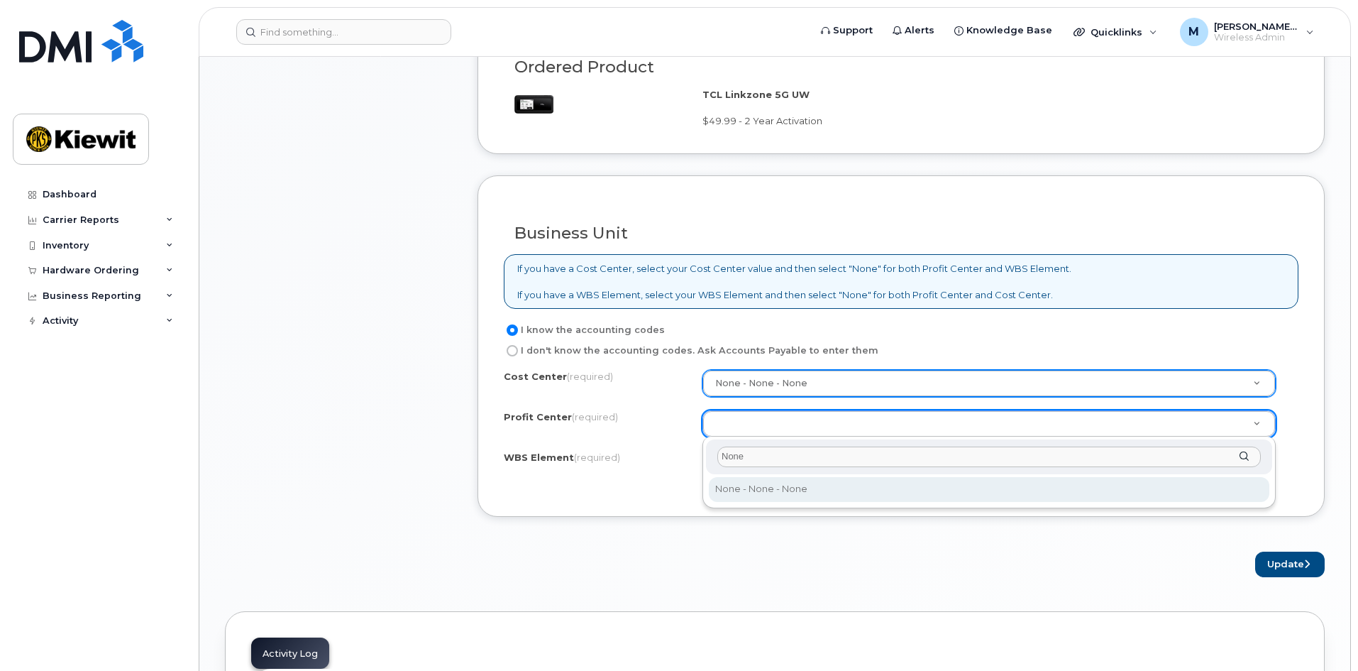
type input "None"
select select "None"
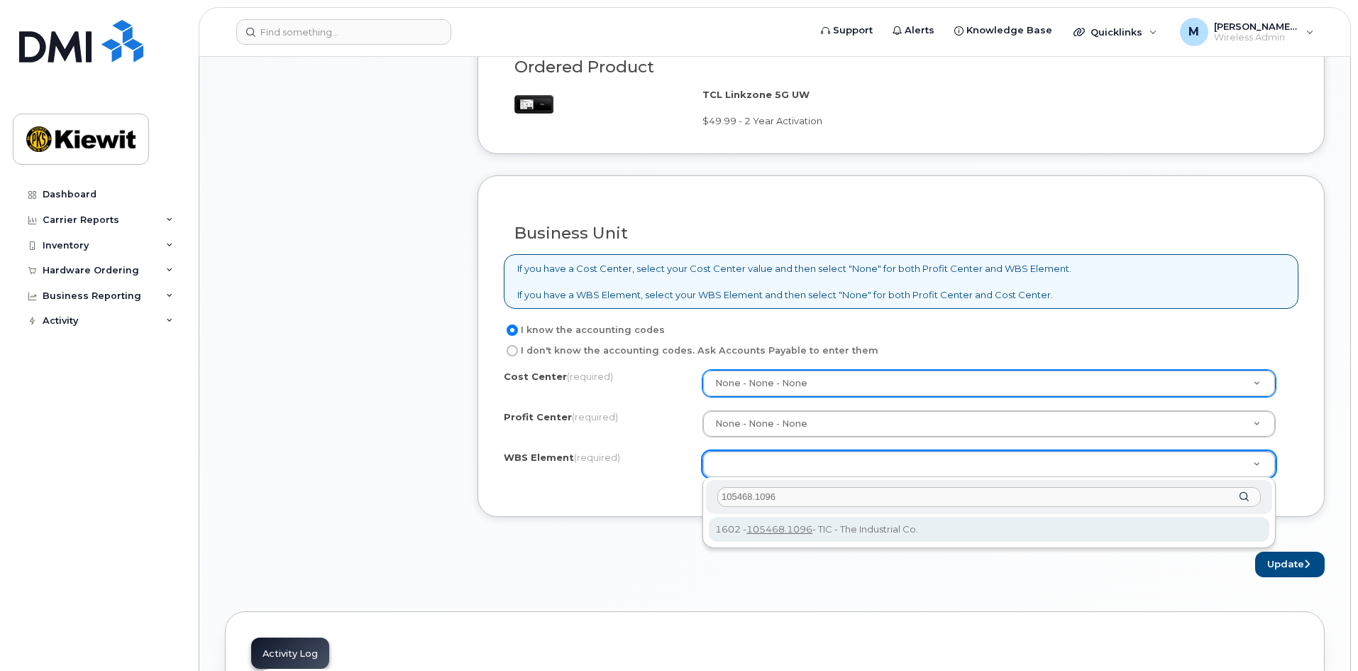
type input "105468.1096"
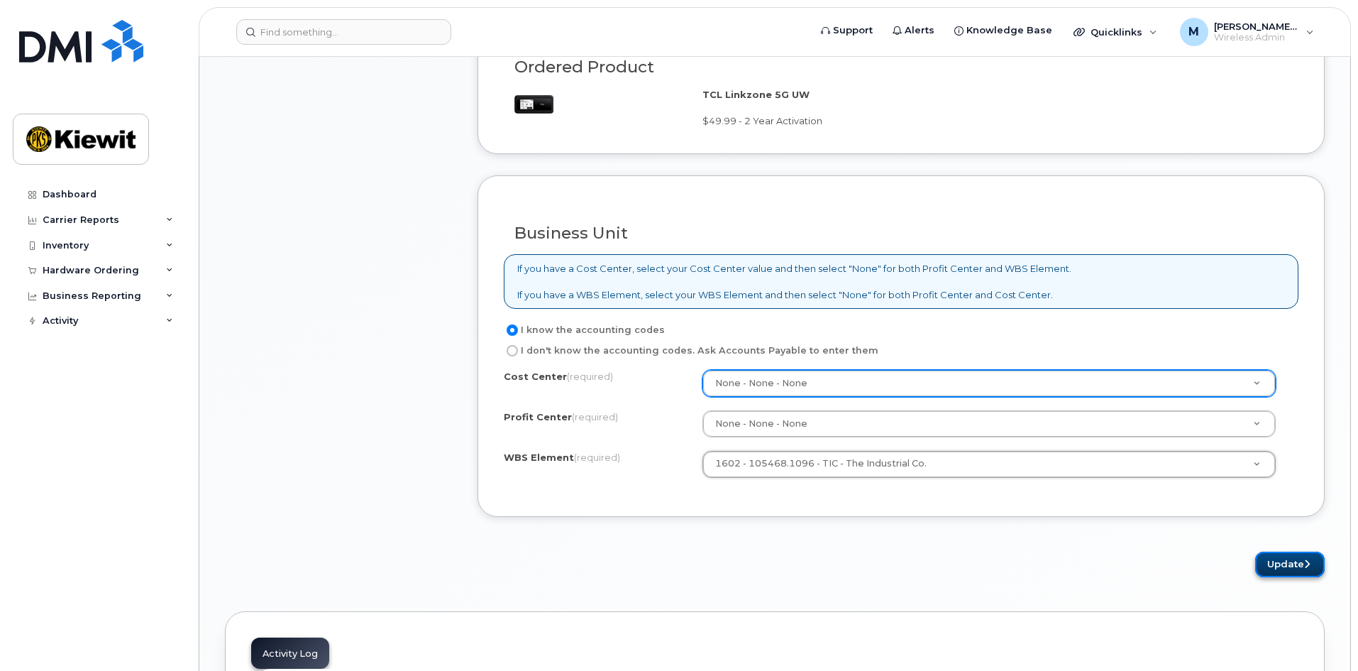
click at [1309, 569] on button "Update" at bounding box center [1290, 564] width 70 height 26
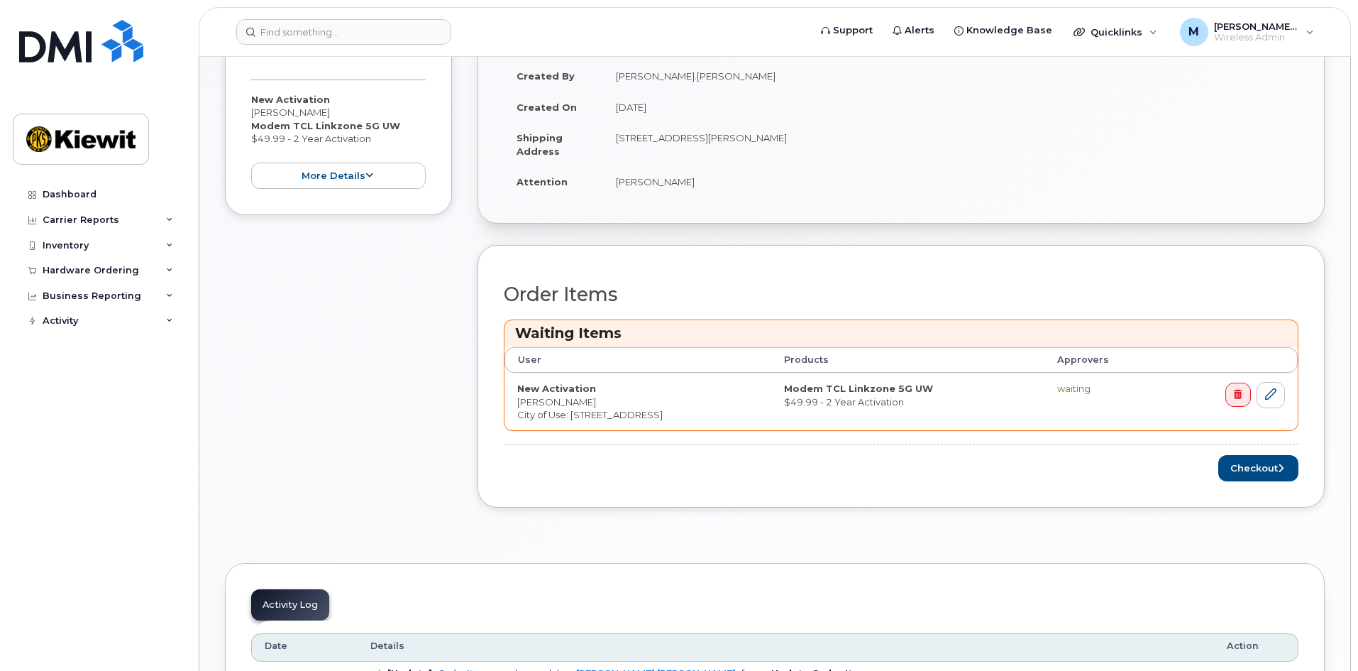
scroll to position [355, 0]
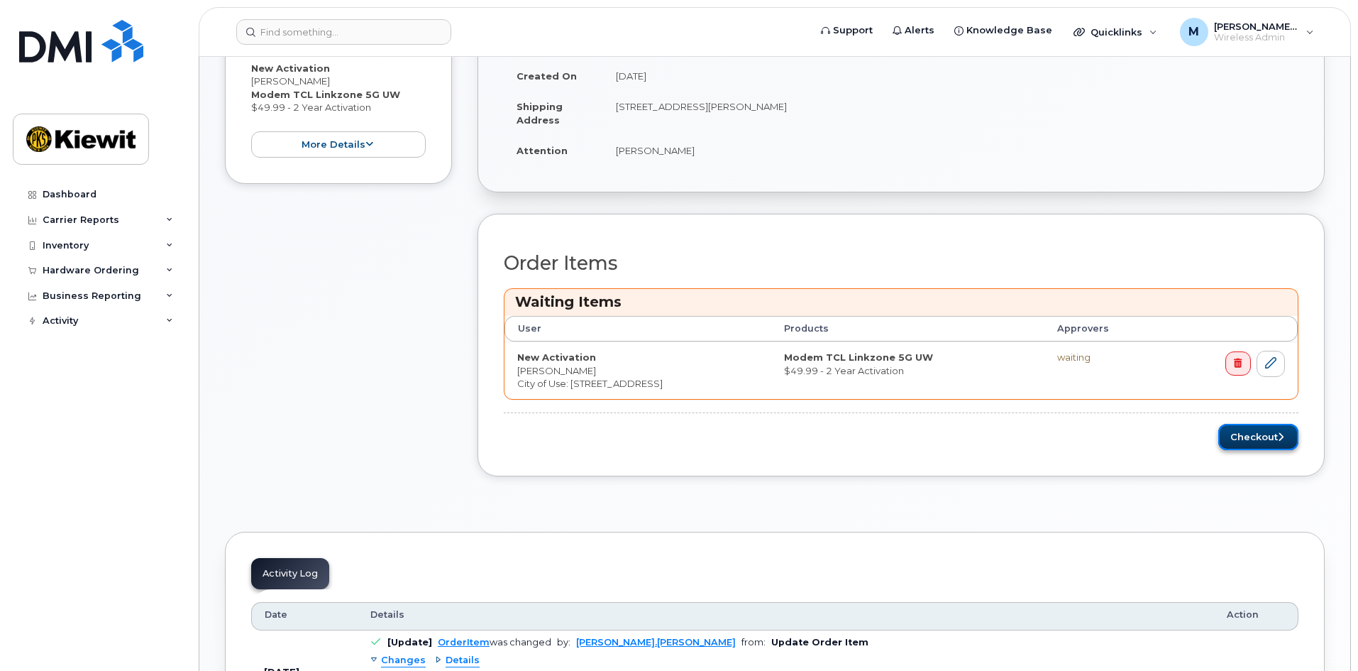
click at [1252, 434] on button "Checkout" at bounding box center [1258, 437] width 80 height 26
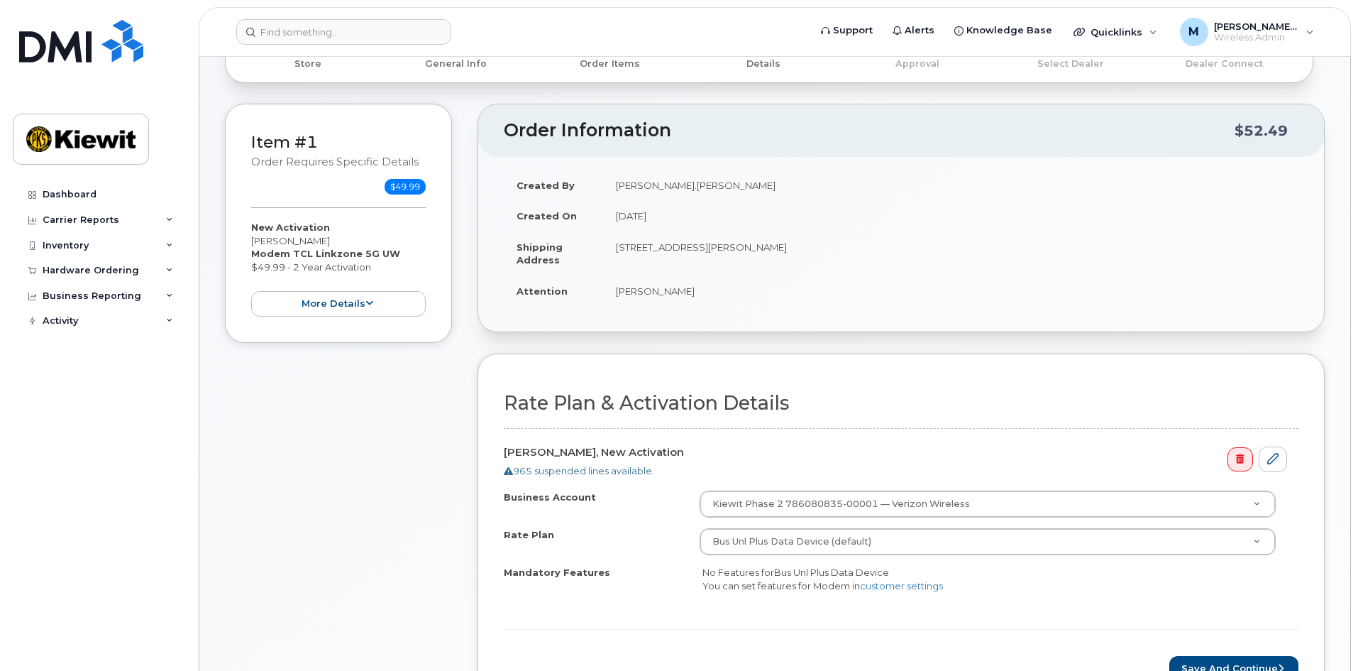
scroll to position [355, 0]
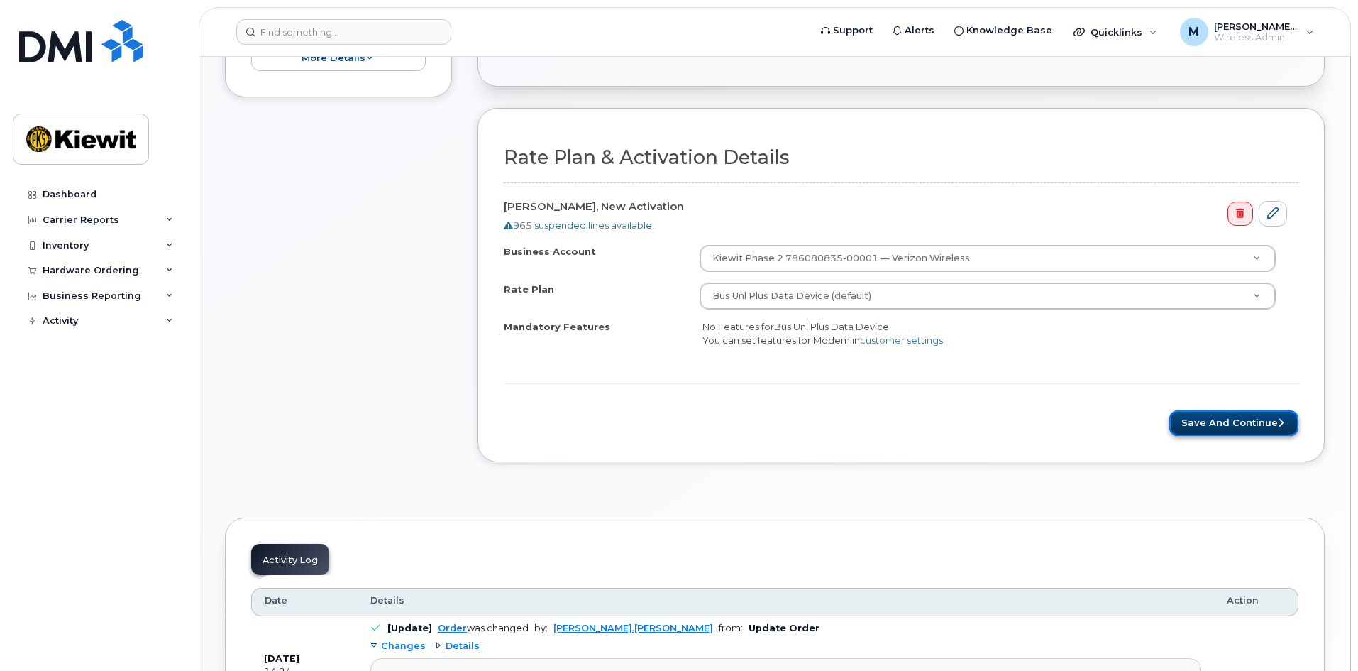
click at [1224, 419] on button "Save and Continue" at bounding box center [1233, 423] width 129 height 26
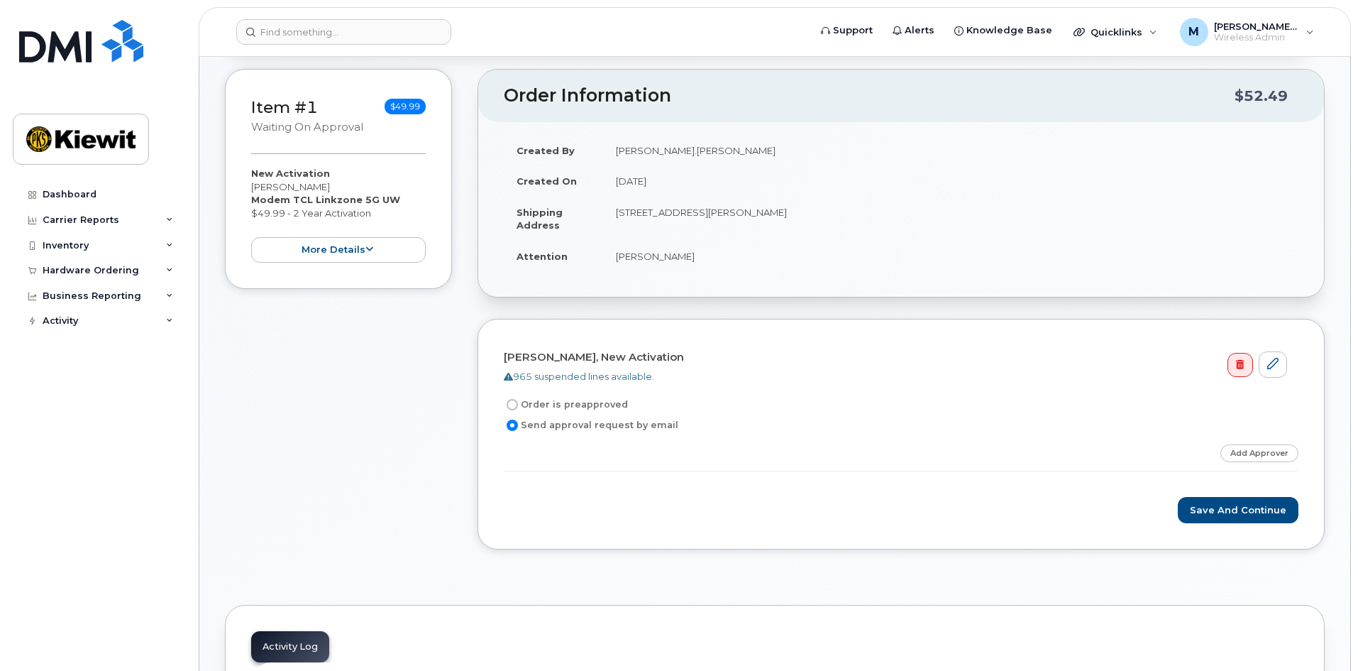
scroll to position [426, 0]
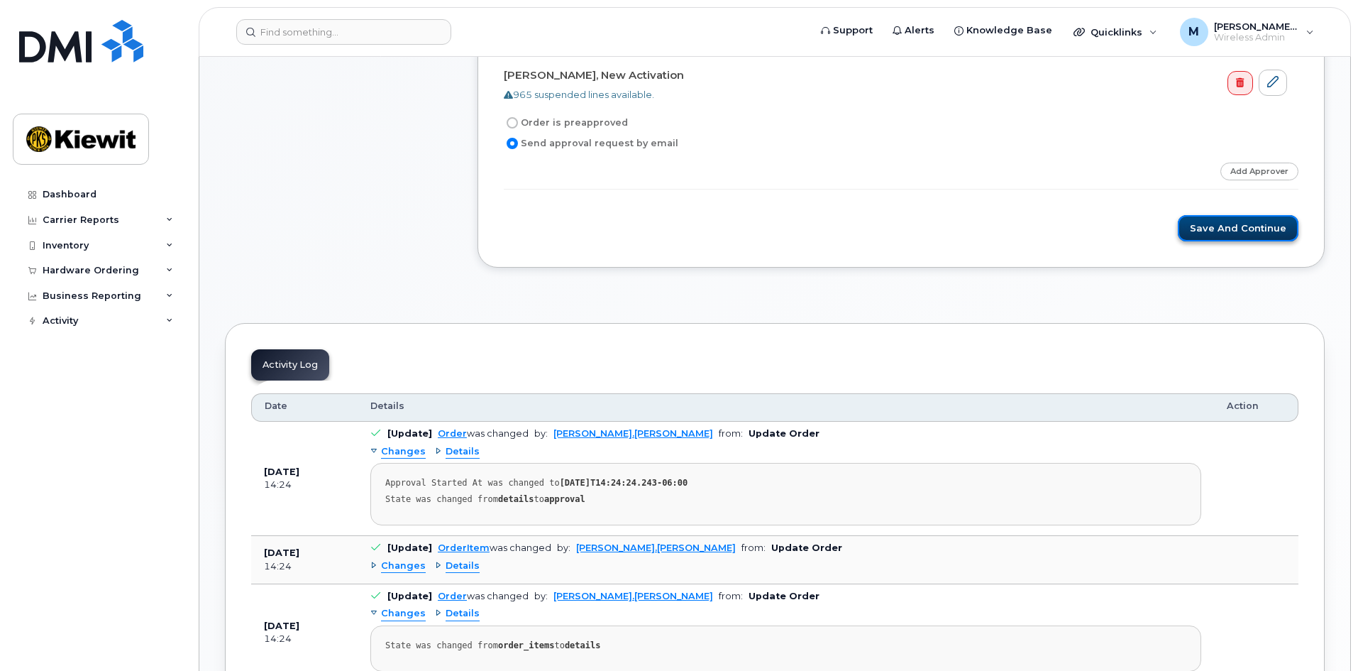
drag, startPoint x: 1253, startPoint y: 232, endPoint x: 1237, endPoint y: 228, distance: 16.0
click at [1253, 233] on button "Save and Continue" at bounding box center [1238, 228] width 121 height 26
click at [643, 187] on div "Step-by-step approvals: Approved Add Approver" at bounding box center [901, 175] width 795 height 27
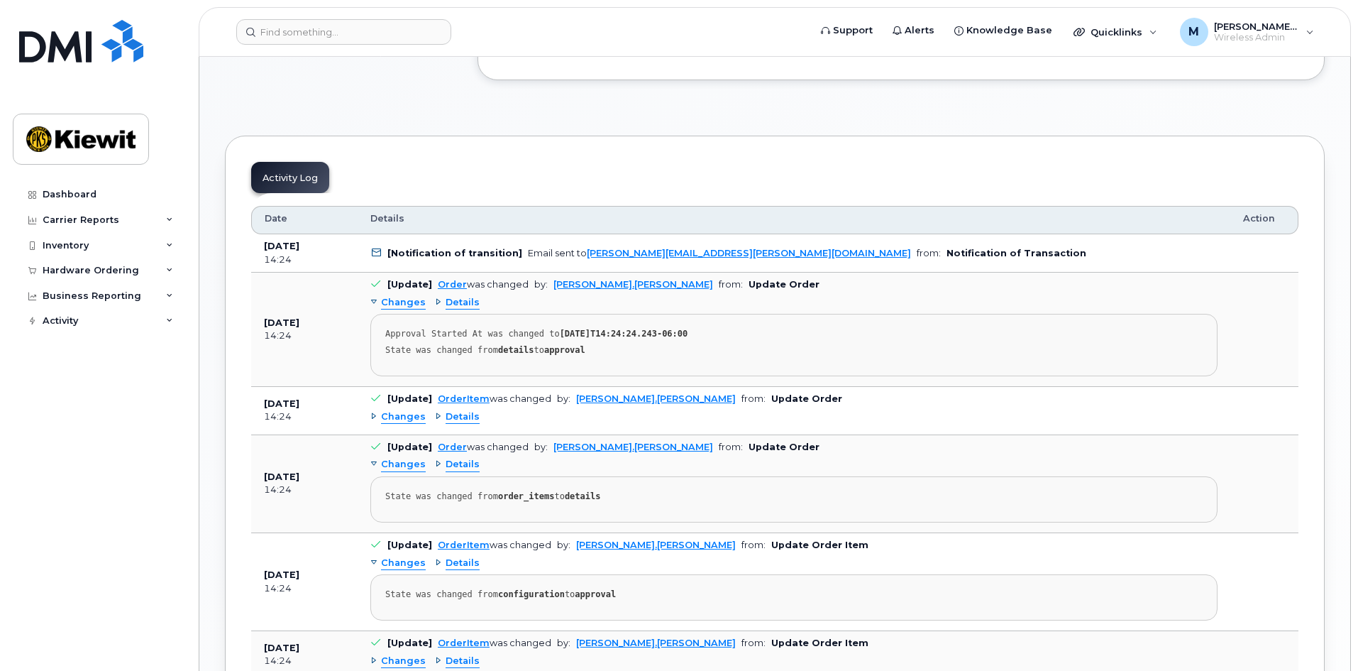
scroll to position [426, 0]
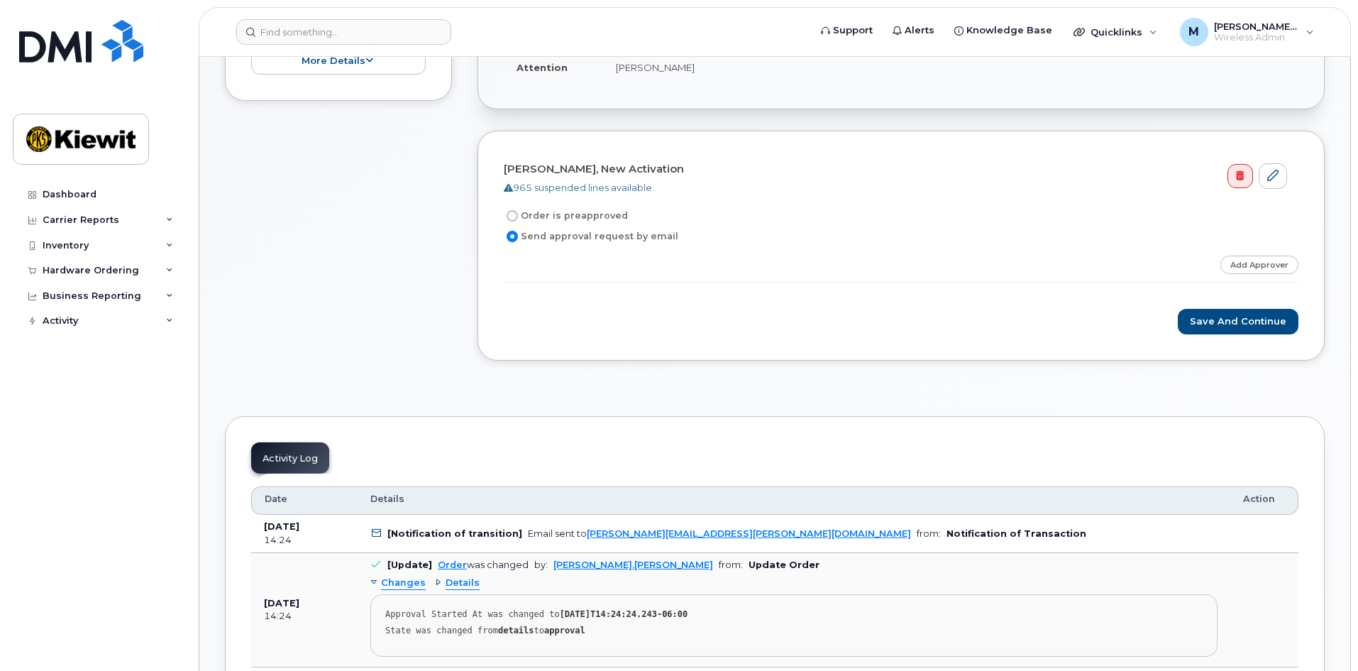
click at [578, 216] on label "Order is preapproved" at bounding box center [566, 215] width 124 height 17
click at [518, 216] on input "Order is preapproved" at bounding box center [512, 215] width 11 height 11
radio input "true"
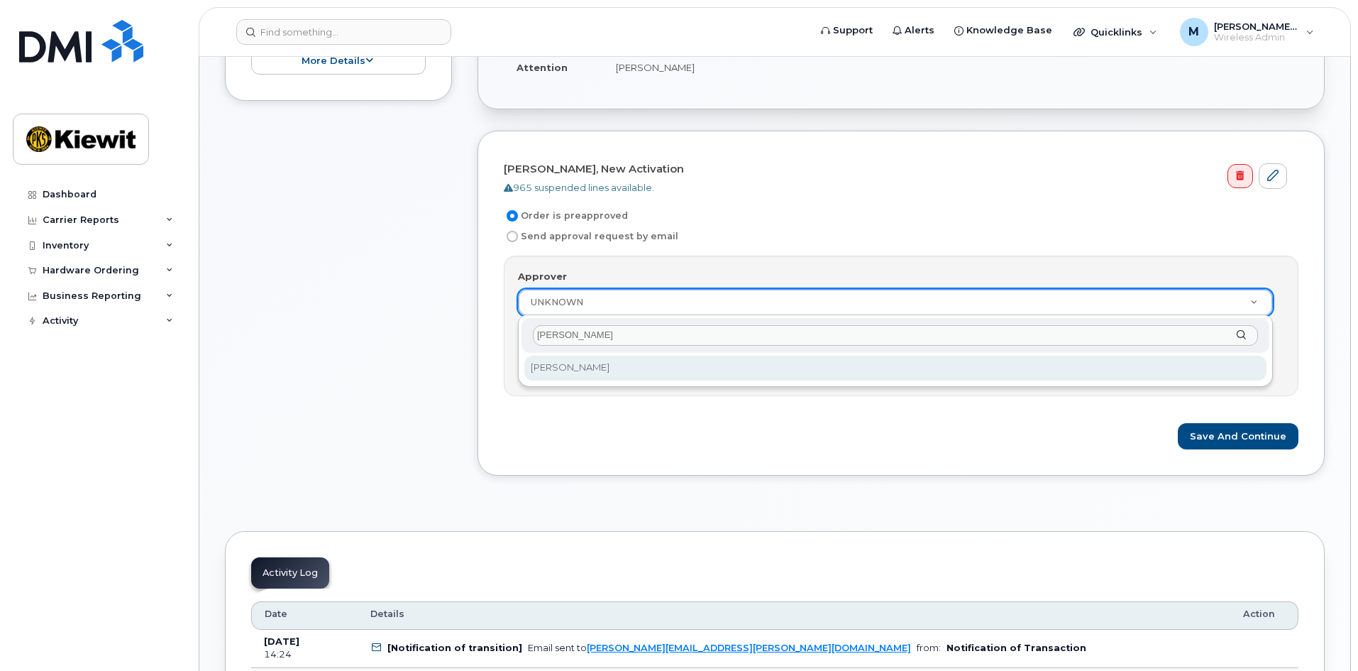
type input "Melissa"
select select "2177753"
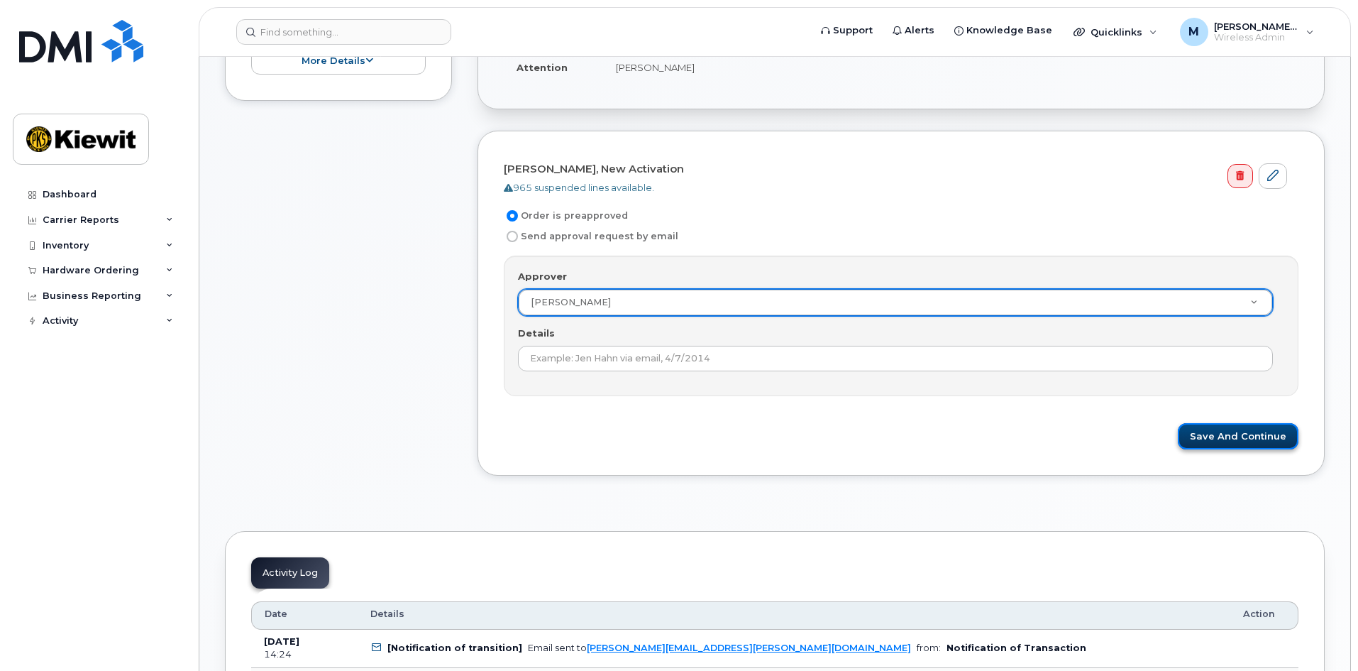
click at [1246, 447] on button "Save and Continue" at bounding box center [1238, 436] width 121 height 26
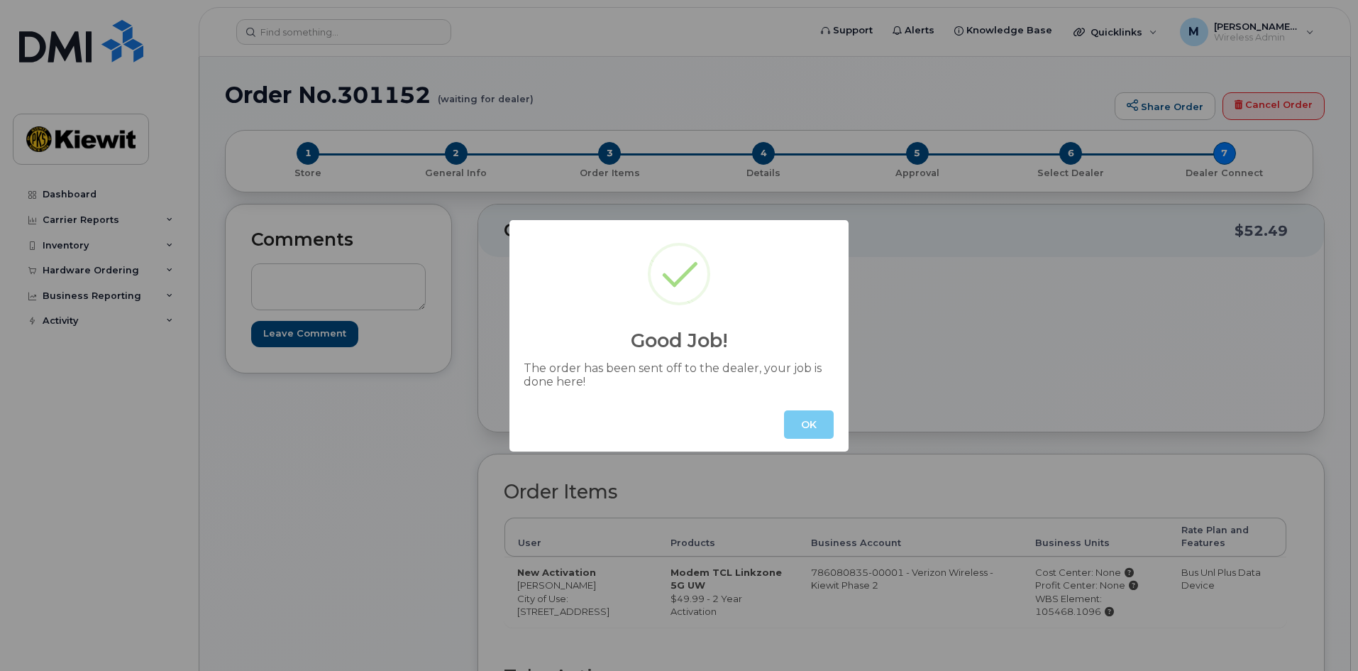
click at [802, 420] on button "OK" at bounding box center [809, 424] width 50 height 28
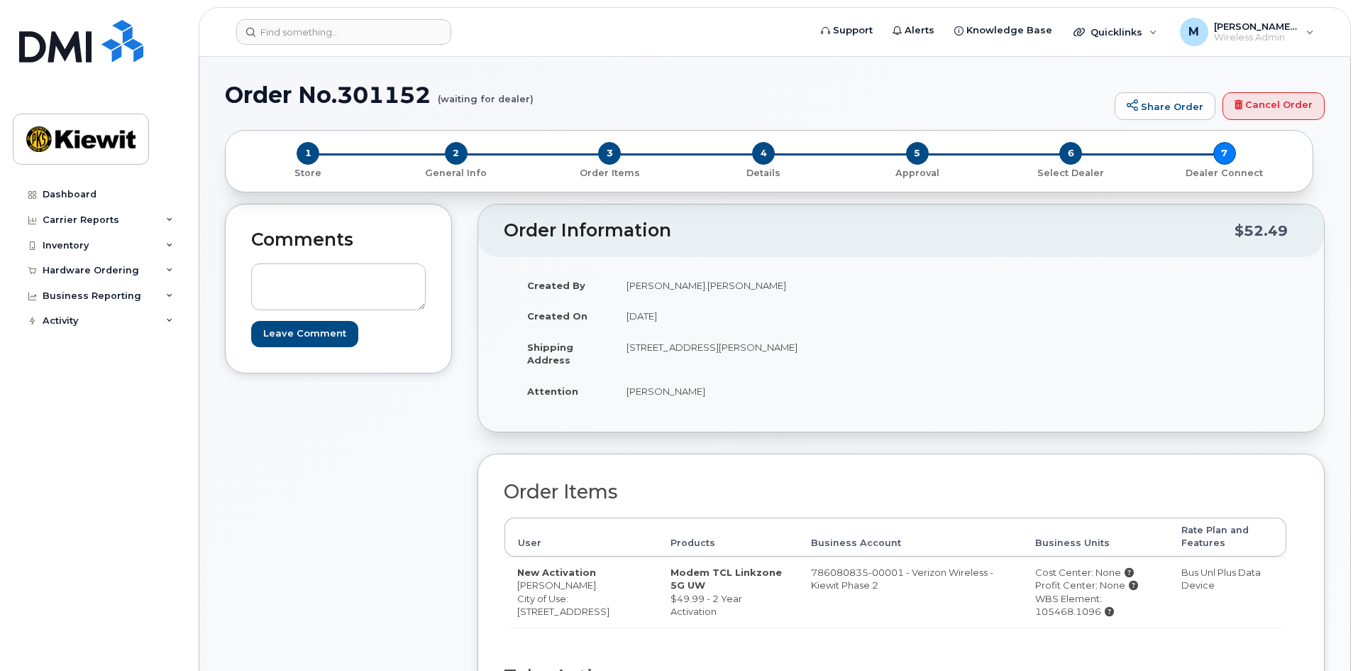
click at [1093, 245] on header "Order Information $52.49" at bounding box center [901, 230] width 846 height 53
click at [1100, 245] on header "Order Information $52.49" at bounding box center [901, 230] width 846 height 53
